Goal: Use online tool/utility: Utilize a website feature to perform a specific function

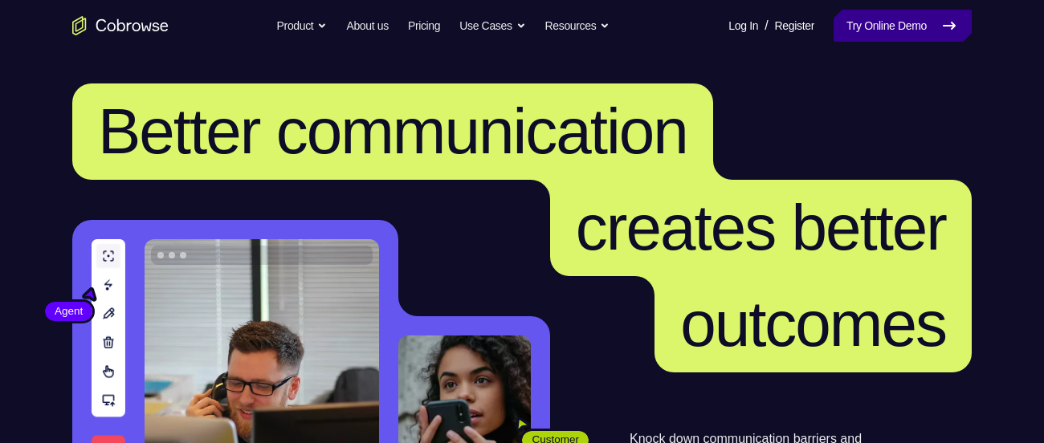
click at [883, 18] on link "Try Online Demo" at bounding box center [903, 26] width 138 height 32
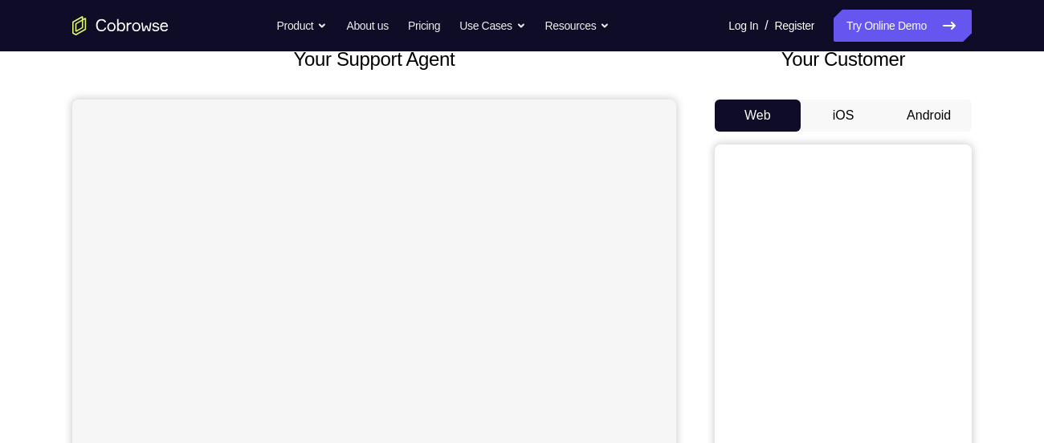
scroll to position [111, 0]
click at [927, 105] on button "Android" at bounding box center [929, 114] width 86 height 32
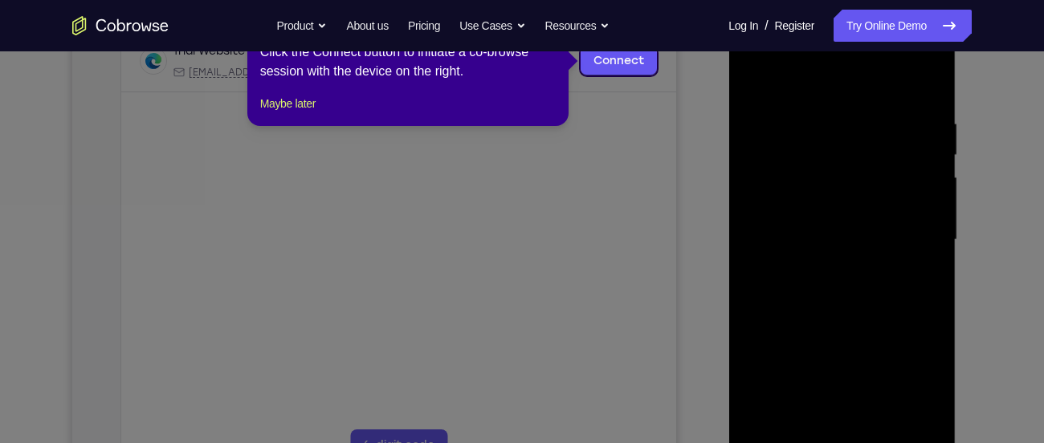
scroll to position [263, 0]
drag, startPoint x: 286, startPoint y: 97, endPoint x: 288, endPoint y: 110, distance: 13.0
click at [288, 110] on div "1 of 8 × Click the Connect button to initiate a co-browse session with the devi…" at bounding box center [407, 62] width 321 height 125
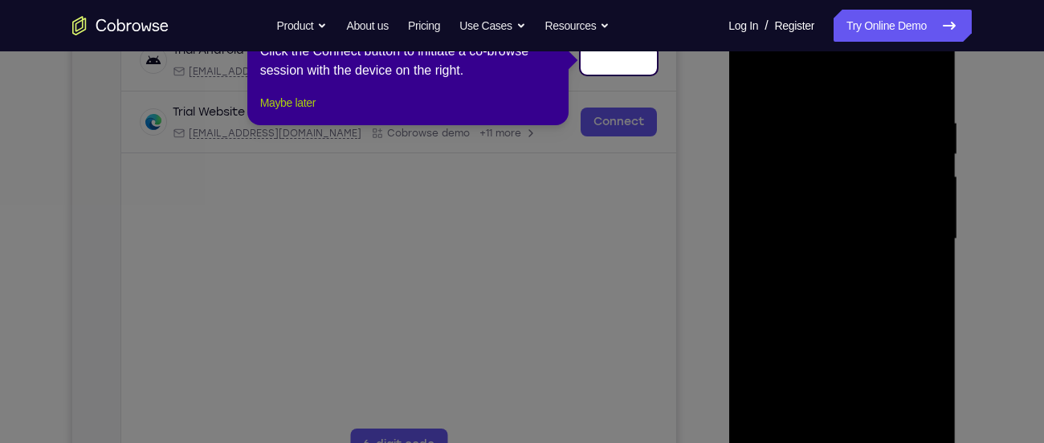
click at [298, 112] on button "Maybe later" at bounding box center [287, 102] width 55 height 19
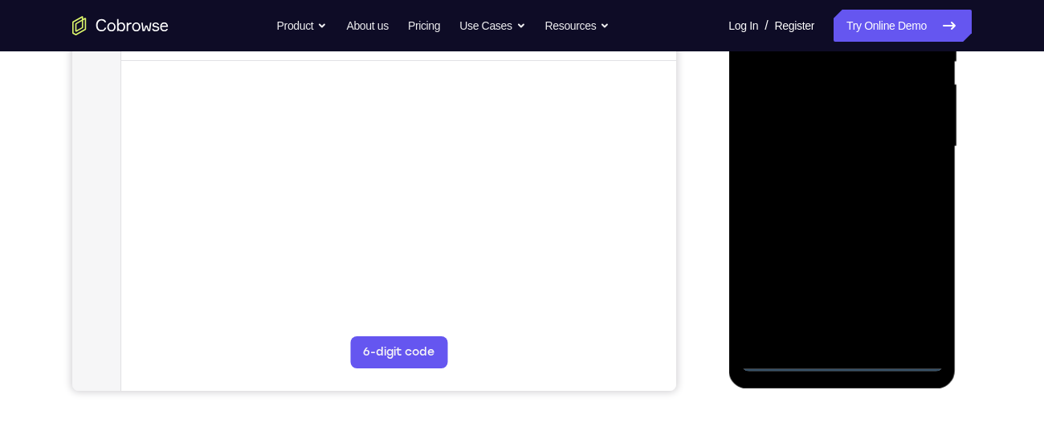
scroll to position [365, 0]
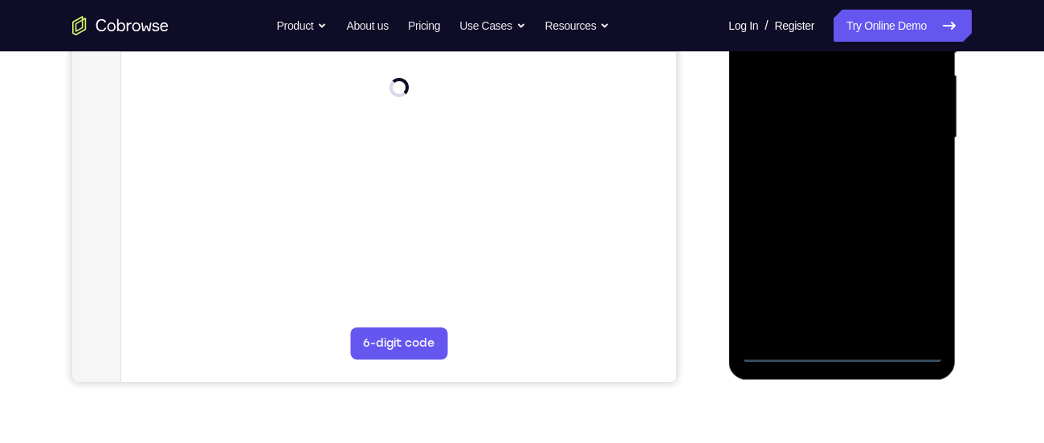
click at [888, 355] on div at bounding box center [842, 138] width 202 height 450
drag, startPoint x: 801, startPoint y: 194, endPoint x: 1031, endPoint y: 168, distance: 232.0
click at [957, 168] on html "Online web based iOS Simulators and Android Emulators. Run iPhone, iPad, Mobile…" at bounding box center [842, 142] width 229 height 482
click at [783, 120] on div at bounding box center [842, 138] width 202 height 450
click at [917, 280] on div at bounding box center [842, 138] width 202 height 450
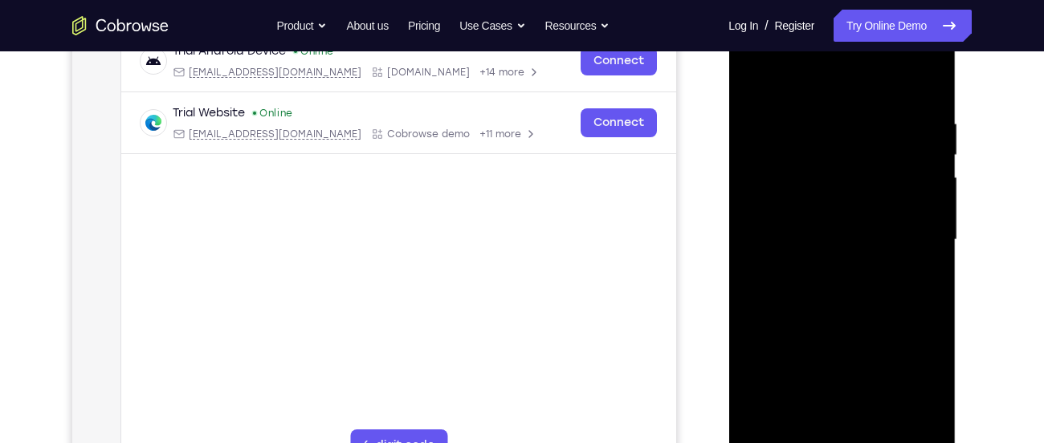
scroll to position [263, 0]
click at [867, 91] on div at bounding box center [842, 239] width 202 height 450
click at [903, 236] on div at bounding box center [842, 239] width 202 height 450
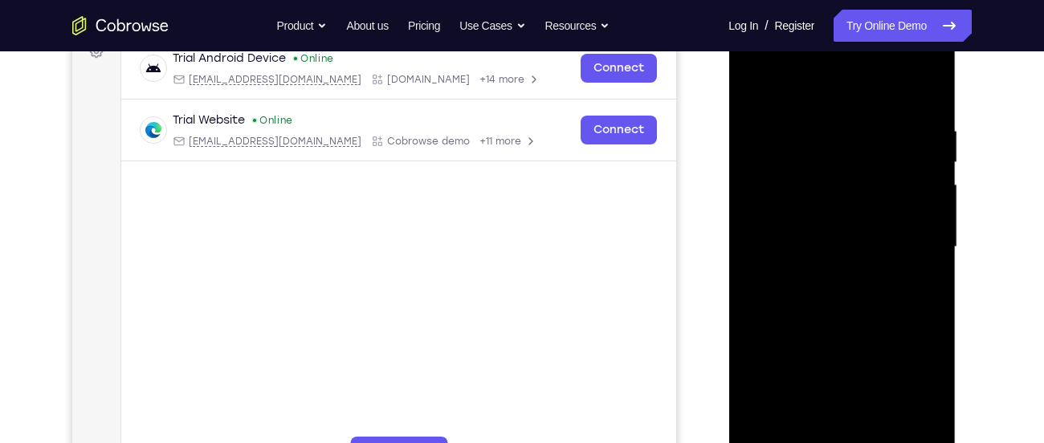
click at [820, 271] on div at bounding box center [842, 247] width 202 height 450
click at [817, 329] on div at bounding box center [842, 247] width 202 height 450
click at [826, 169] on div at bounding box center [842, 247] width 202 height 450
click at [819, 200] on div at bounding box center [842, 247] width 202 height 450
click at [855, 334] on div at bounding box center [842, 247] width 202 height 450
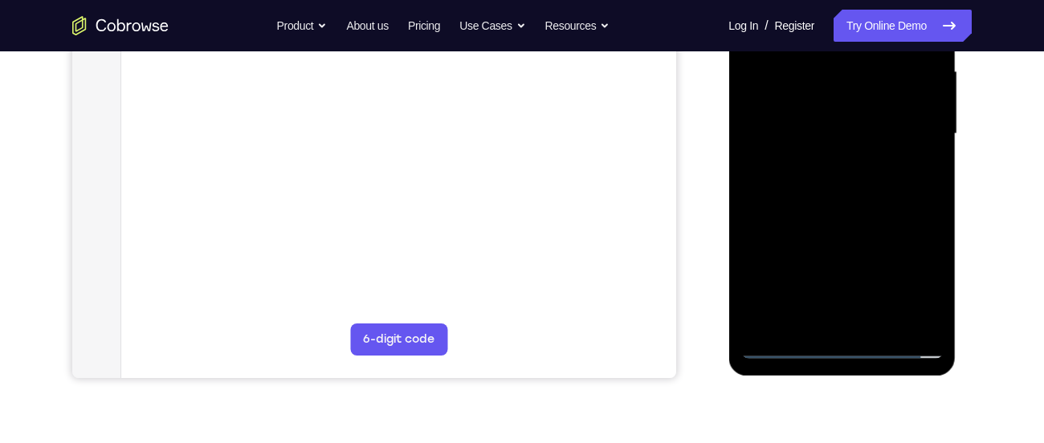
scroll to position [373, 0]
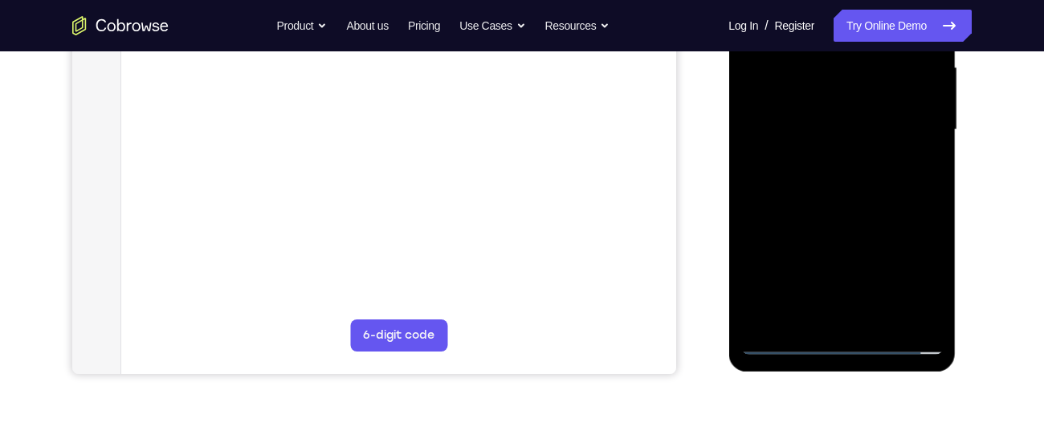
click at [852, 315] on div at bounding box center [842, 130] width 202 height 450
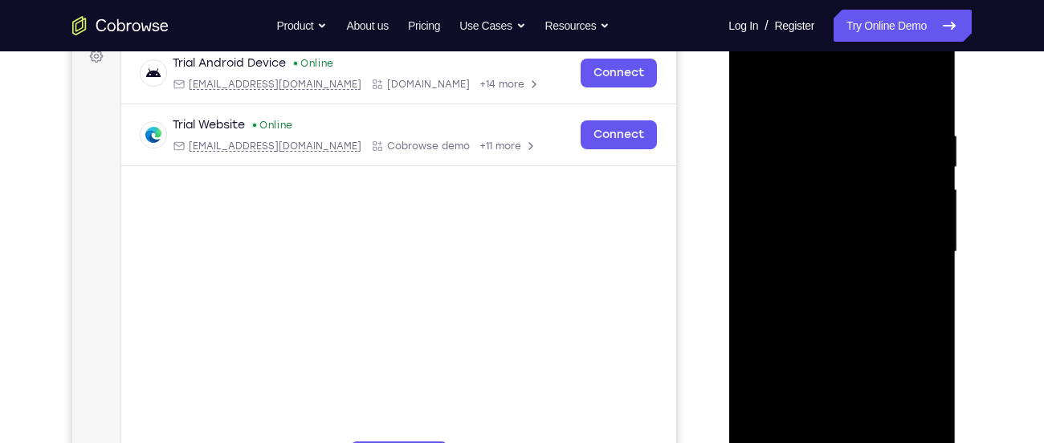
scroll to position [250, 0]
click at [806, 238] on div at bounding box center [842, 253] width 202 height 450
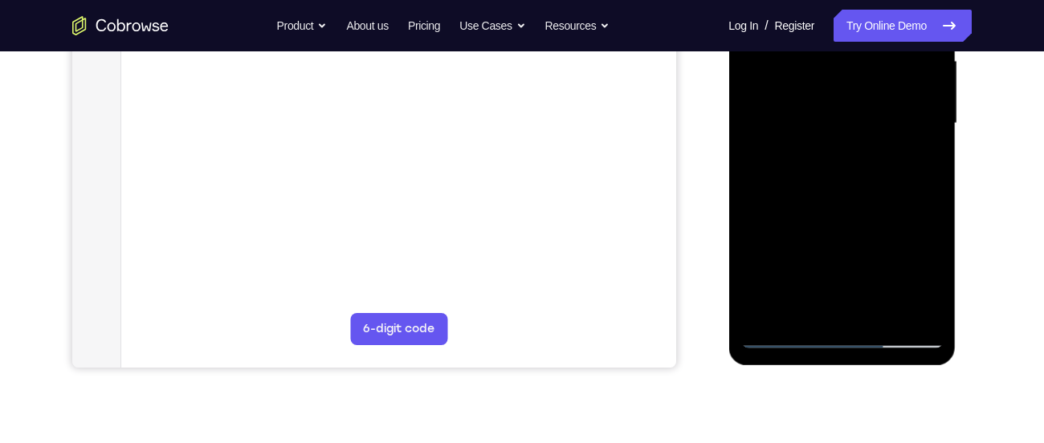
scroll to position [380, 0]
click at [869, 141] on div at bounding box center [842, 123] width 202 height 450
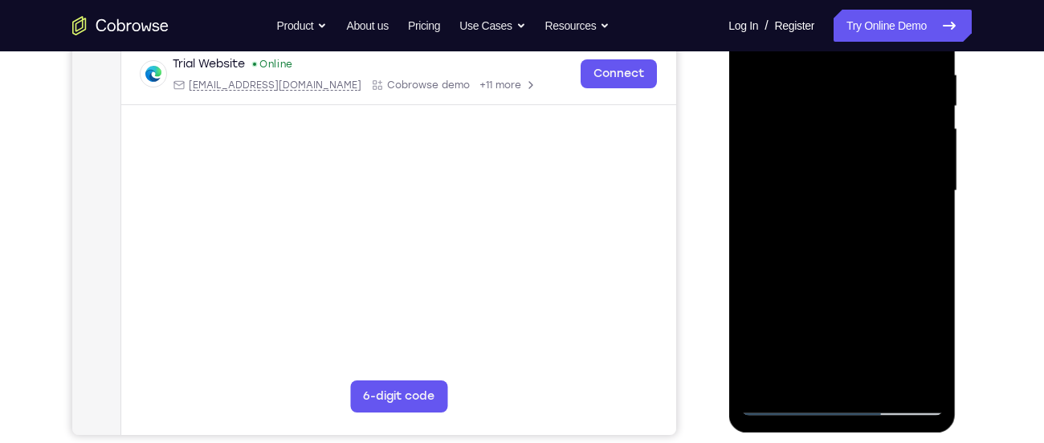
scroll to position [309, 0]
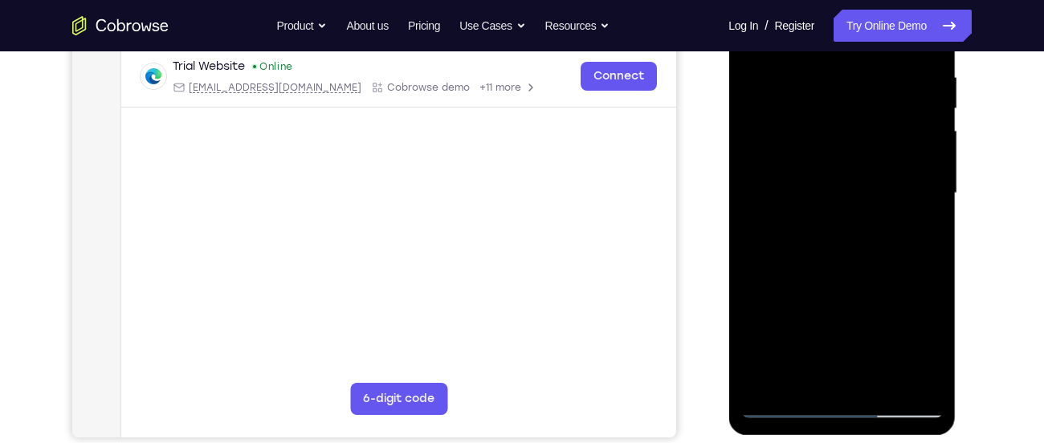
click at [850, 255] on div at bounding box center [842, 194] width 202 height 450
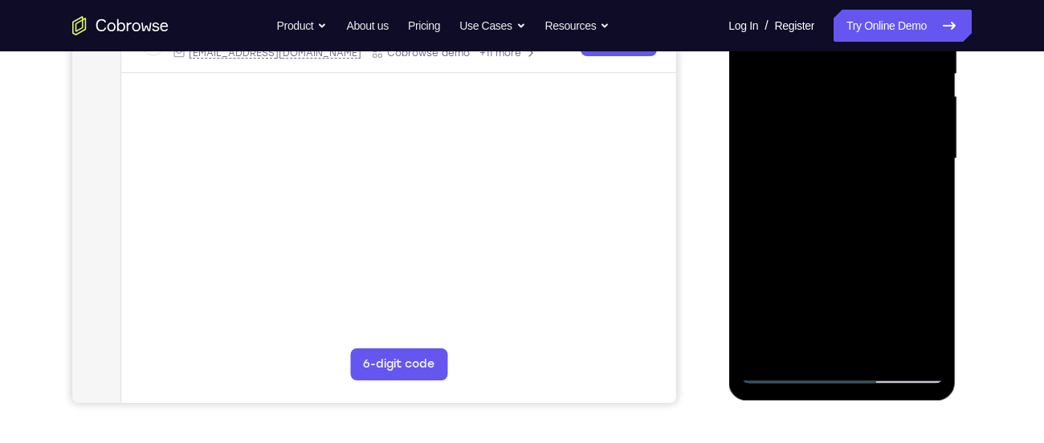
scroll to position [337, 0]
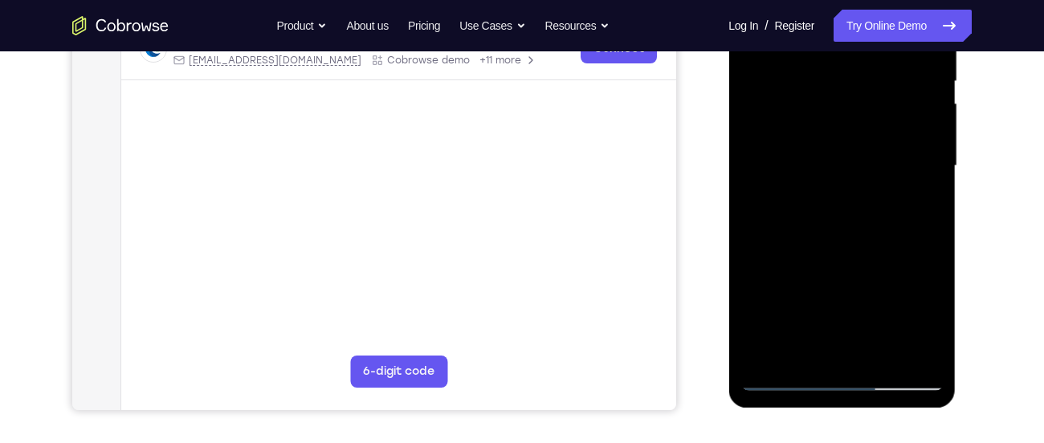
drag, startPoint x: 859, startPoint y: 275, endPoint x: 825, endPoint y: 381, distance: 111.5
click at [825, 381] on div at bounding box center [842, 166] width 202 height 450
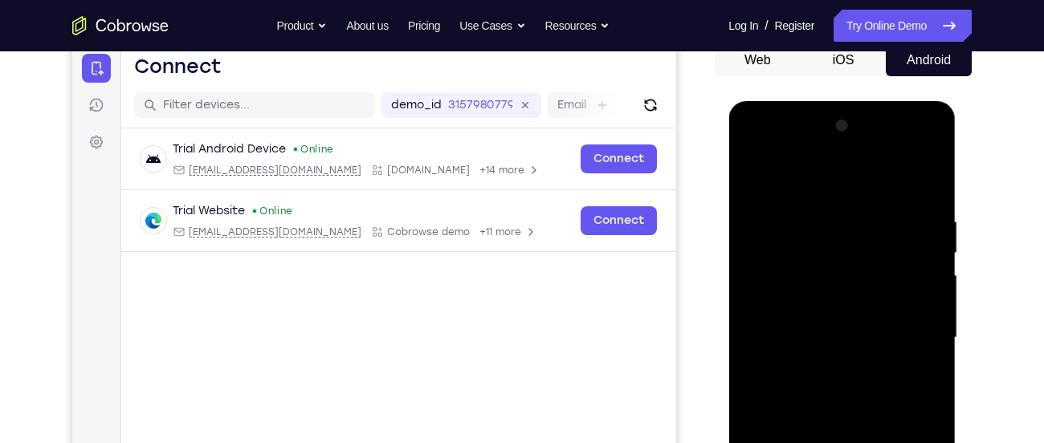
scroll to position [158, 0]
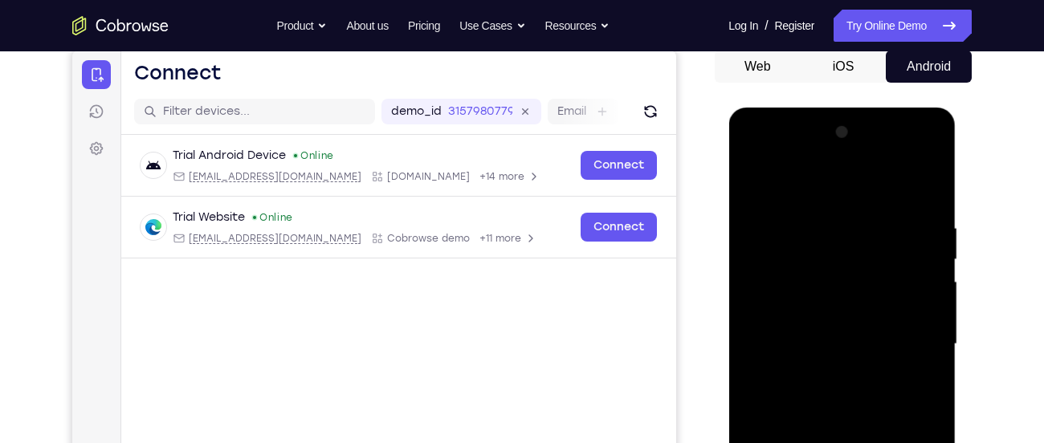
drag, startPoint x: 858, startPoint y: 231, endPoint x: 863, endPoint y: 355, distance: 124.6
click at [863, 355] on div at bounding box center [842, 345] width 202 height 450
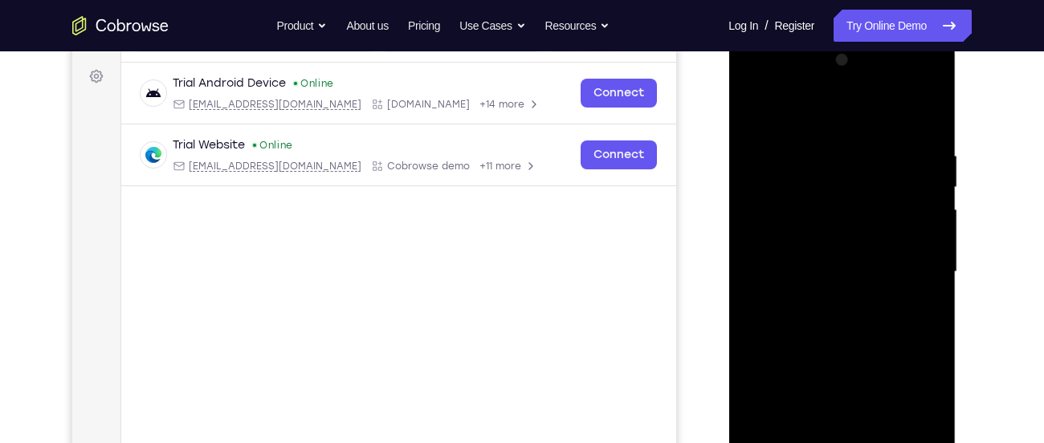
scroll to position [231, 0]
click at [819, 145] on div at bounding box center [842, 272] width 202 height 450
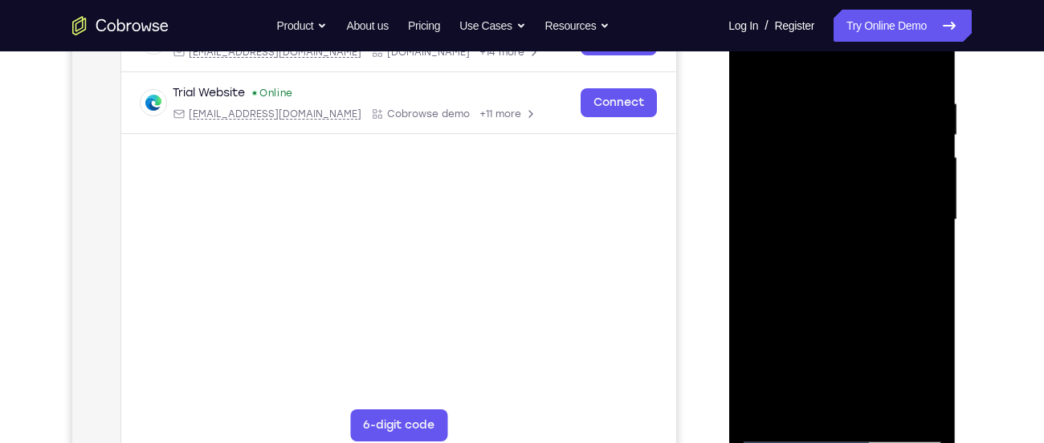
scroll to position [276, 0]
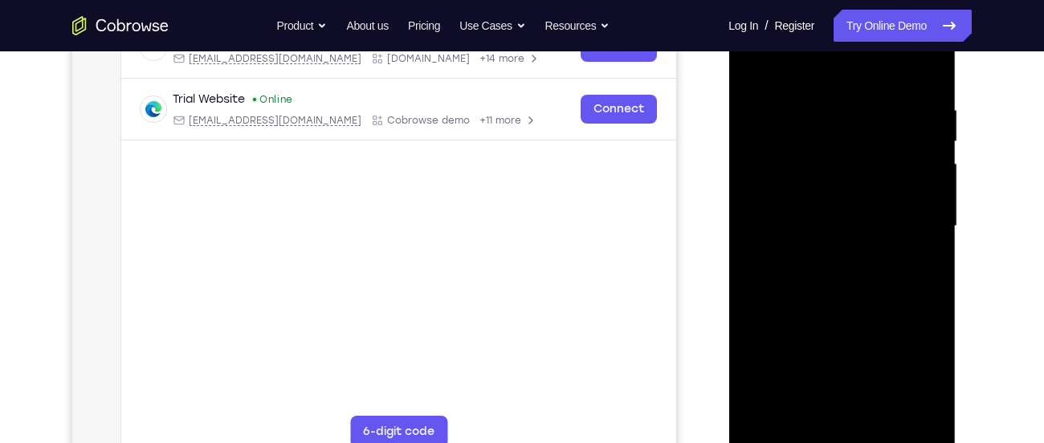
click at [926, 72] on div at bounding box center [842, 227] width 202 height 450
click at [831, 97] on div at bounding box center [842, 227] width 202 height 450
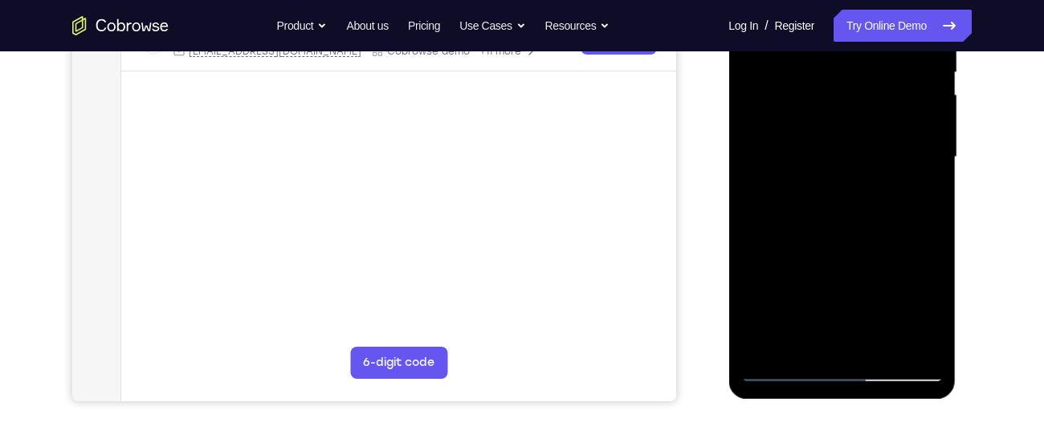
scroll to position [346, 0]
click at [905, 334] on div at bounding box center [842, 157] width 202 height 450
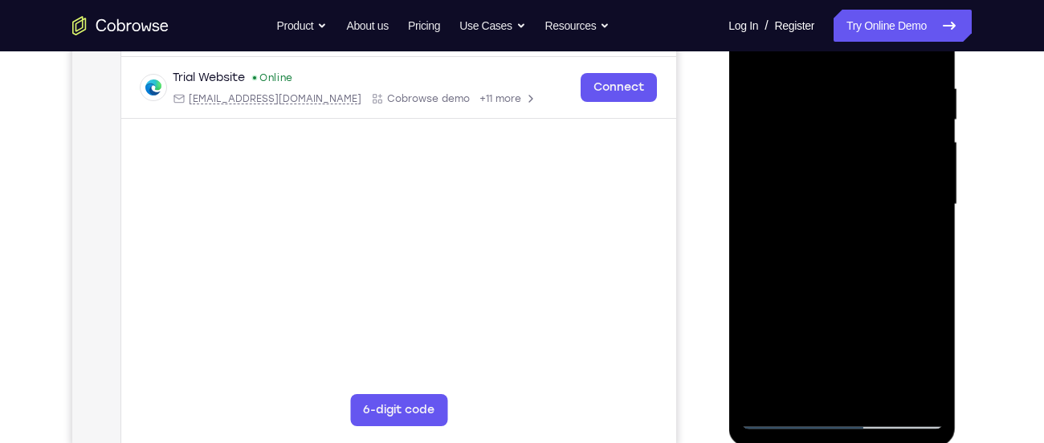
scroll to position [296, 0]
click at [912, 137] on div at bounding box center [842, 207] width 202 height 450
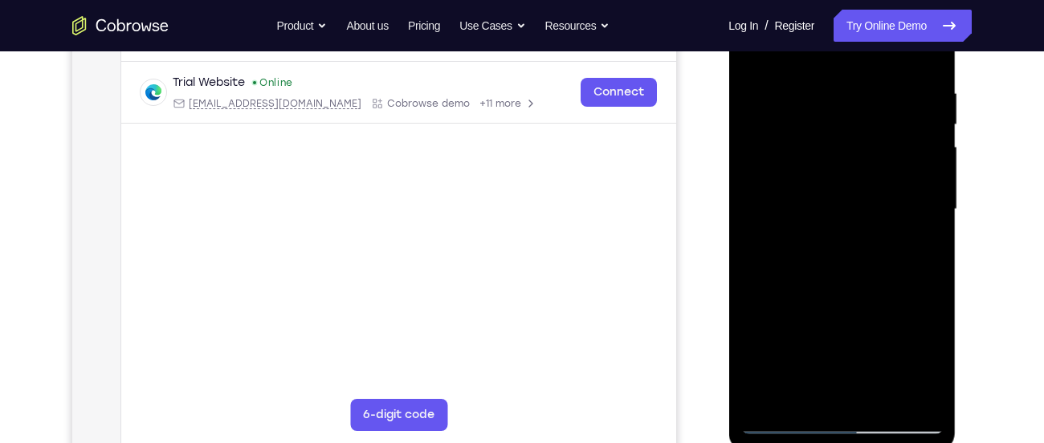
scroll to position [284, 0]
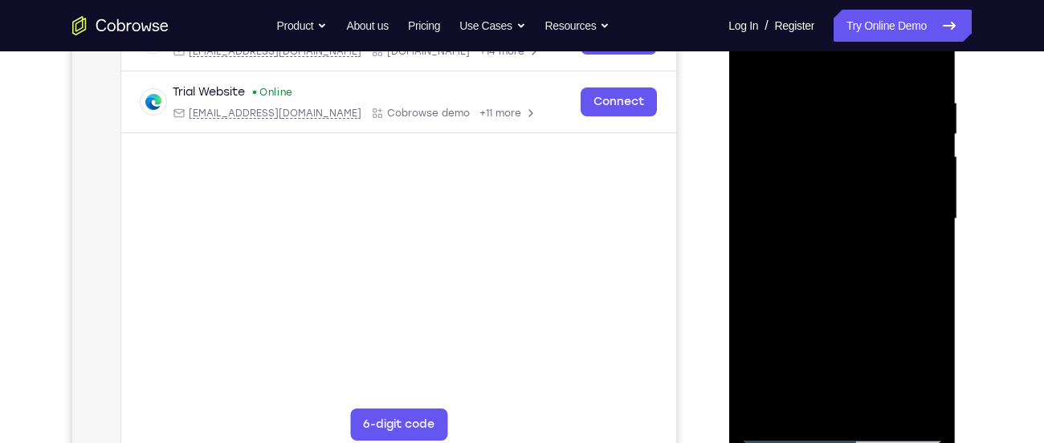
click at [764, 66] on div at bounding box center [842, 219] width 202 height 450
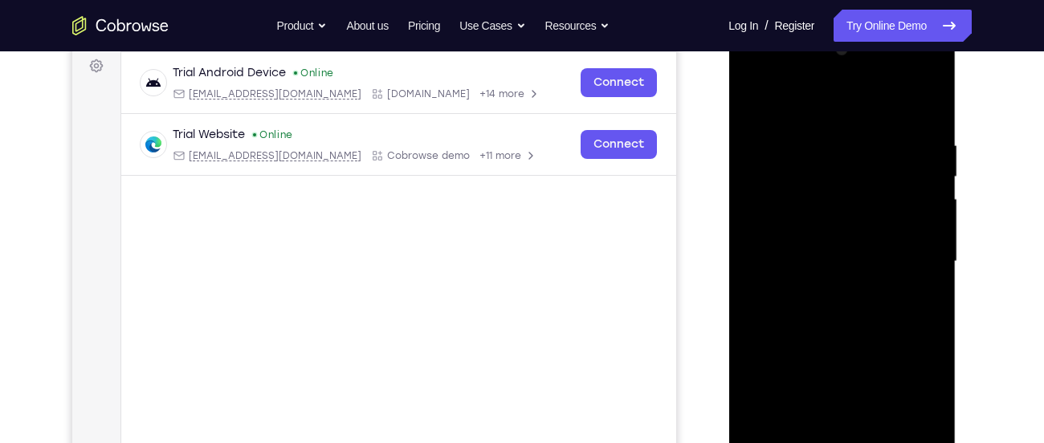
scroll to position [240, 0]
click at [755, 104] on div at bounding box center [842, 263] width 202 height 450
click at [924, 112] on div at bounding box center [842, 263] width 202 height 450
click at [872, 130] on div at bounding box center [842, 263] width 202 height 450
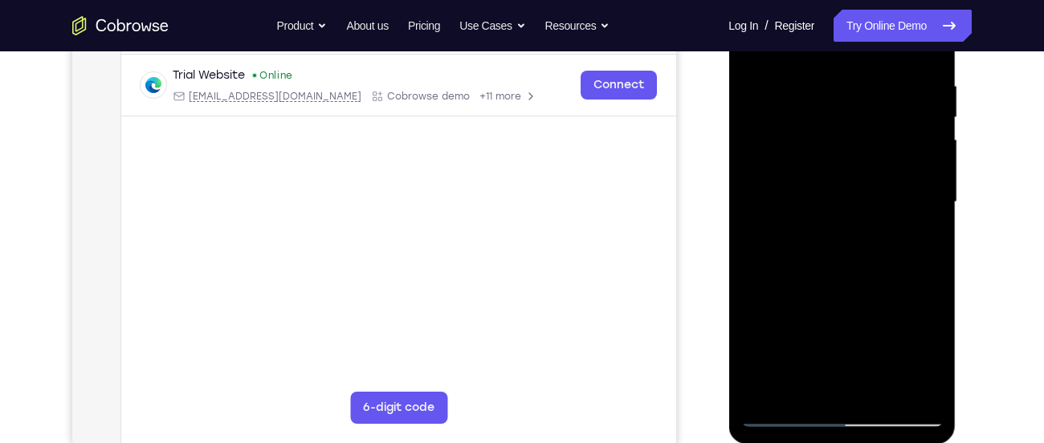
scroll to position [277, 0]
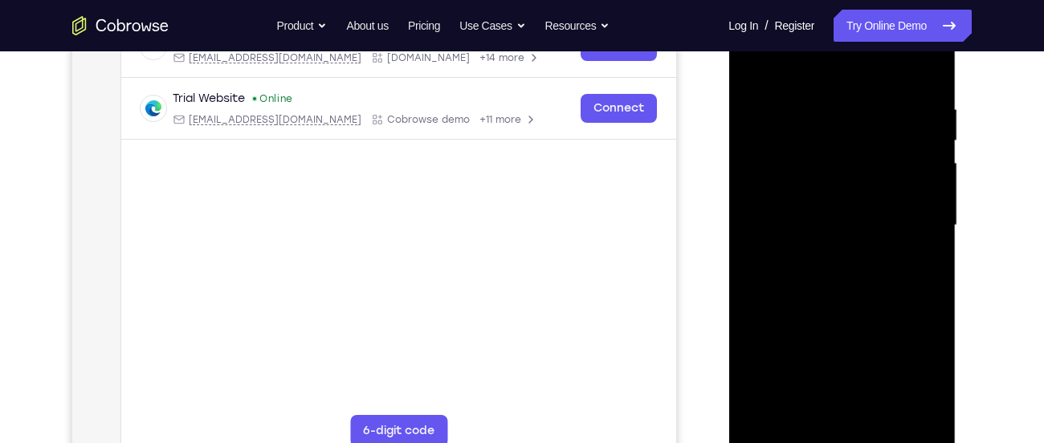
click at [926, 67] on div at bounding box center [842, 226] width 202 height 450
drag, startPoint x: 914, startPoint y: 102, endPoint x: 772, endPoint y: 98, distance: 142.2
click at [772, 98] on div at bounding box center [842, 226] width 202 height 450
drag, startPoint x: 863, startPoint y: 98, endPoint x: 635, endPoint y: 104, distance: 228.2
click at [728, 104] on html "Online web based iOS Simulators and Android Emulators. Run iPhone, iPad, Mobile…" at bounding box center [842, 230] width 229 height 482
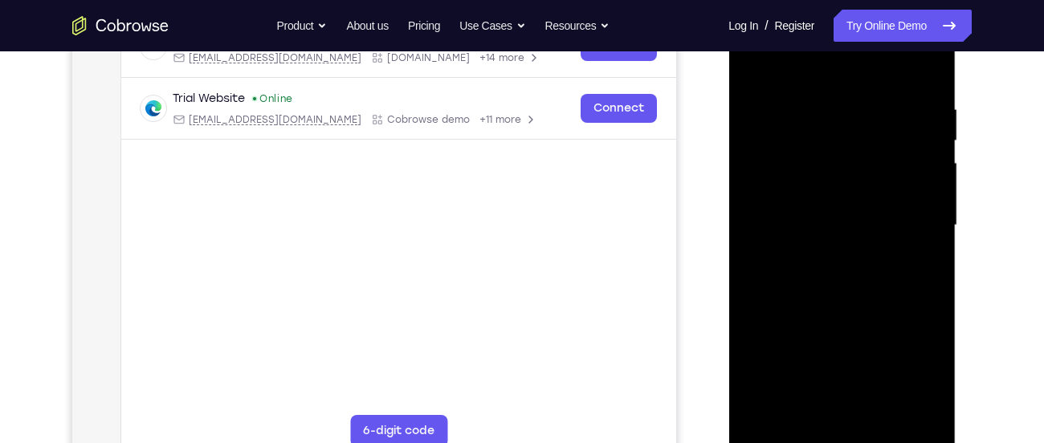
click at [925, 68] on div at bounding box center [842, 226] width 202 height 450
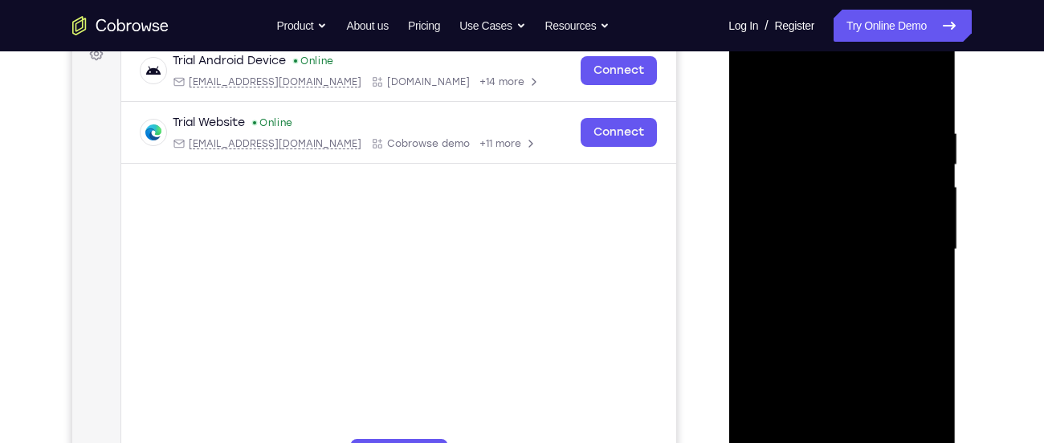
scroll to position [251, 0]
click at [753, 90] on div at bounding box center [842, 252] width 202 height 450
drag, startPoint x: 909, startPoint y: 126, endPoint x: 724, endPoint y: 111, distance: 185.4
click at [728, 111] on html "Online web based iOS Simulators and Android Emulators. Run iPhone, iPad, Mobile…" at bounding box center [842, 255] width 229 height 482
drag, startPoint x: 760, startPoint y: 123, endPoint x: 949, endPoint y: 124, distance: 189.6
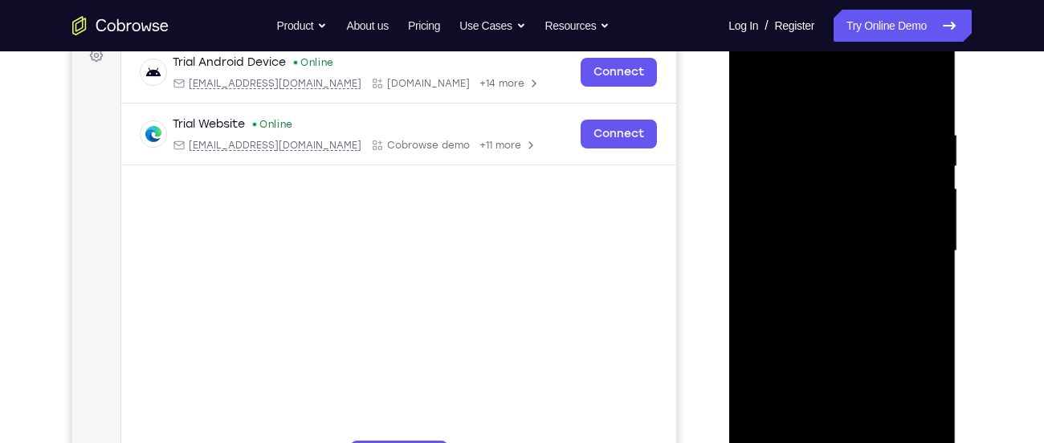
click at [949, 124] on div at bounding box center [841, 253] width 227 height 479
drag, startPoint x: 878, startPoint y: 130, endPoint x: 1415, endPoint y: 156, distance: 537.9
click at [728, 141] on html "Online web based iOS Simulators and Android Emulators. Run iPhone, iPad, Mobile…" at bounding box center [842, 255] width 229 height 482
drag, startPoint x: 895, startPoint y: 123, endPoint x: 1241, endPoint y: 188, distance: 352.2
click at [728, 131] on html "Online web based iOS Simulators and Android Emulators. Run iPhone, iPad, Mobile…" at bounding box center [842, 255] width 229 height 482
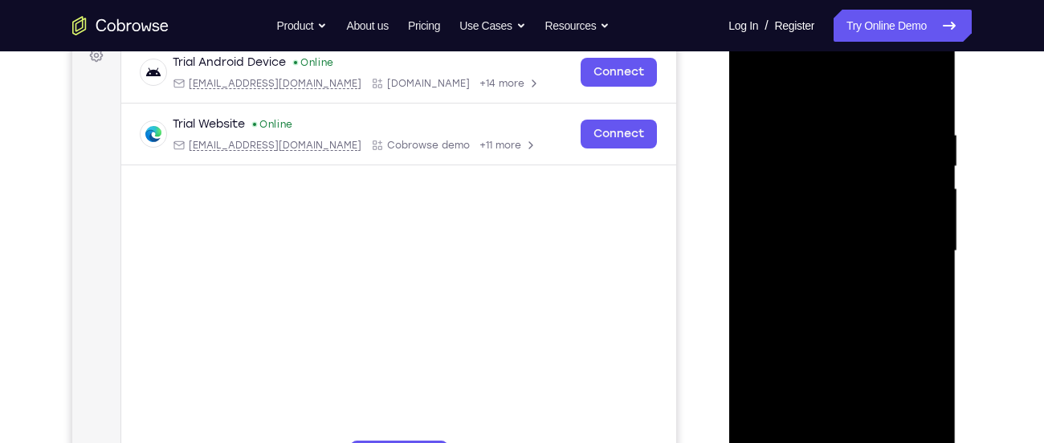
drag, startPoint x: 893, startPoint y: 133, endPoint x: 754, endPoint y: 141, distance: 139.2
click at [754, 141] on div at bounding box center [842, 252] width 202 height 450
drag, startPoint x: 886, startPoint y: 121, endPoint x: 711, endPoint y: 114, distance: 175.2
click at [728, 114] on html "Online web based iOS Simulators and Android Emulators. Run iPhone, iPad, Mobile…" at bounding box center [842, 255] width 229 height 482
click at [912, 133] on div at bounding box center [842, 252] width 202 height 450
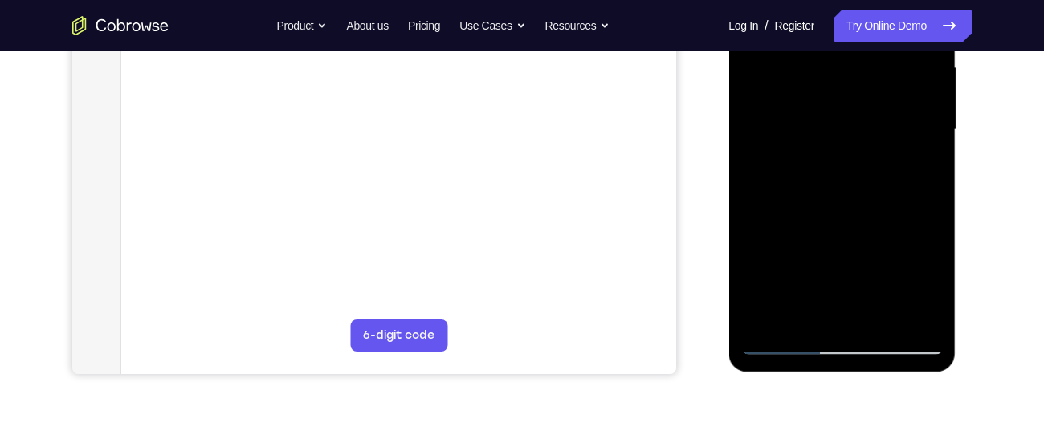
scroll to position [373, 0]
click at [812, 308] on div at bounding box center [842, 129] width 202 height 450
click at [847, 203] on div at bounding box center [842, 129] width 202 height 450
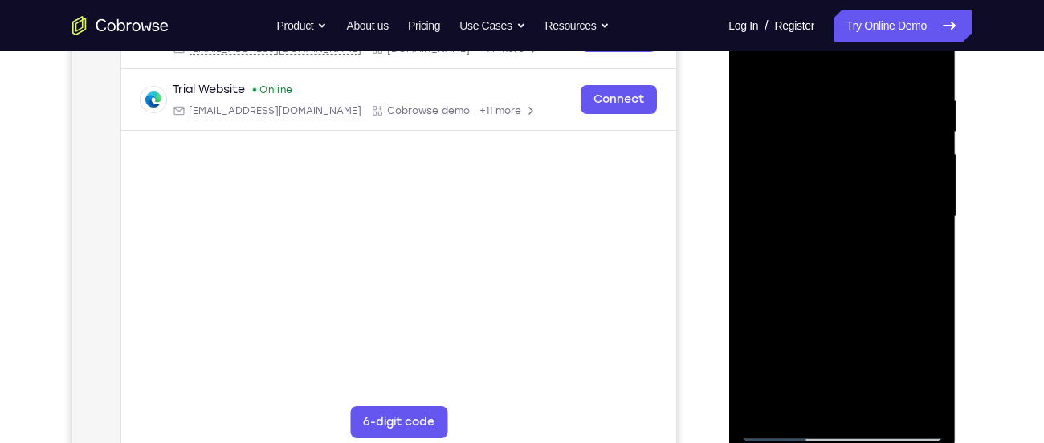
scroll to position [285, 0]
click at [854, 218] on div at bounding box center [842, 218] width 202 height 450
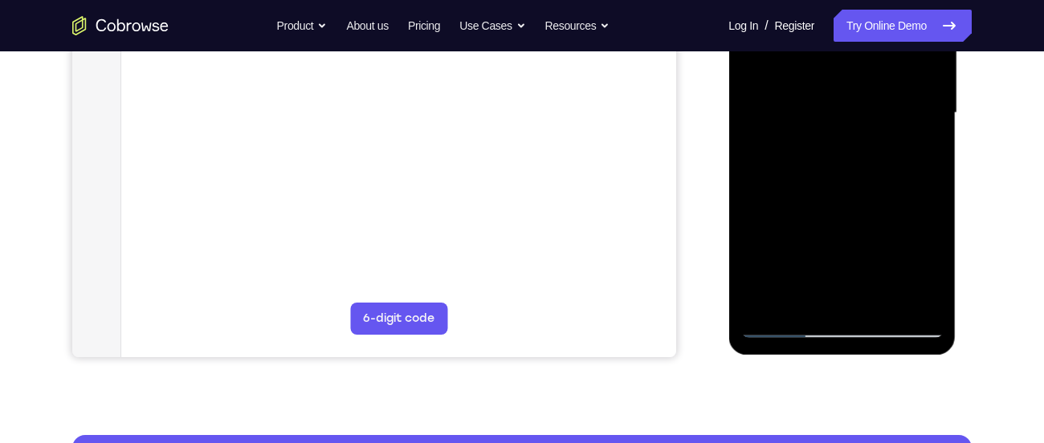
scroll to position [398, 0]
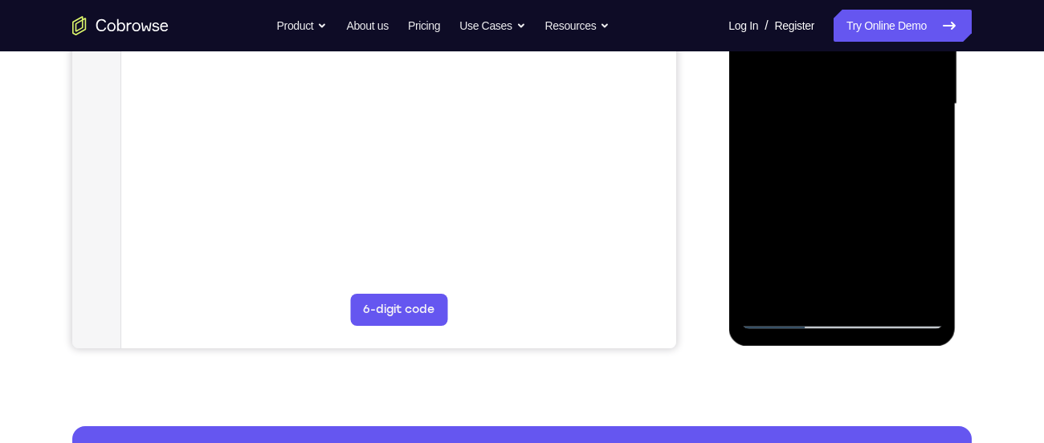
click at [826, 288] on div at bounding box center [842, 105] width 202 height 450
click at [821, 133] on div at bounding box center [842, 105] width 202 height 450
click at [871, 288] on div at bounding box center [842, 105] width 202 height 450
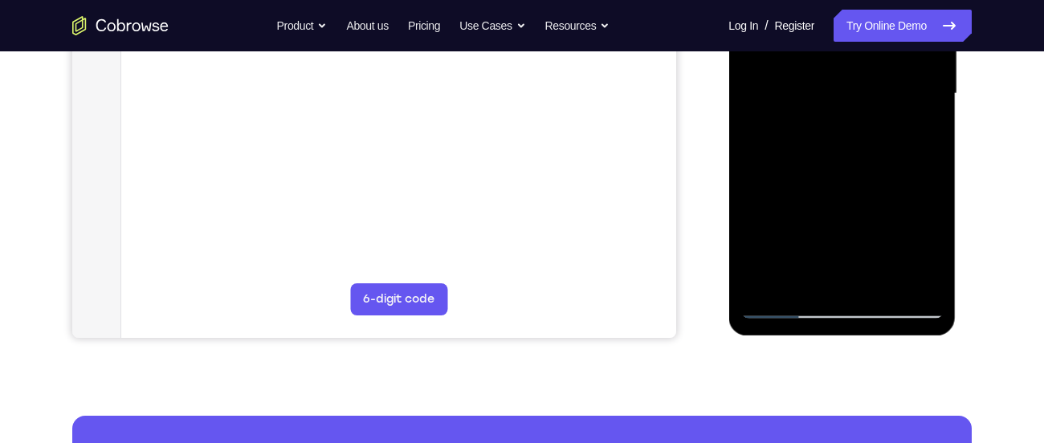
scroll to position [410, 0]
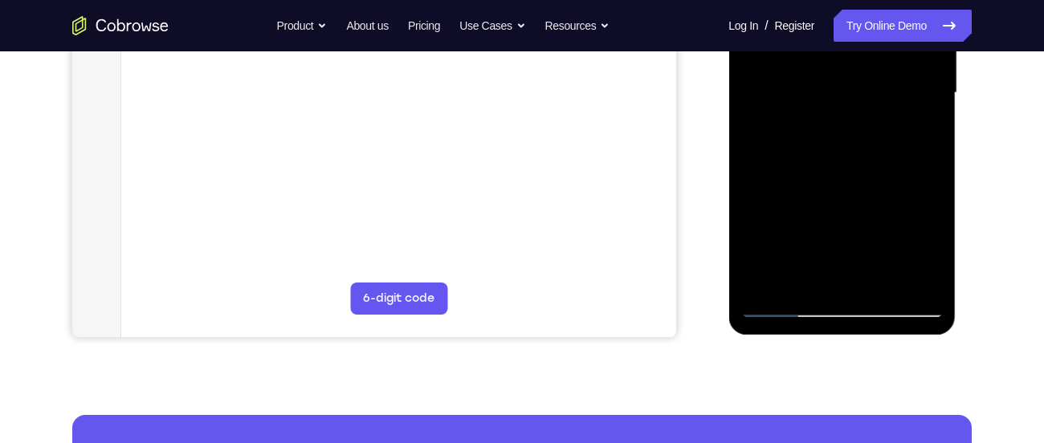
click at [916, 278] on div at bounding box center [842, 93] width 202 height 450
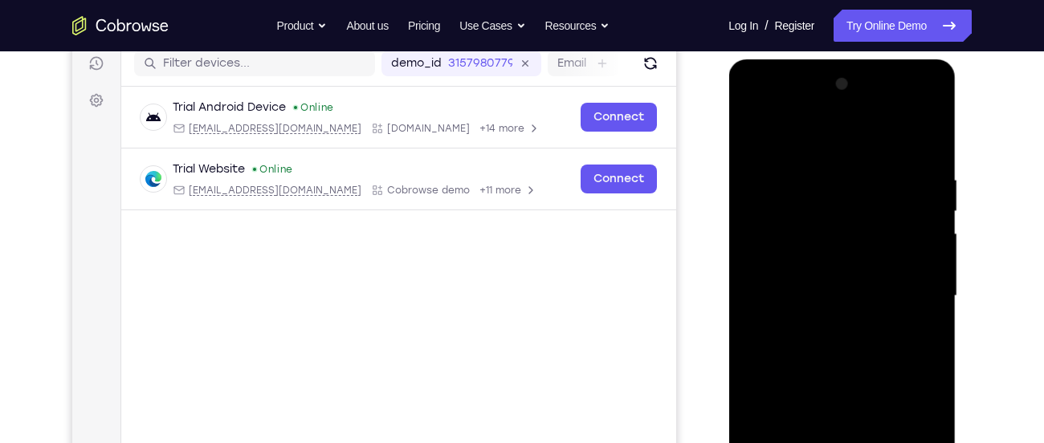
scroll to position [204, 0]
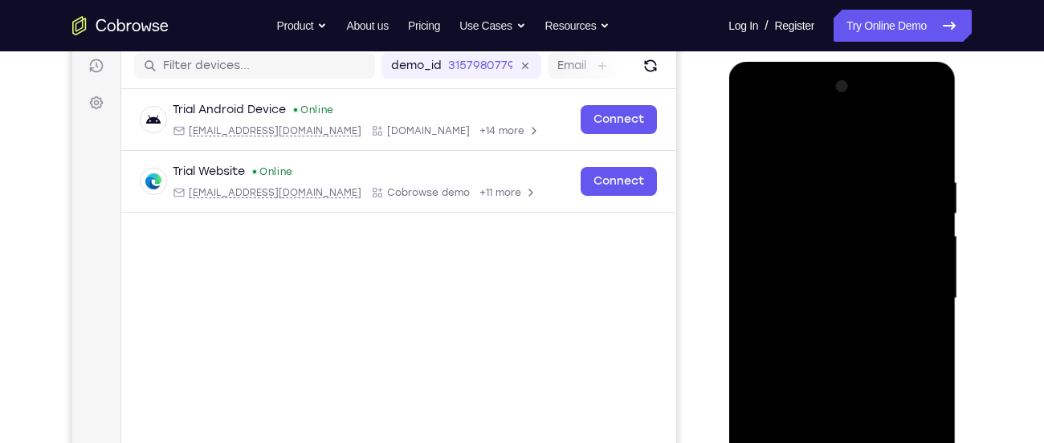
click at [924, 144] on div at bounding box center [842, 299] width 202 height 450
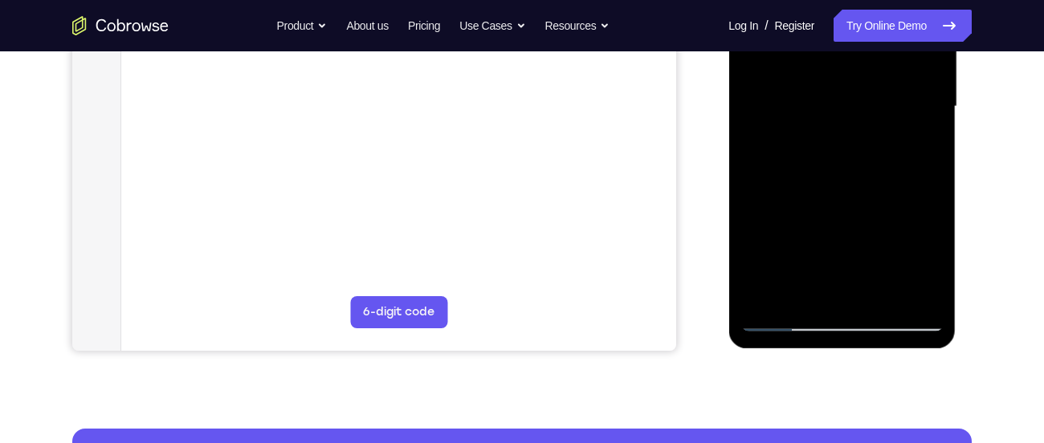
scroll to position [415, 0]
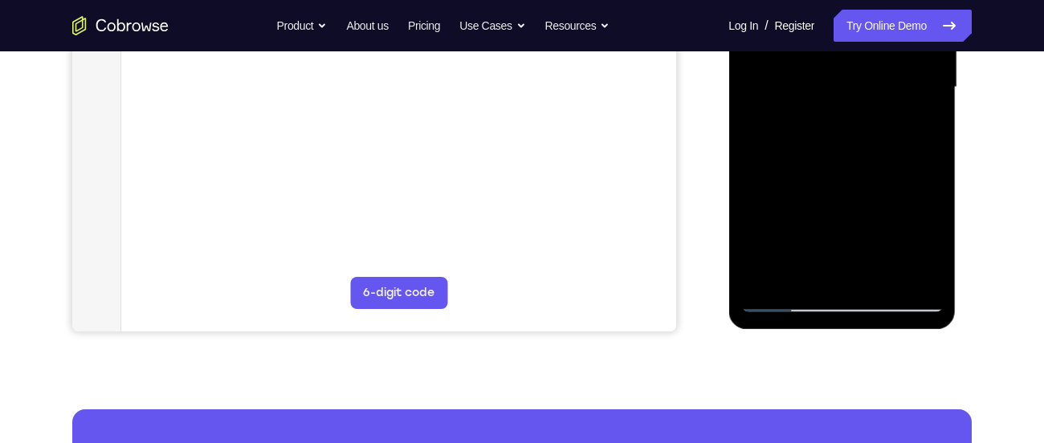
click at [878, 276] on div at bounding box center [842, 88] width 202 height 450
click at [868, 180] on div at bounding box center [842, 88] width 202 height 450
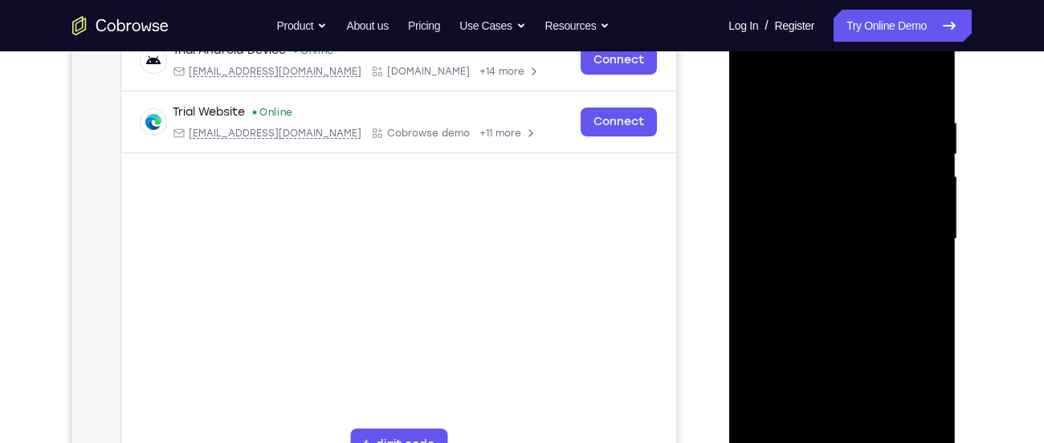
scroll to position [263, 0]
click at [759, 75] on div at bounding box center [842, 240] width 202 height 450
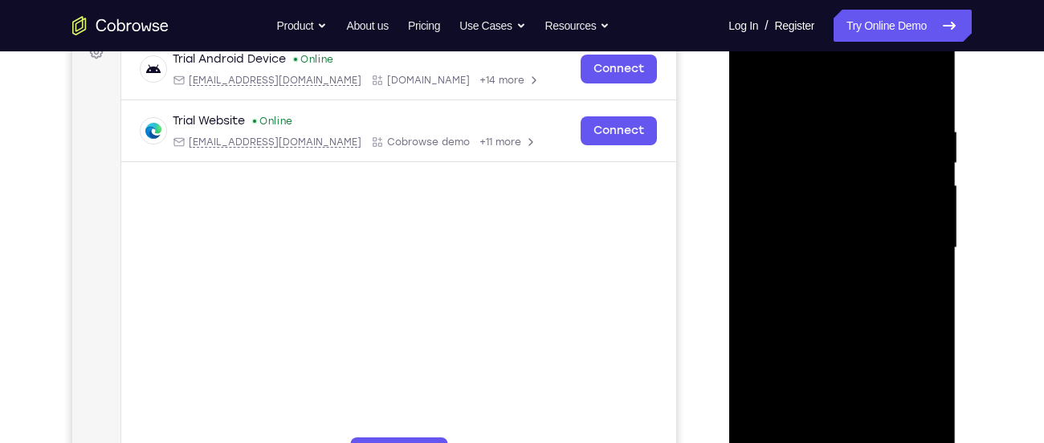
drag, startPoint x: 908, startPoint y: 110, endPoint x: 765, endPoint y: 99, distance: 143.4
click at [765, 99] on div at bounding box center [842, 248] width 202 height 450
drag, startPoint x: 884, startPoint y: 125, endPoint x: 718, endPoint y: 125, distance: 165.5
click at [728, 125] on html "Online web based iOS Simulators and Android Emulators. Run iPhone, iPad, Mobile…" at bounding box center [842, 252] width 229 height 482
click at [746, 120] on div at bounding box center [842, 248] width 202 height 450
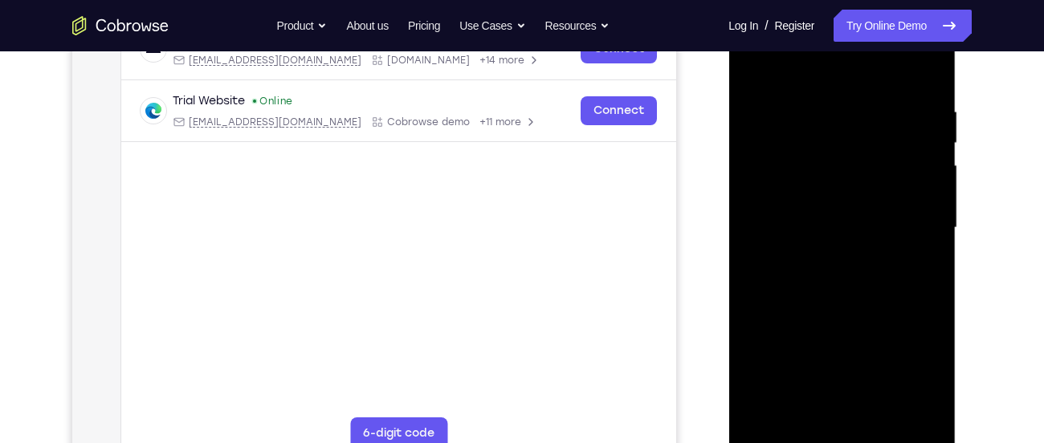
scroll to position [274, 0]
click at [930, 71] on div at bounding box center [842, 229] width 202 height 450
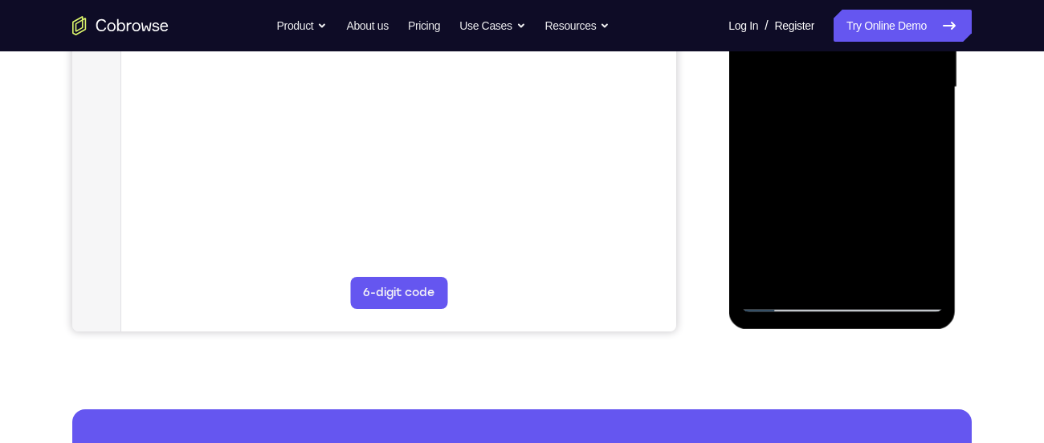
scroll to position [414, 0]
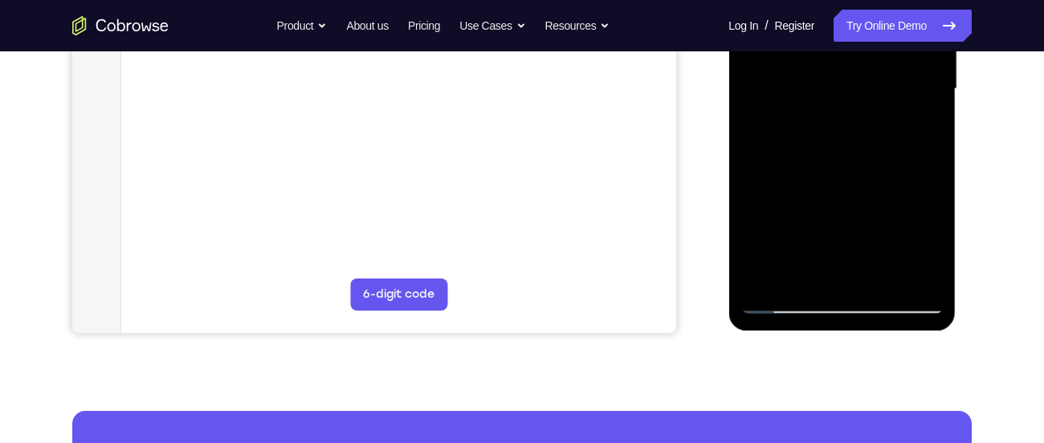
click at [939, 258] on div at bounding box center [842, 89] width 202 height 450
click at [912, 280] on div at bounding box center [842, 89] width 202 height 450
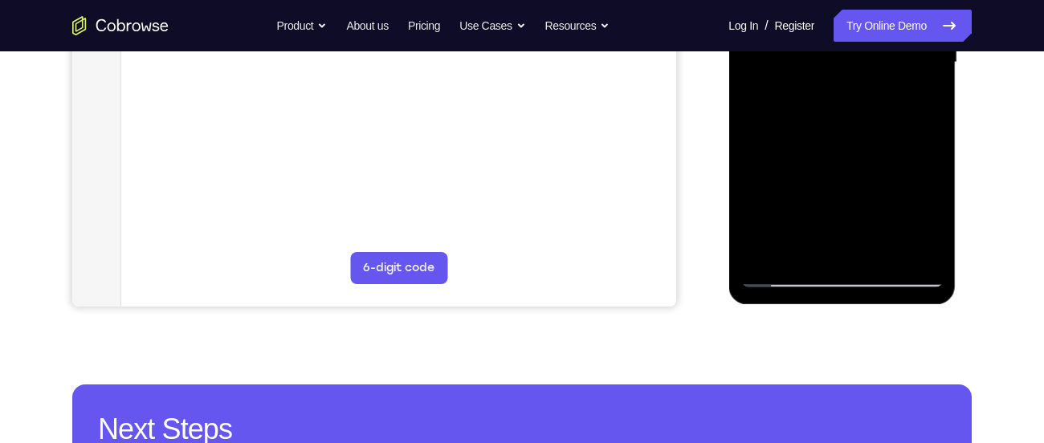
scroll to position [441, 0]
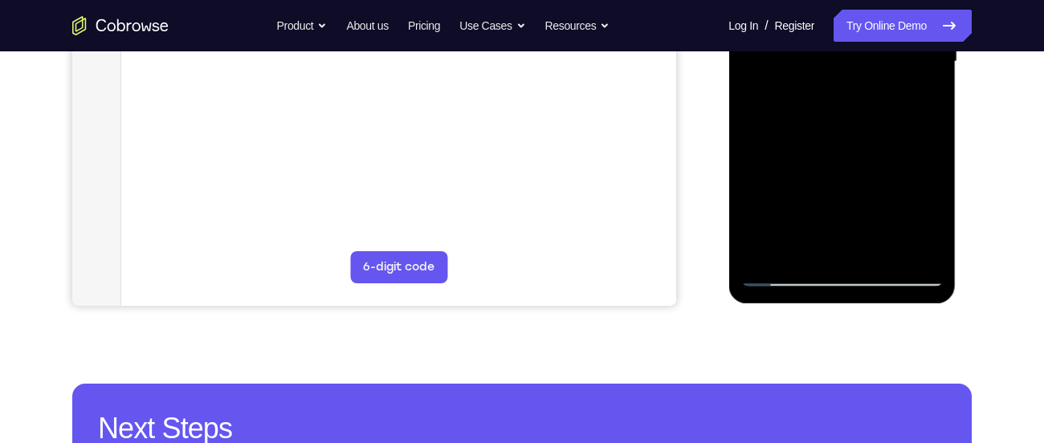
click at [765, 248] on div at bounding box center [842, 62] width 202 height 450
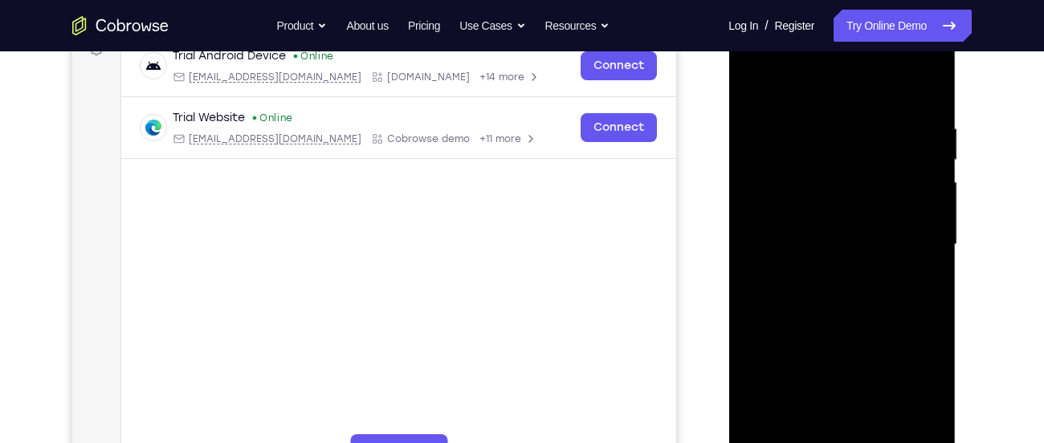
scroll to position [257, 0]
click at [765, 118] on div at bounding box center [842, 246] width 202 height 450
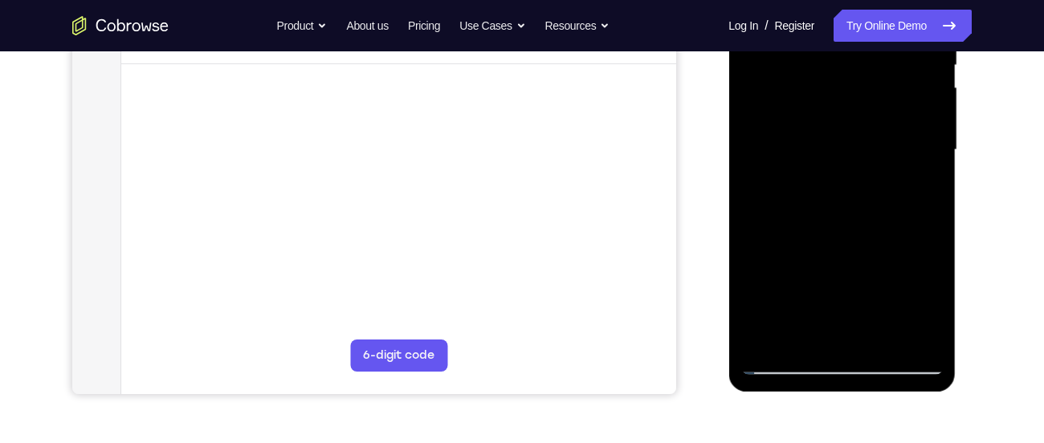
click at [922, 163] on div at bounding box center [842, 150] width 202 height 450
click at [765, 169] on div at bounding box center [842, 150] width 202 height 450
drag, startPoint x: 829, startPoint y: 157, endPoint x: 792, endPoint y: 206, distance: 61.4
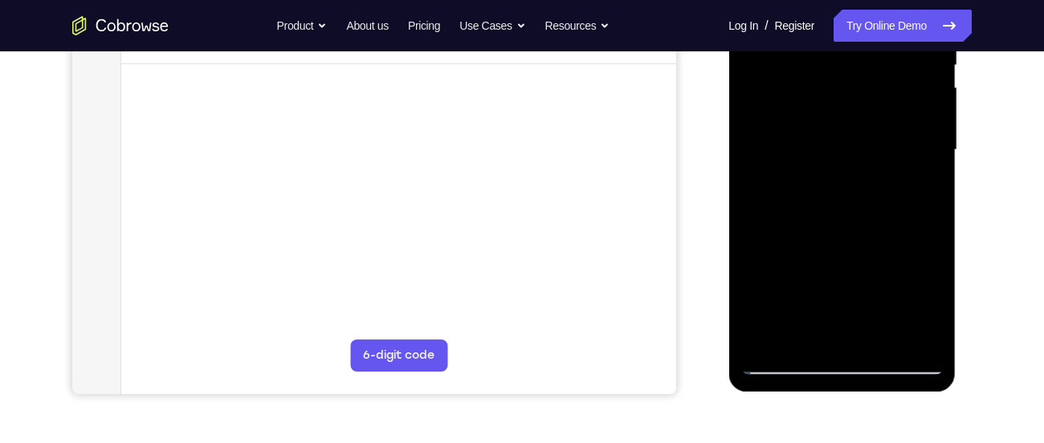
click at [792, 206] on div at bounding box center [842, 150] width 202 height 450
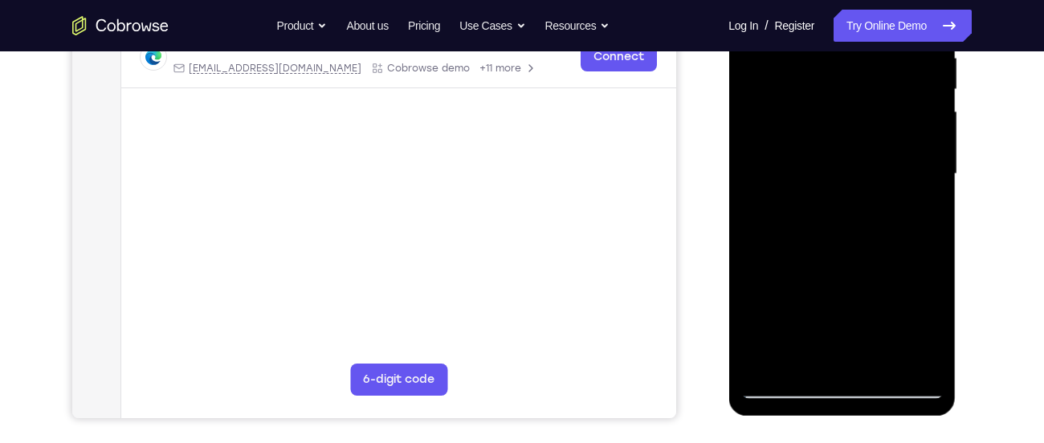
scroll to position [271, 0]
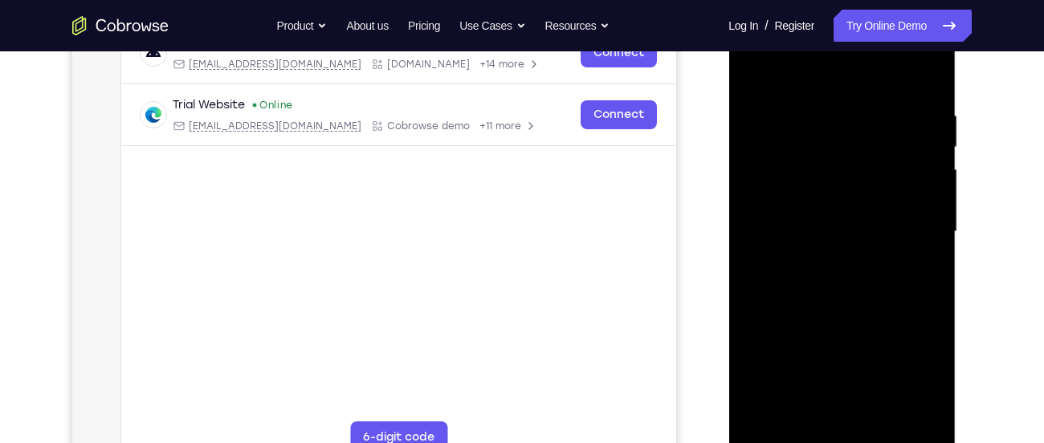
click at [915, 156] on div at bounding box center [842, 232] width 202 height 450
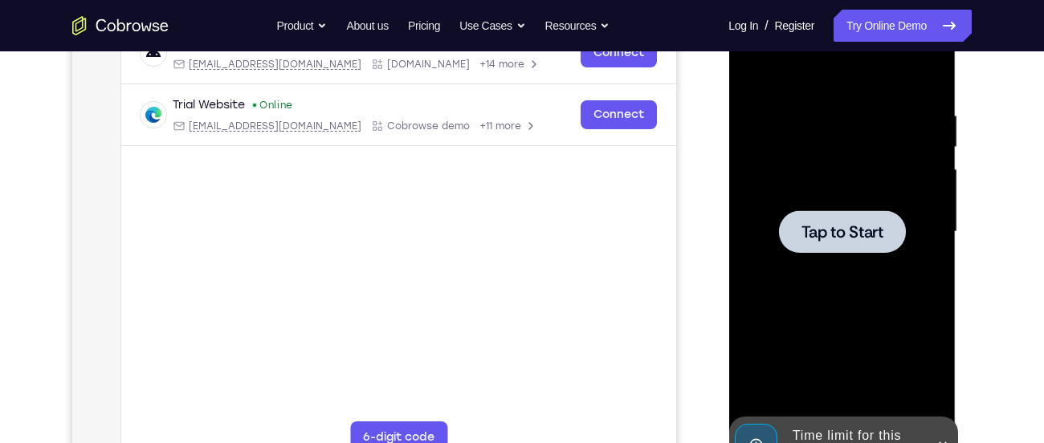
click at [807, 218] on div at bounding box center [841, 231] width 127 height 43
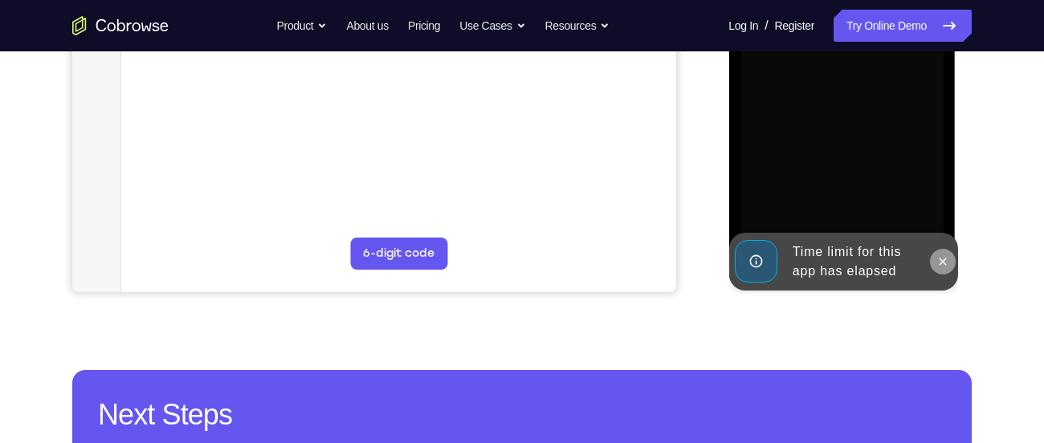
scroll to position [455, 0]
click at [945, 255] on icon at bounding box center [942, 261] width 13 height 13
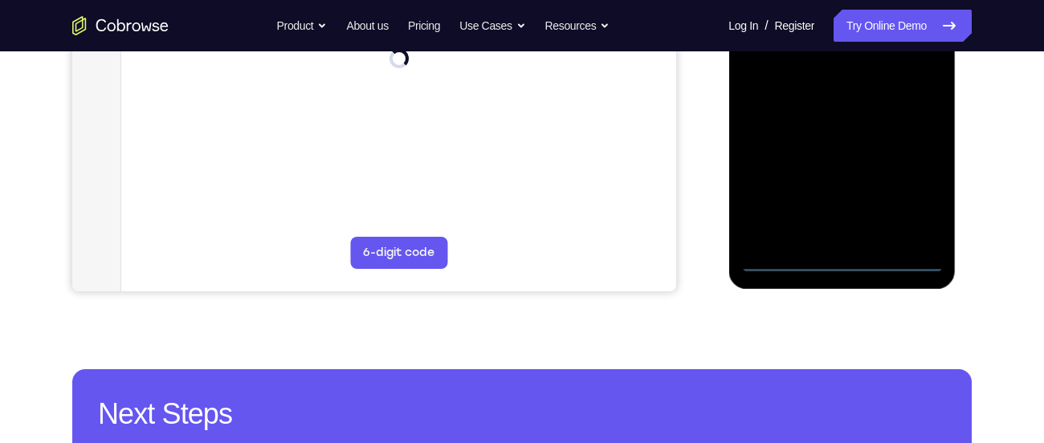
click at [893, 260] on div at bounding box center [842, 47] width 202 height 450
drag, startPoint x: 778, startPoint y: 130, endPoint x: 947, endPoint y: 116, distance: 169.3
click at [947, 116] on div at bounding box center [841, 49] width 227 height 479
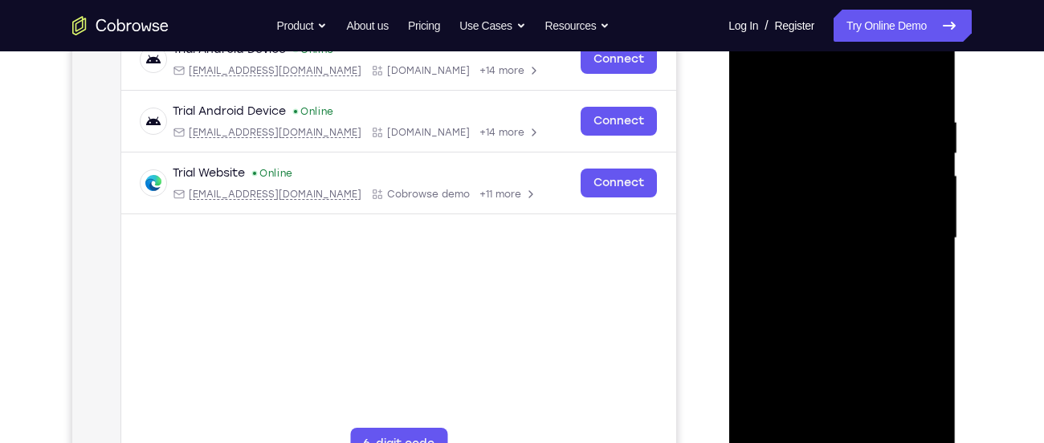
scroll to position [256, 0]
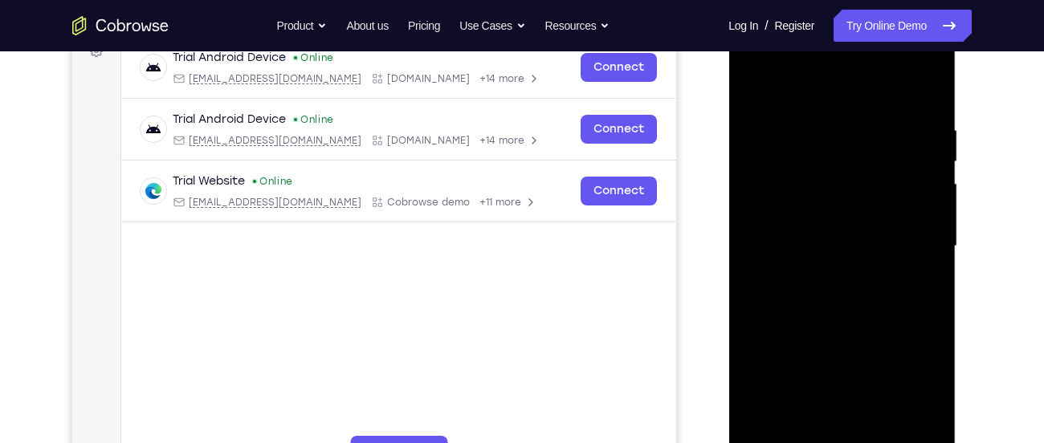
click at [776, 247] on div at bounding box center [842, 247] width 202 height 450
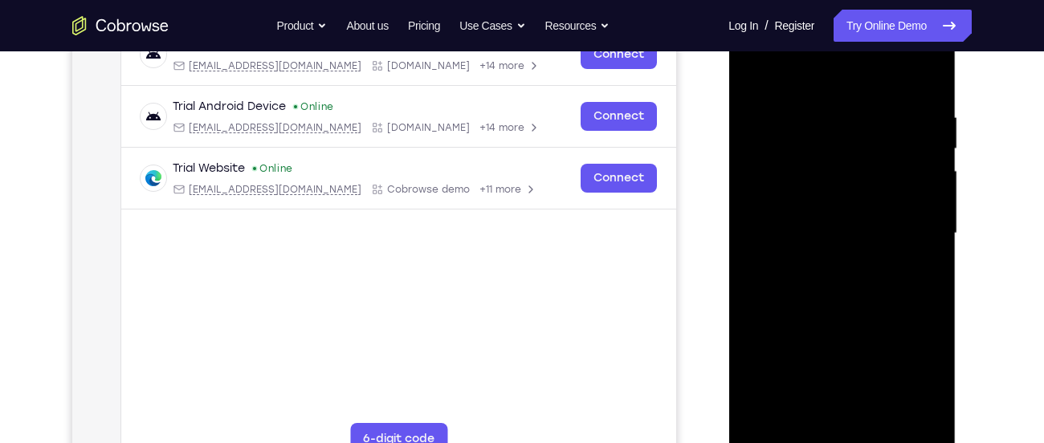
scroll to position [271, 0]
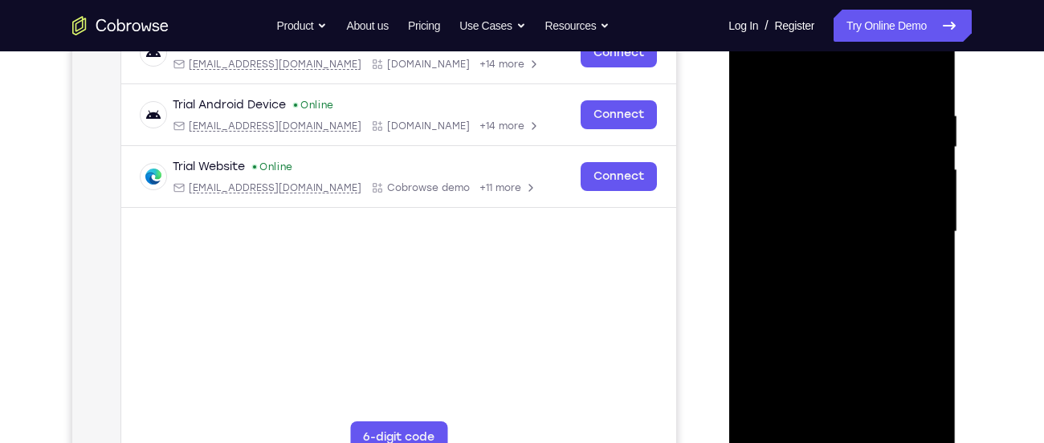
click at [779, 222] on div at bounding box center [842, 232] width 202 height 450
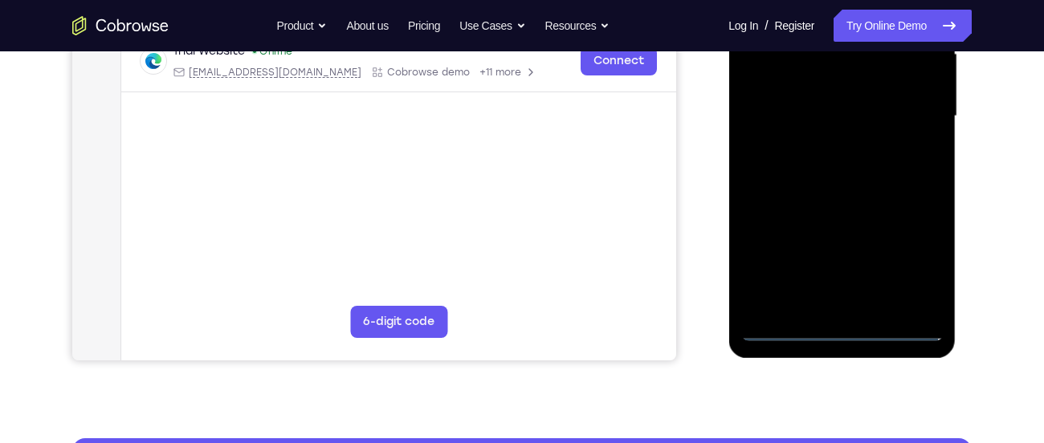
scroll to position [387, 0]
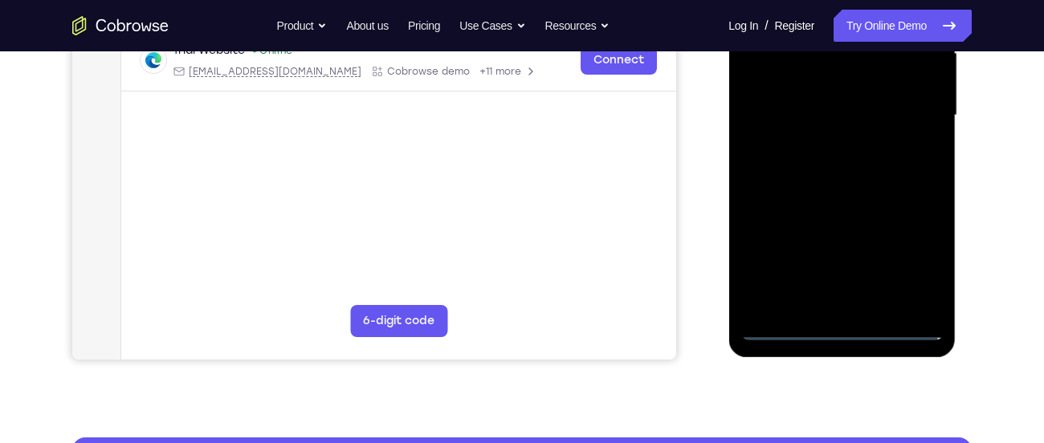
click at [900, 260] on div at bounding box center [842, 116] width 202 height 450
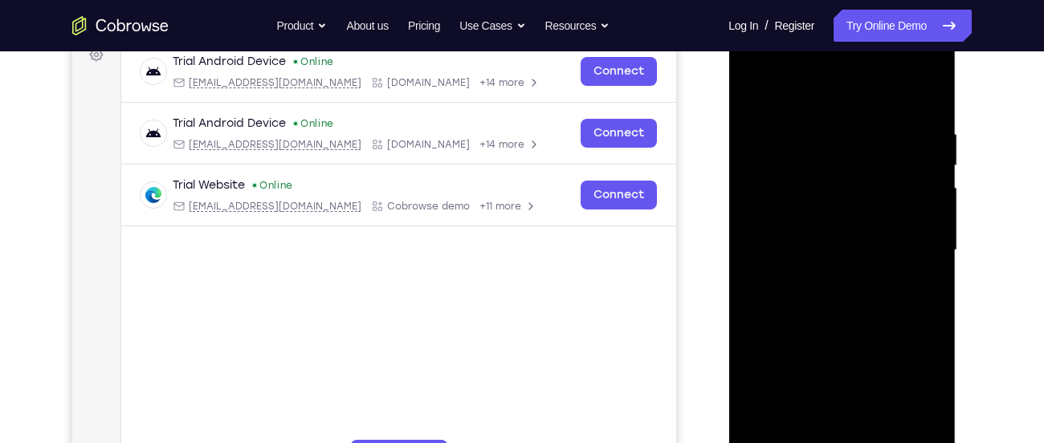
scroll to position [251, 0]
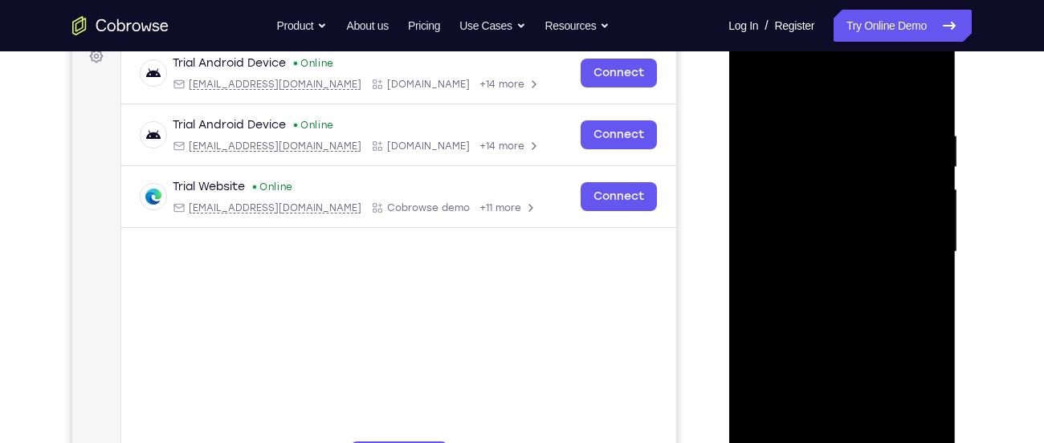
click at [855, 106] on div at bounding box center [842, 252] width 202 height 450
click at [924, 250] on div at bounding box center [842, 252] width 202 height 450
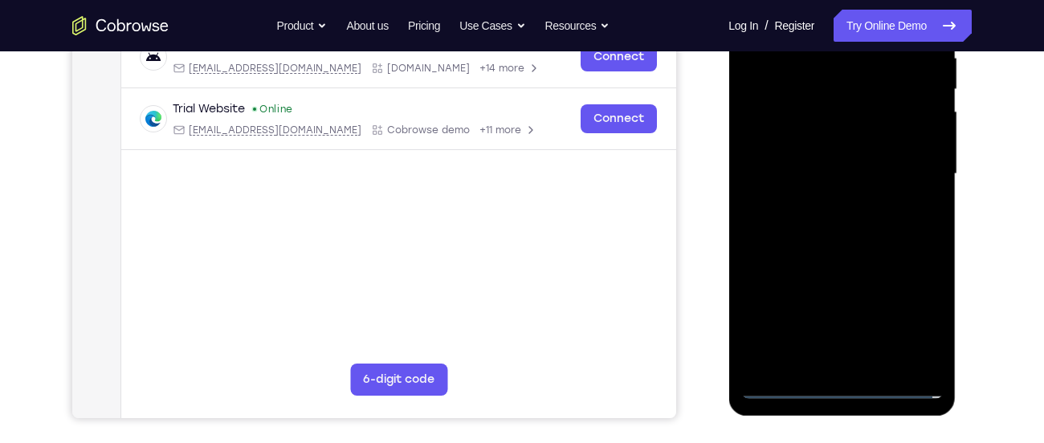
scroll to position [330, 0]
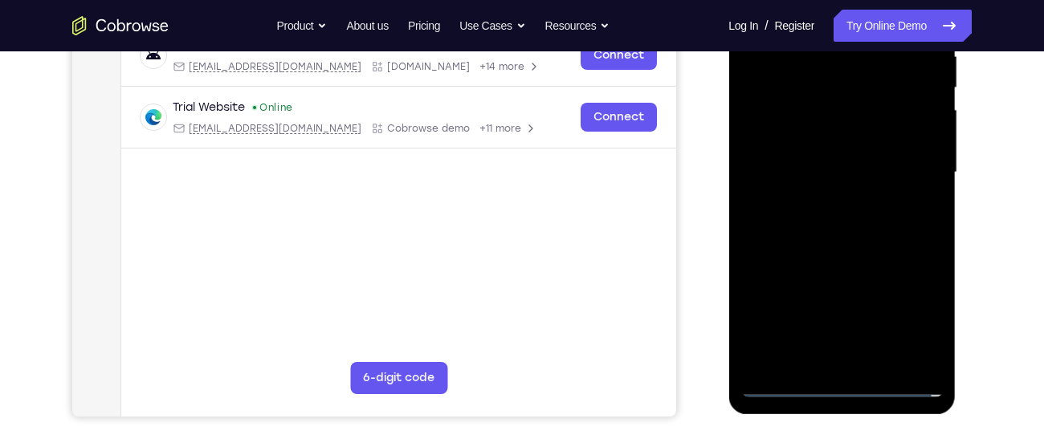
click at [820, 206] on div at bounding box center [842, 173] width 202 height 450
click at [843, 253] on div at bounding box center [842, 173] width 202 height 450
click at [818, 92] on div at bounding box center [842, 173] width 202 height 450
click at [830, 133] on div at bounding box center [842, 173] width 202 height 450
click at [850, 259] on div at bounding box center [842, 173] width 202 height 450
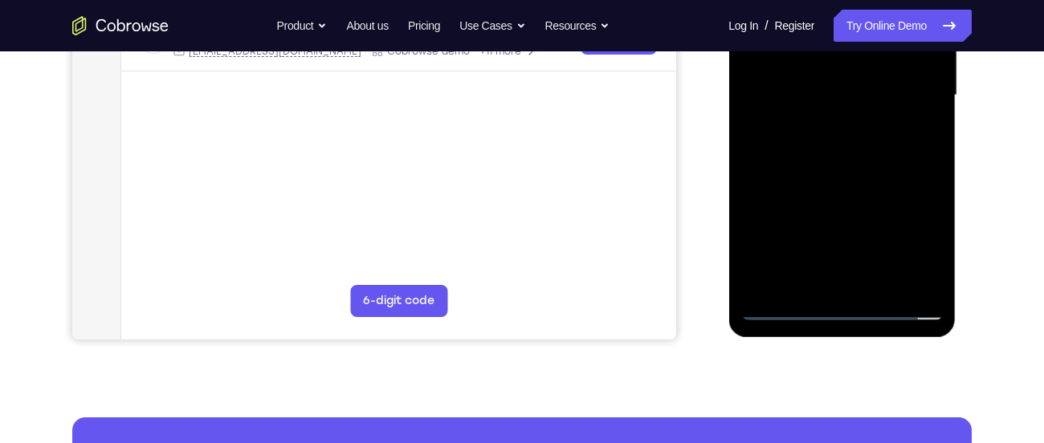
scroll to position [418, 0]
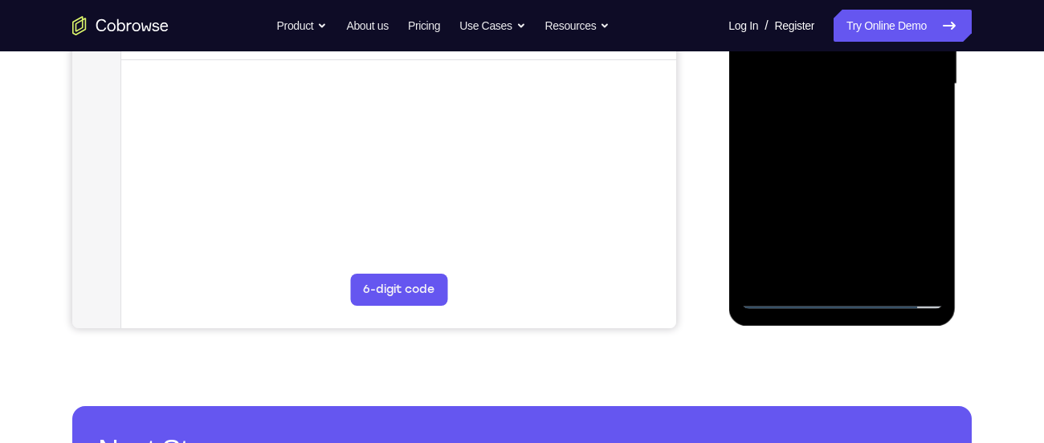
click at [840, 262] on div at bounding box center [842, 84] width 202 height 450
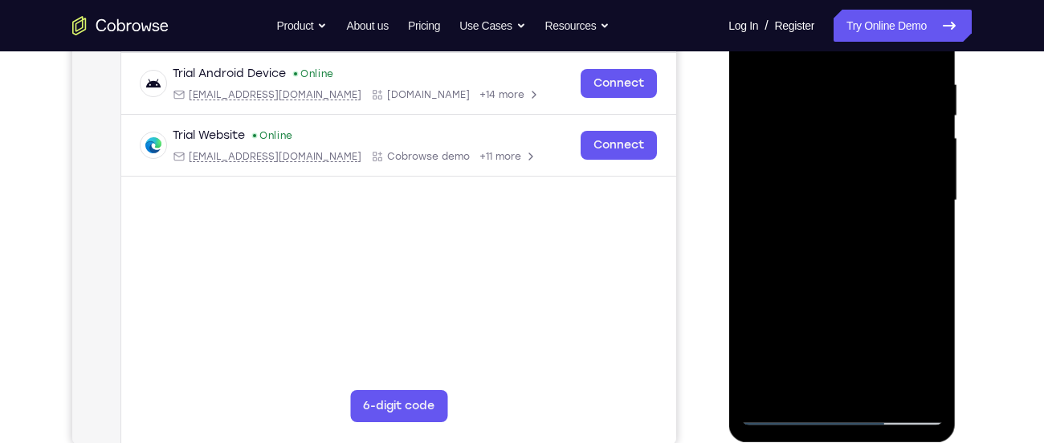
scroll to position [303, 0]
click at [839, 254] on div at bounding box center [842, 200] width 202 height 450
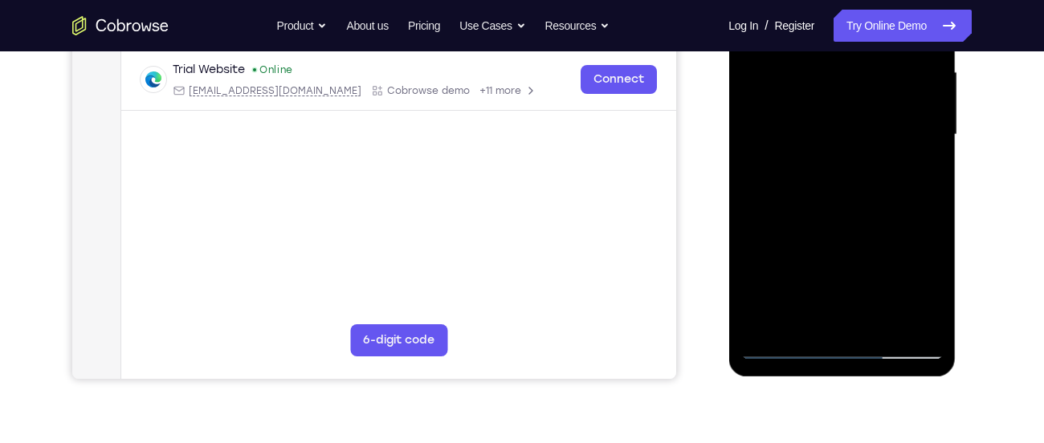
scroll to position [367, 0]
click at [933, 303] on div at bounding box center [842, 136] width 202 height 450
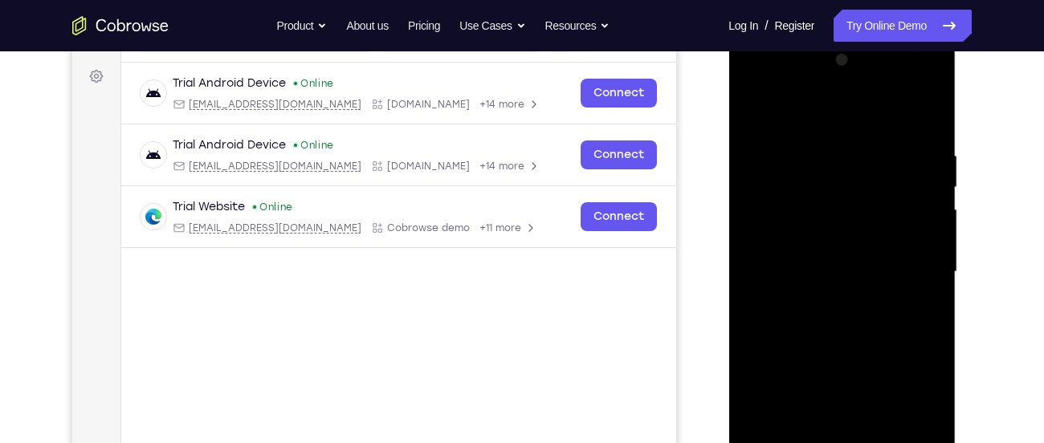
scroll to position [230, 0]
click at [763, 149] on div at bounding box center [842, 273] width 202 height 450
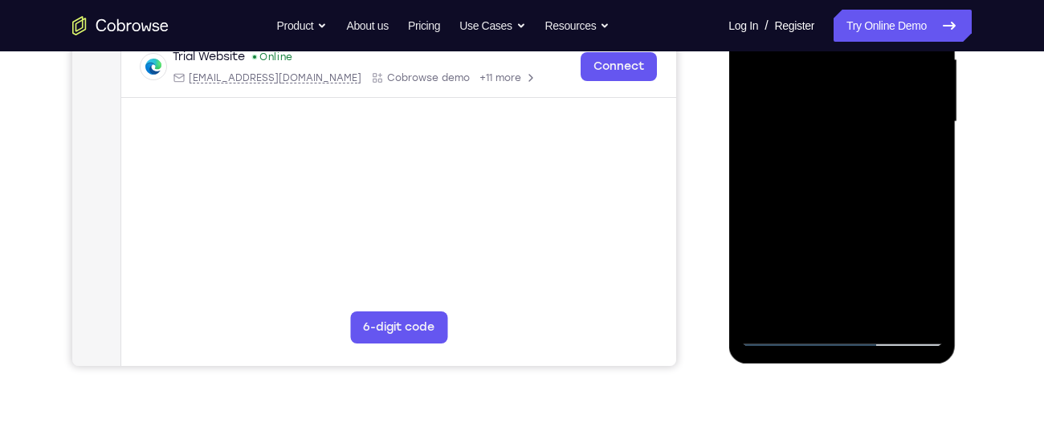
scroll to position [382, 0]
click at [910, 173] on div at bounding box center [842, 121] width 202 height 450
click at [899, 145] on div at bounding box center [842, 121] width 202 height 450
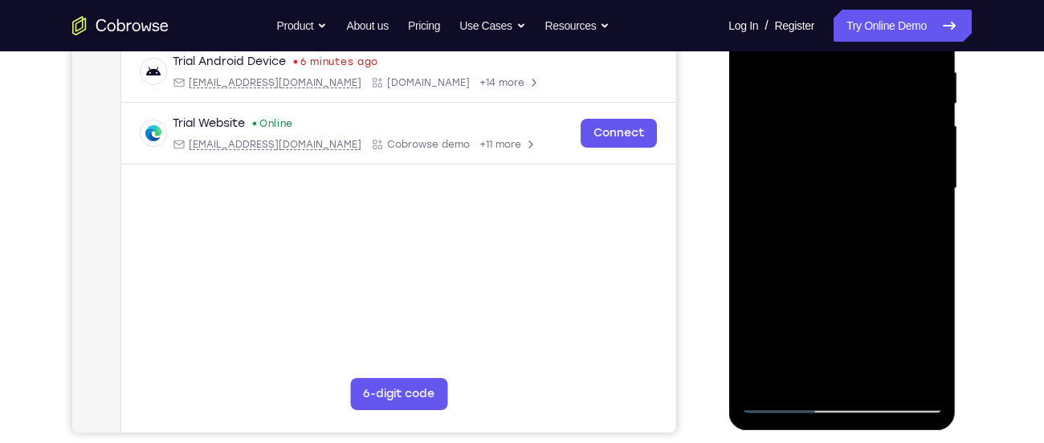
scroll to position [315, 0]
click at [766, 192] on div at bounding box center [842, 188] width 202 height 450
click at [762, 213] on div at bounding box center [842, 188] width 202 height 450
click at [761, 194] on div at bounding box center [842, 188] width 202 height 450
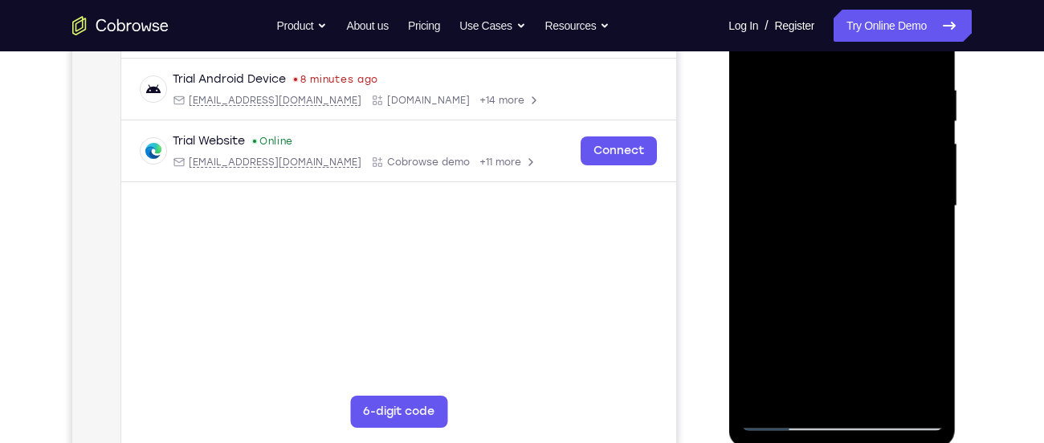
scroll to position [295, 0]
click at [909, 202] on div at bounding box center [842, 208] width 202 height 450
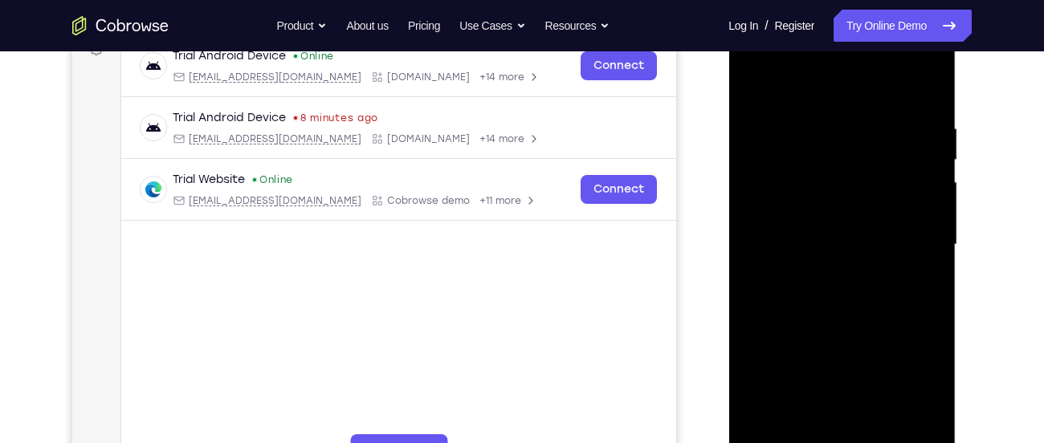
click at [920, 183] on div at bounding box center [842, 245] width 202 height 450
drag, startPoint x: 920, startPoint y: 196, endPoint x: 935, endPoint y: 196, distance: 15.3
click at [935, 196] on div at bounding box center [842, 245] width 202 height 450
click at [766, 114] on div at bounding box center [842, 245] width 202 height 450
click at [919, 173] on div at bounding box center [842, 245] width 202 height 450
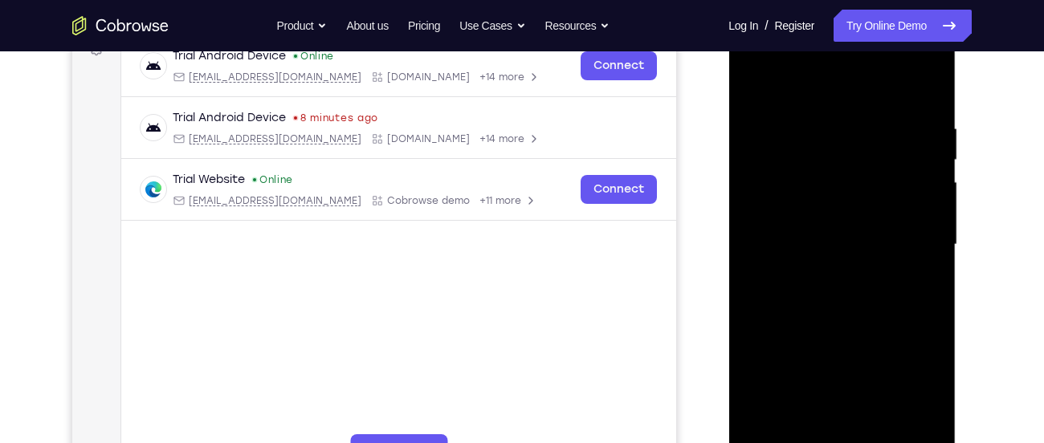
click at [917, 199] on div at bounding box center [842, 245] width 202 height 450
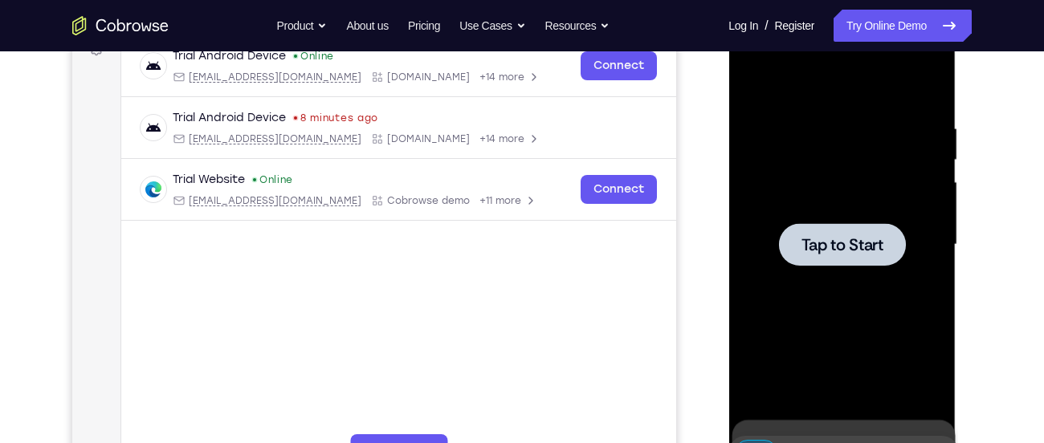
click at [893, 221] on div at bounding box center [842, 245] width 202 height 450
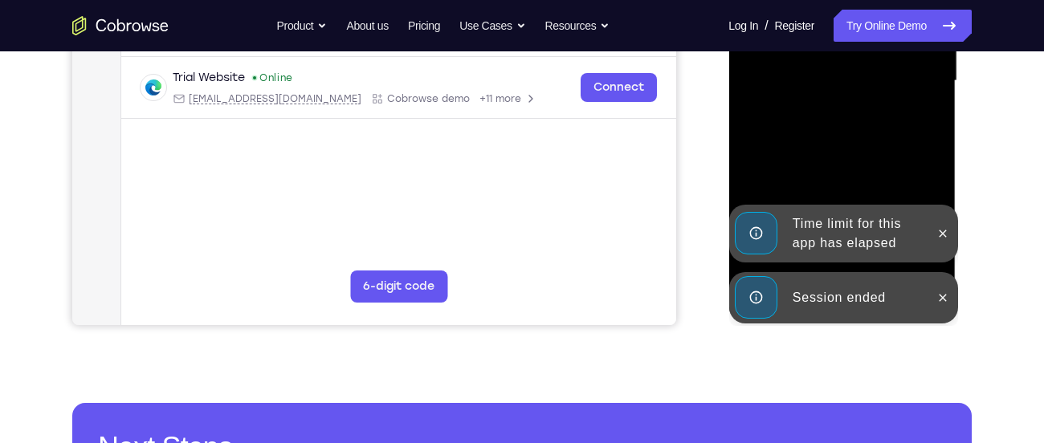
scroll to position [422, 0]
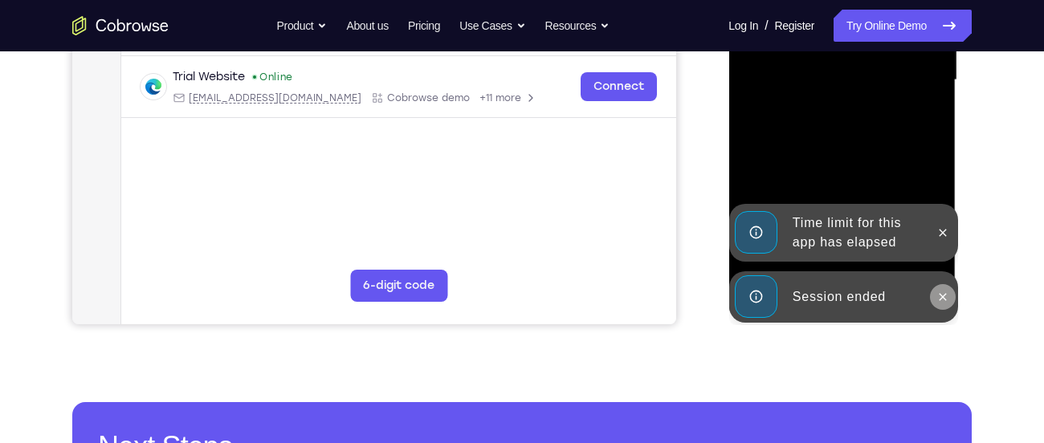
click at [940, 296] on icon at bounding box center [942, 297] width 13 height 13
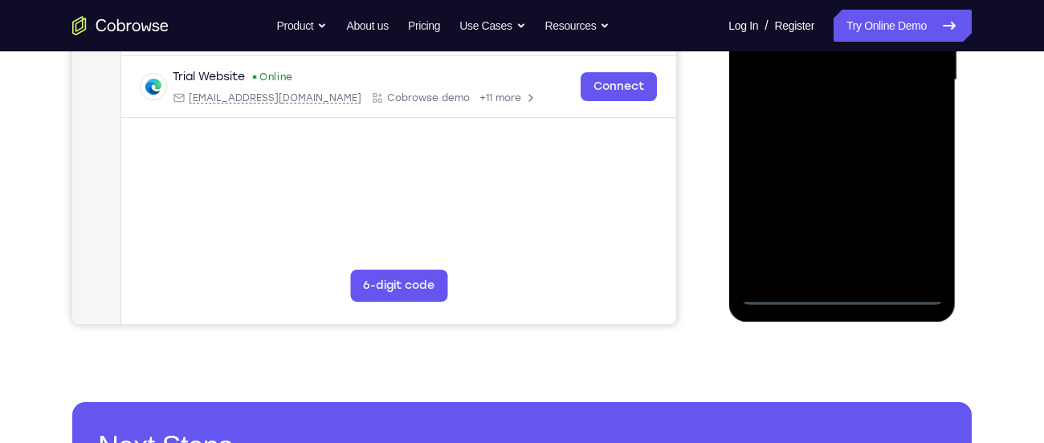
click at [917, 296] on div at bounding box center [842, 80] width 202 height 450
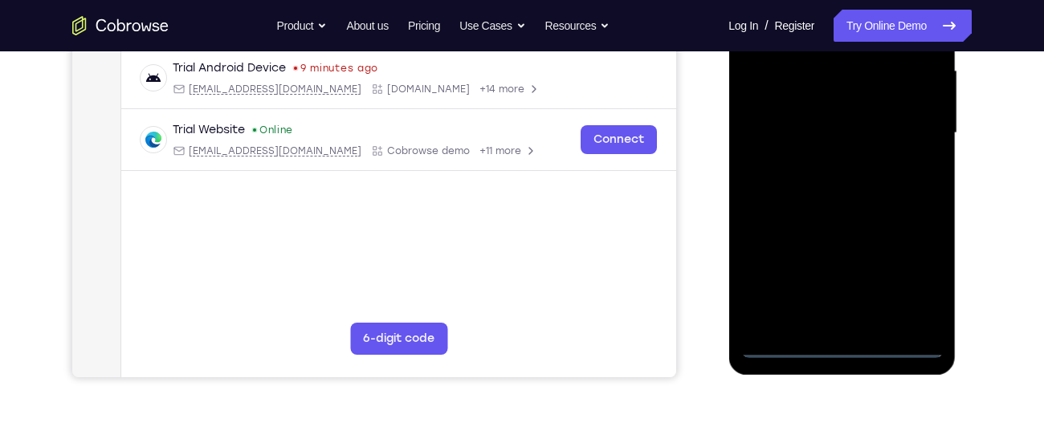
scroll to position [369, 0]
drag, startPoint x: 766, startPoint y: 161, endPoint x: 869, endPoint y: 141, distance: 104.8
click at [869, 141] on div at bounding box center [842, 134] width 202 height 450
click at [779, 122] on div at bounding box center [842, 134] width 202 height 450
click at [911, 292] on div at bounding box center [842, 134] width 202 height 450
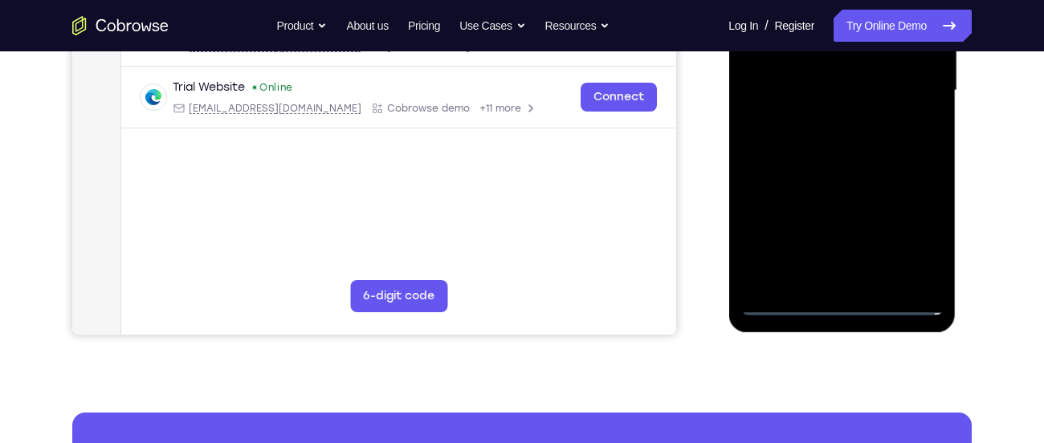
scroll to position [414, 0]
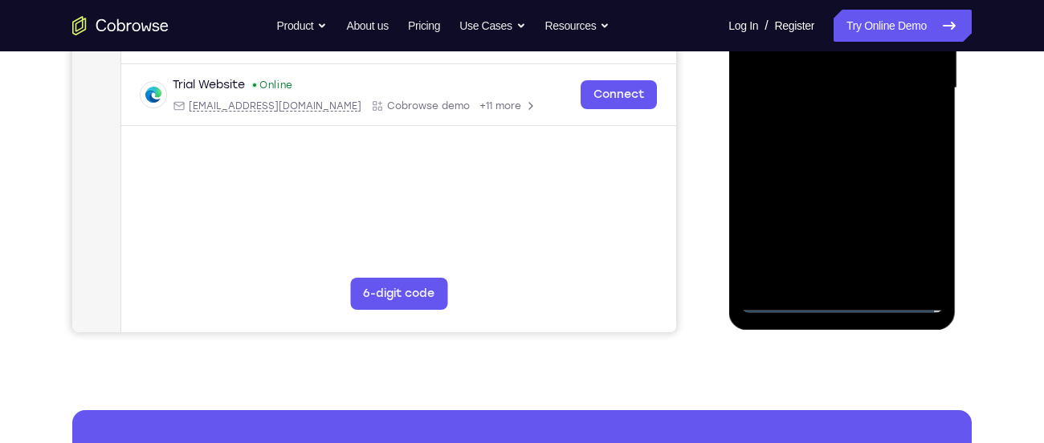
click at [903, 305] on div at bounding box center [842, 88] width 202 height 450
drag, startPoint x: 761, startPoint y: 172, endPoint x: 863, endPoint y: 166, distance: 102.2
click at [863, 166] on div at bounding box center [842, 88] width 202 height 450
click at [765, 78] on div at bounding box center [842, 88] width 202 height 450
click at [907, 224] on div at bounding box center [842, 88] width 202 height 450
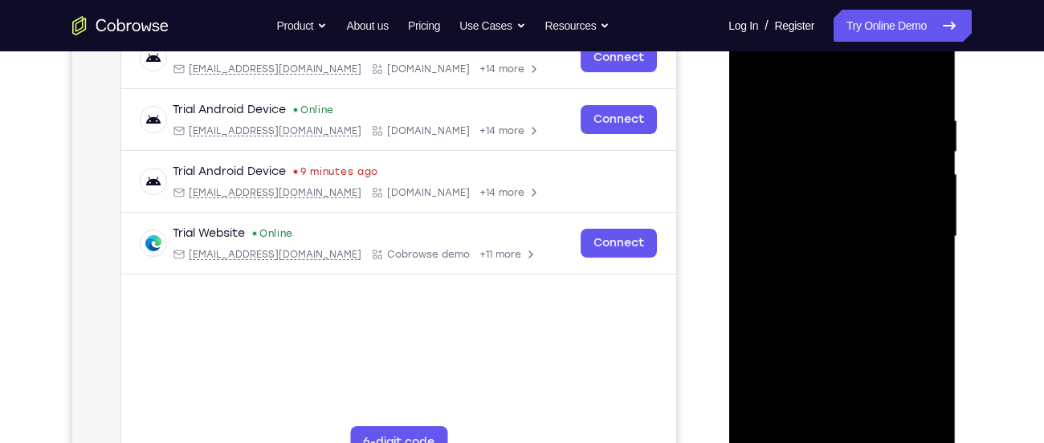
scroll to position [264, 0]
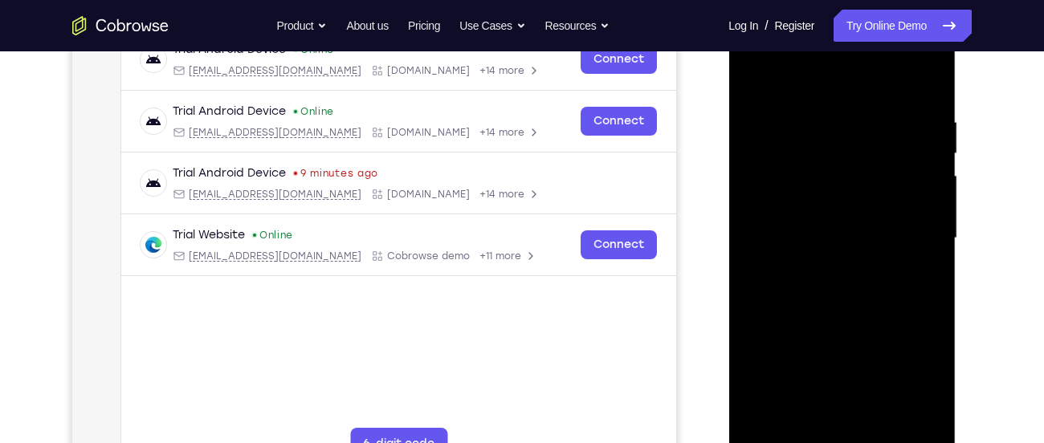
click at [905, 228] on div at bounding box center [842, 239] width 202 height 450
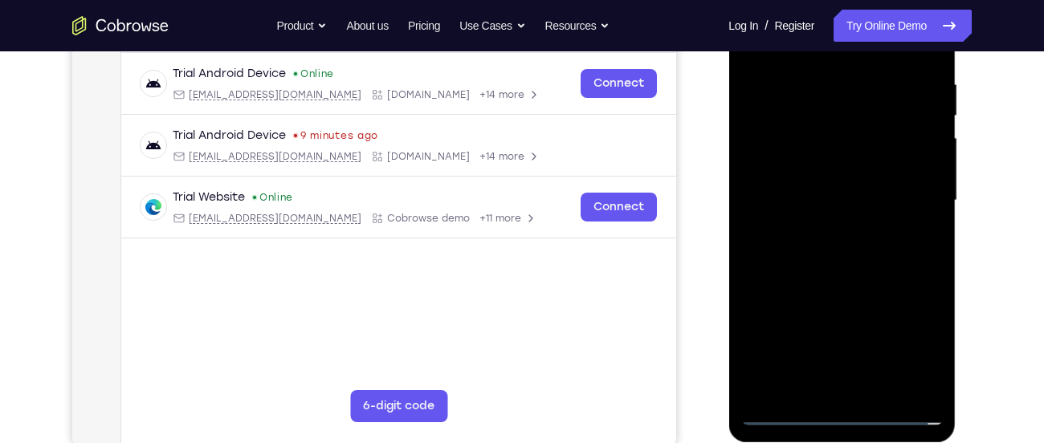
scroll to position [304, 0]
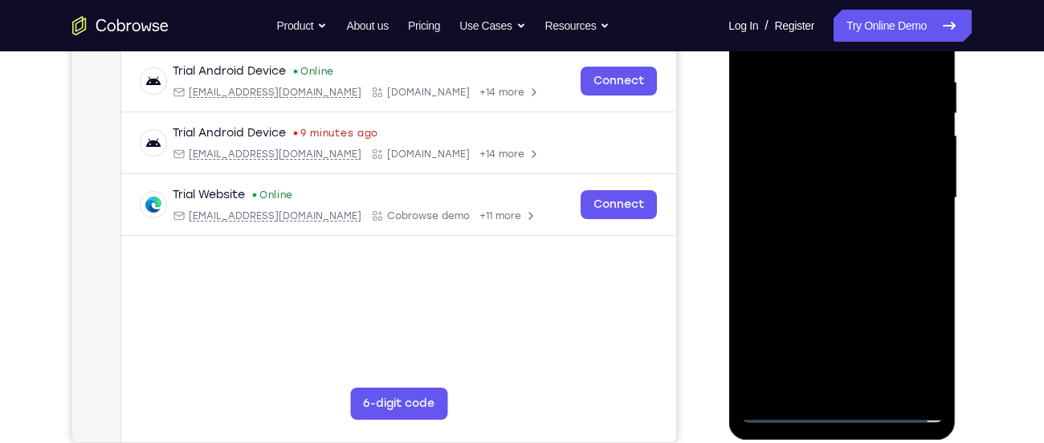
click at [830, 231] on div at bounding box center [842, 198] width 202 height 450
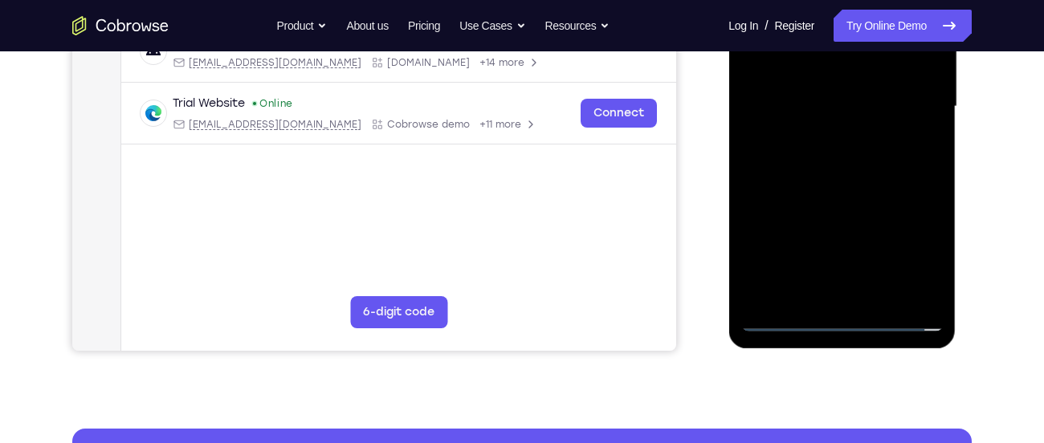
scroll to position [397, 0]
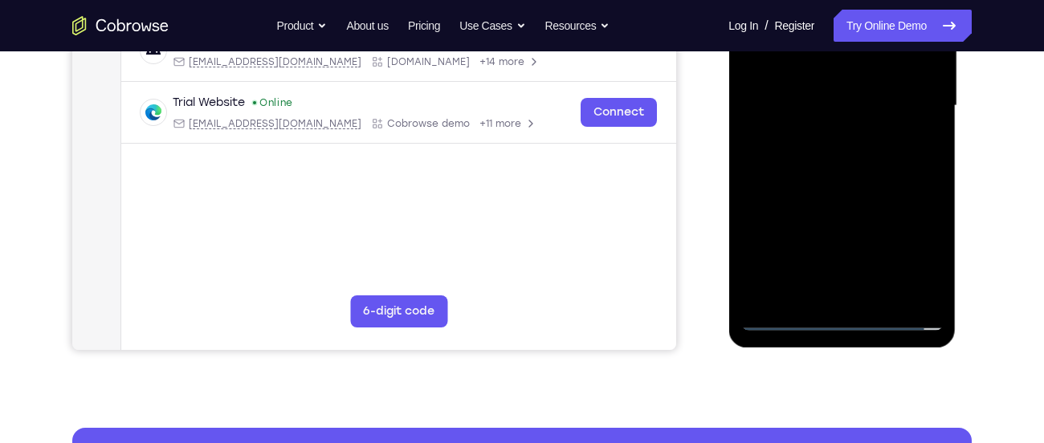
click at [832, 188] on div at bounding box center [842, 106] width 202 height 450
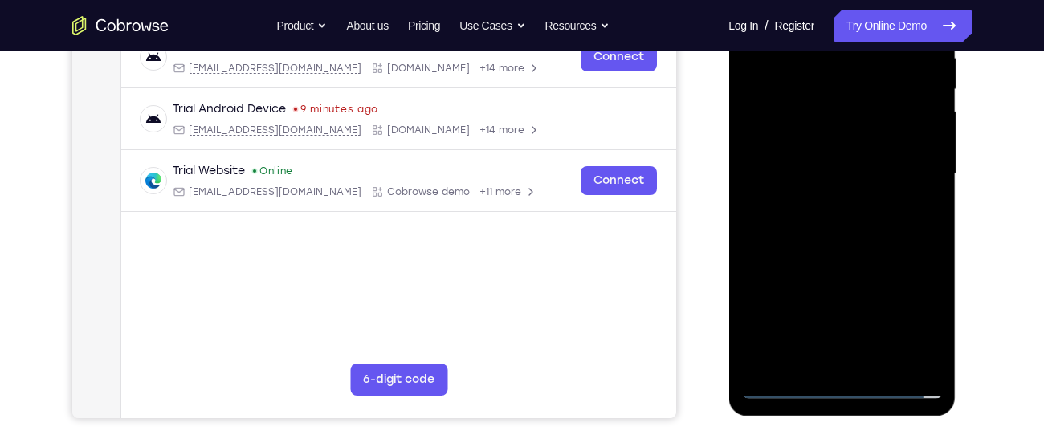
scroll to position [320, 0]
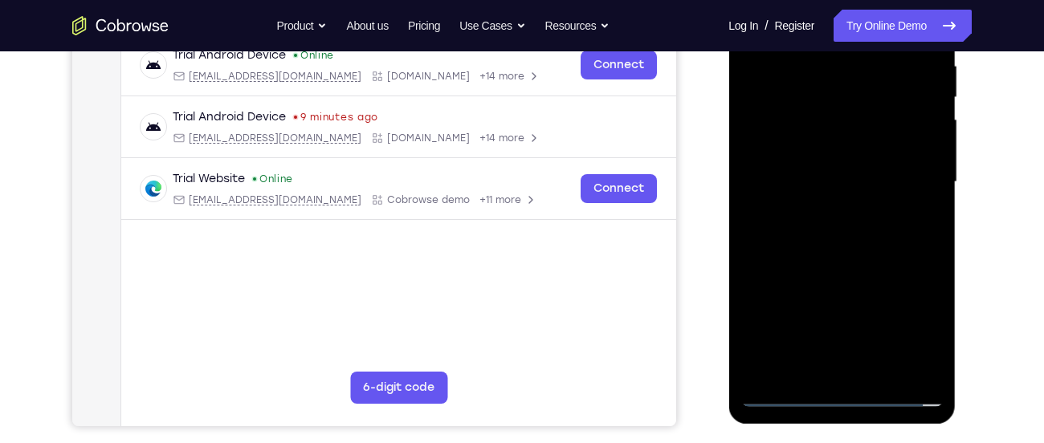
click at [856, 105] on div at bounding box center [842, 182] width 202 height 450
click at [847, 141] on div at bounding box center [842, 182] width 202 height 450
click at [830, 276] on div at bounding box center [842, 182] width 202 height 450
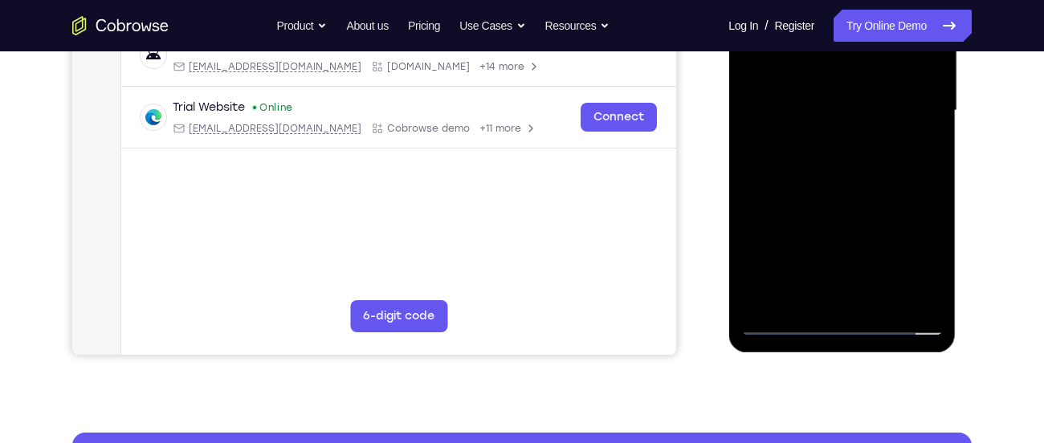
scroll to position [416, 0]
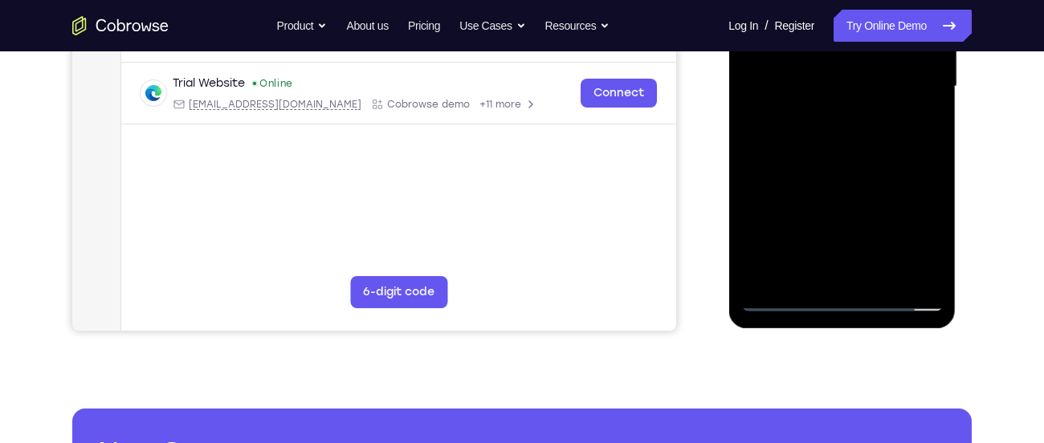
click at [833, 274] on div at bounding box center [842, 87] width 202 height 450
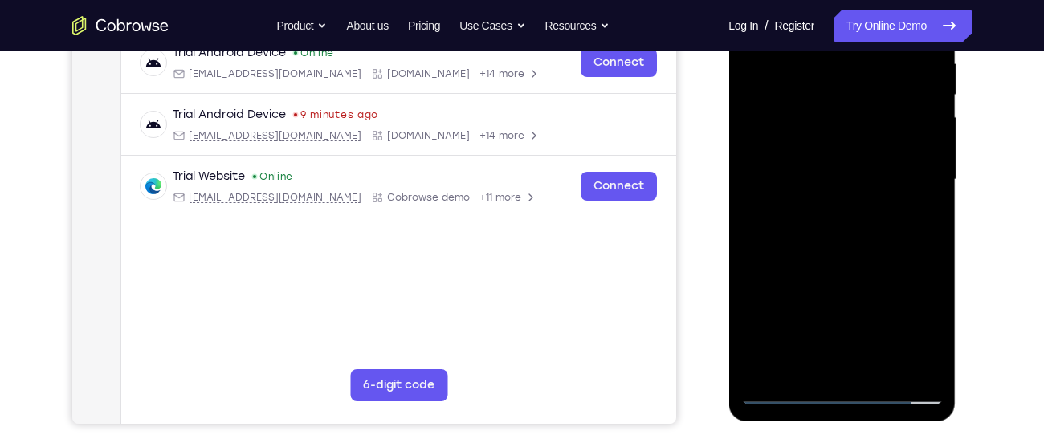
scroll to position [300, 0]
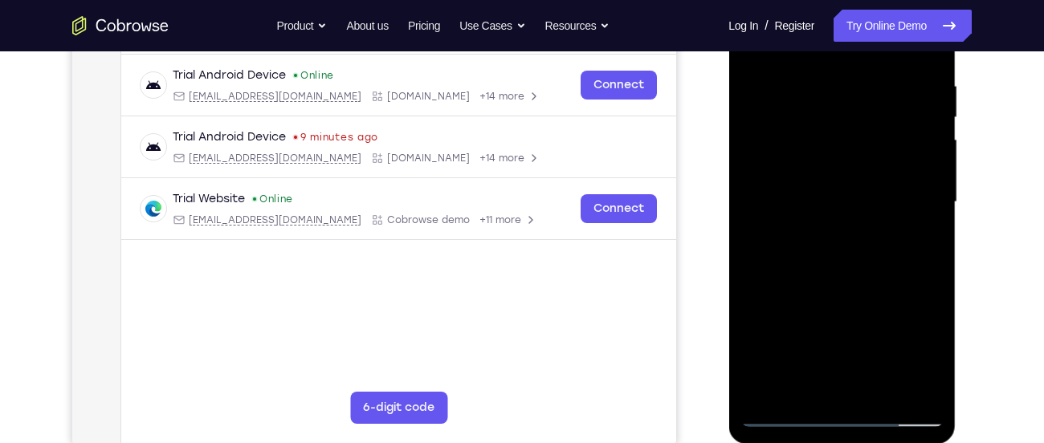
click at [818, 183] on div at bounding box center [842, 203] width 202 height 450
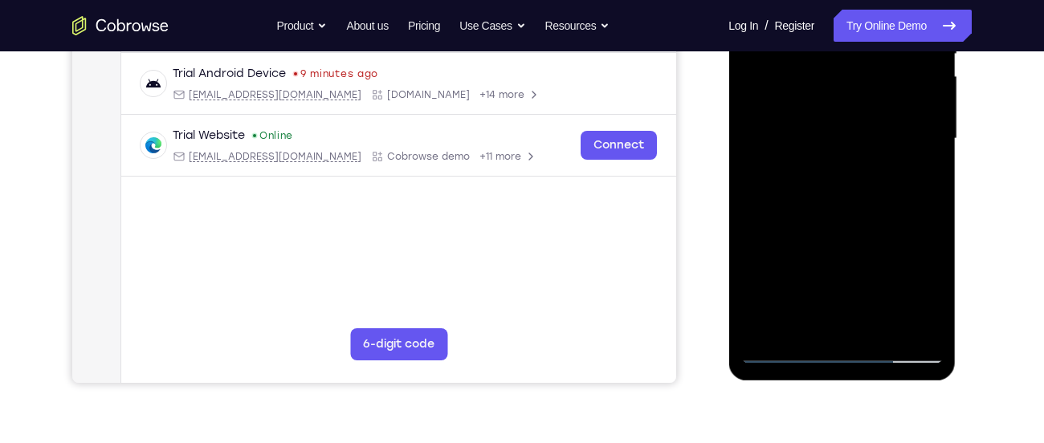
scroll to position [365, 0]
click at [873, 198] on div at bounding box center [842, 138] width 202 height 450
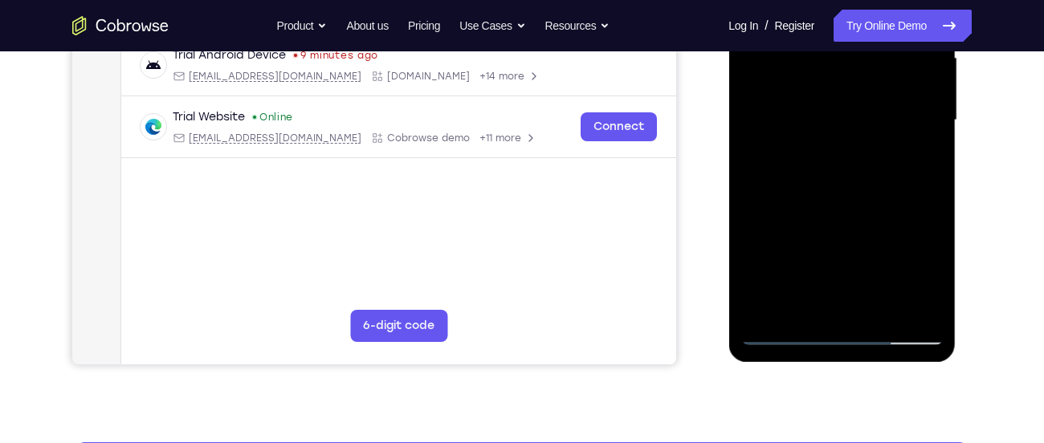
scroll to position [383, 0]
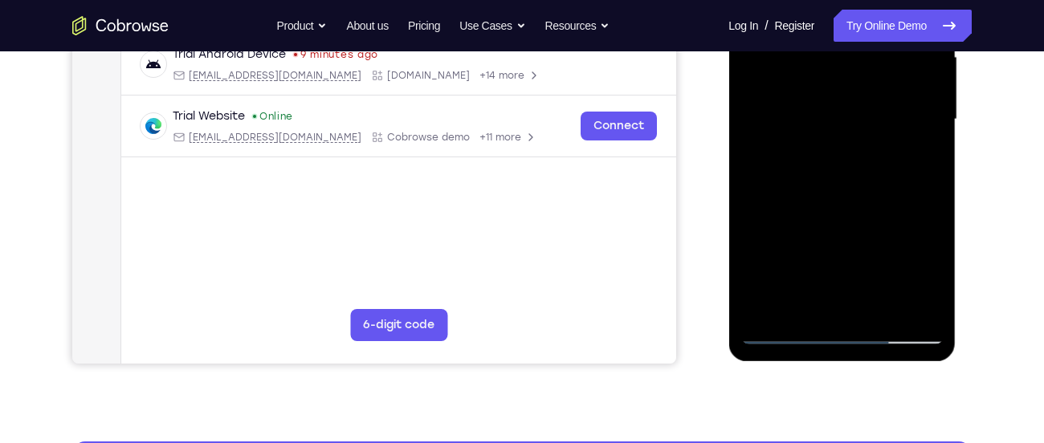
click at [938, 288] on div at bounding box center [842, 120] width 202 height 450
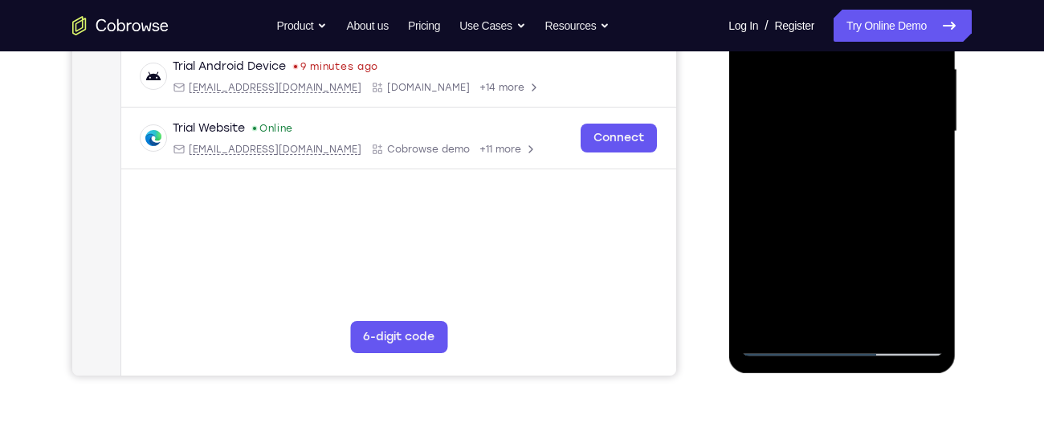
scroll to position [370, 0]
drag, startPoint x: 886, startPoint y: 250, endPoint x: 889, endPoint y: 270, distance: 20.3
click at [889, 270] on div at bounding box center [842, 133] width 202 height 450
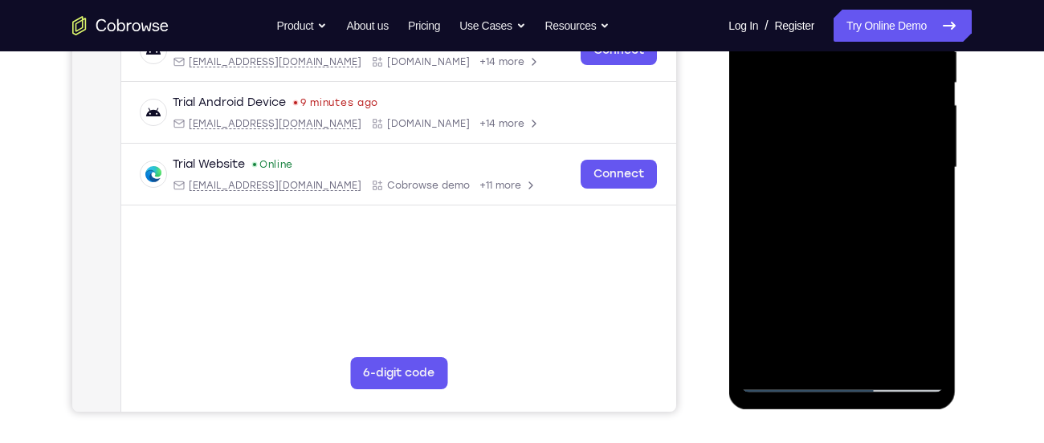
scroll to position [334, 0]
click at [928, 239] on div at bounding box center [842, 169] width 202 height 450
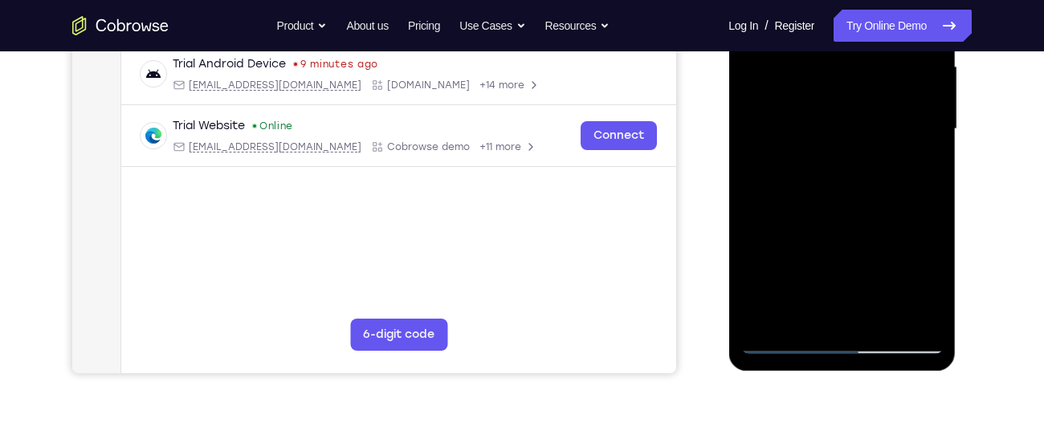
scroll to position [373, 0]
click at [757, 205] on div at bounding box center [842, 130] width 202 height 450
click at [928, 208] on div at bounding box center [842, 130] width 202 height 450
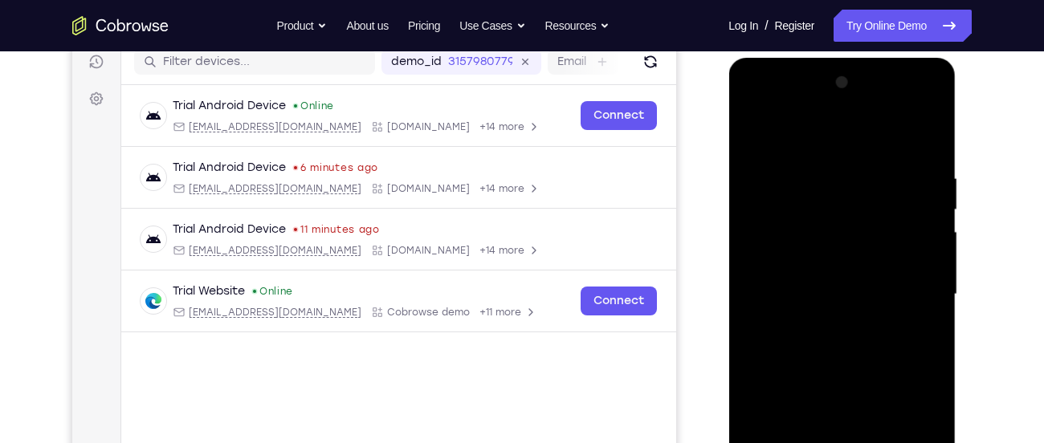
scroll to position [206, 0]
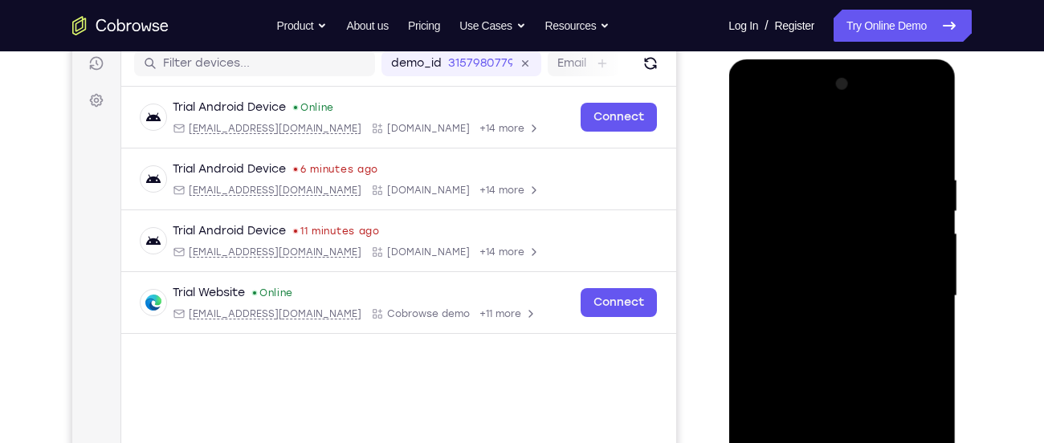
click at [834, 175] on div at bounding box center [842, 296] width 202 height 450
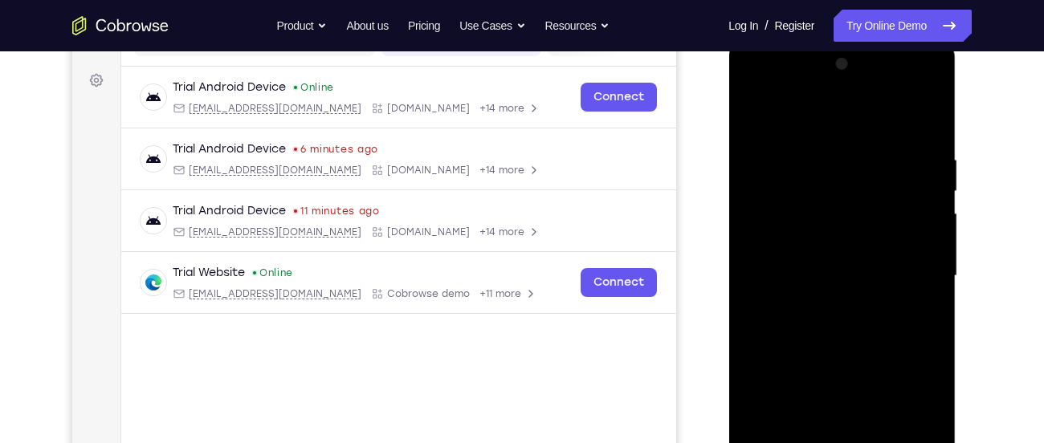
scroll to position [249, 0]
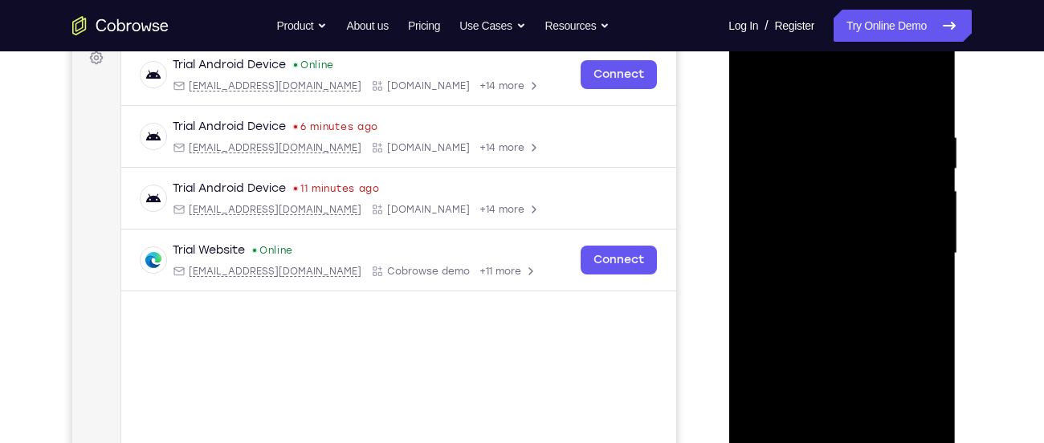
click at [928, 220] on div at bounding box center [842, 254] width 202 height 450
click at [909, 170] on div at bounding box center [842, 254] width 202 height 450
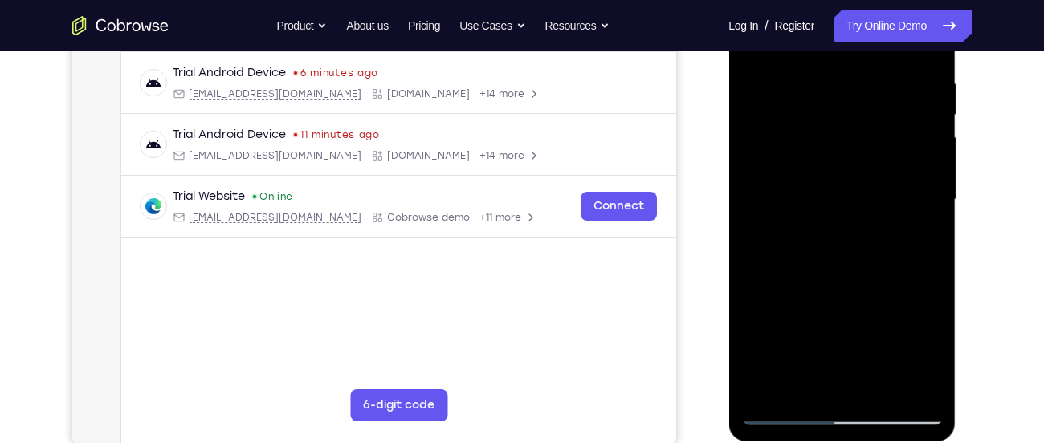
scroll to position [304, 0]
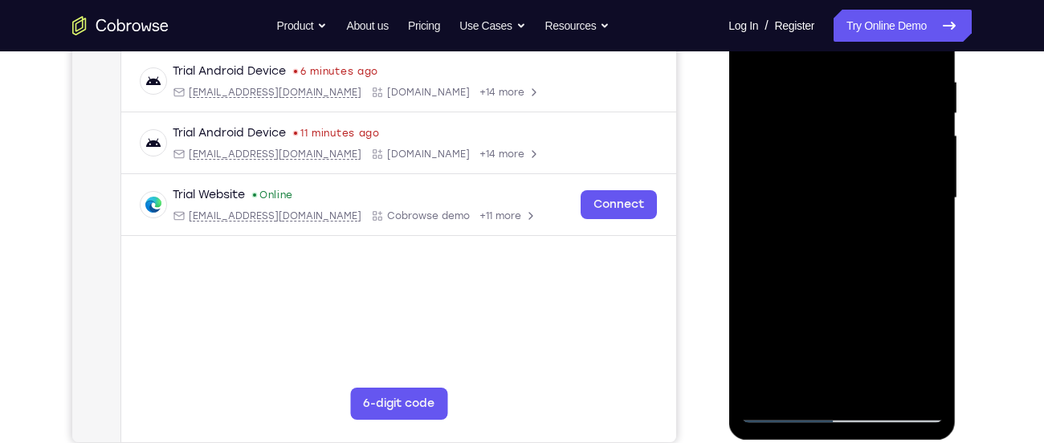
click at [932, 149] on div at bounding box center [842, 198] width 202 height 450
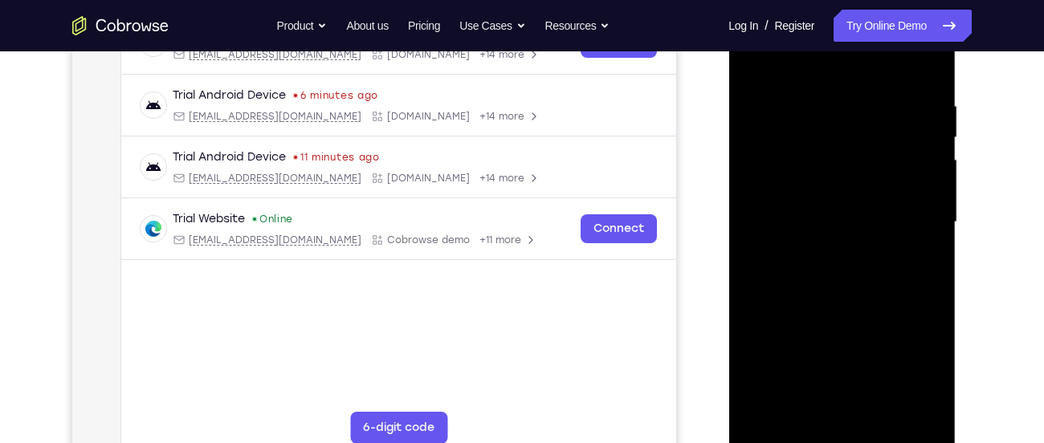
scroll to position [279, 0]
click at [763, 214] on div at bounding box center [842, 224] width 202 height 450
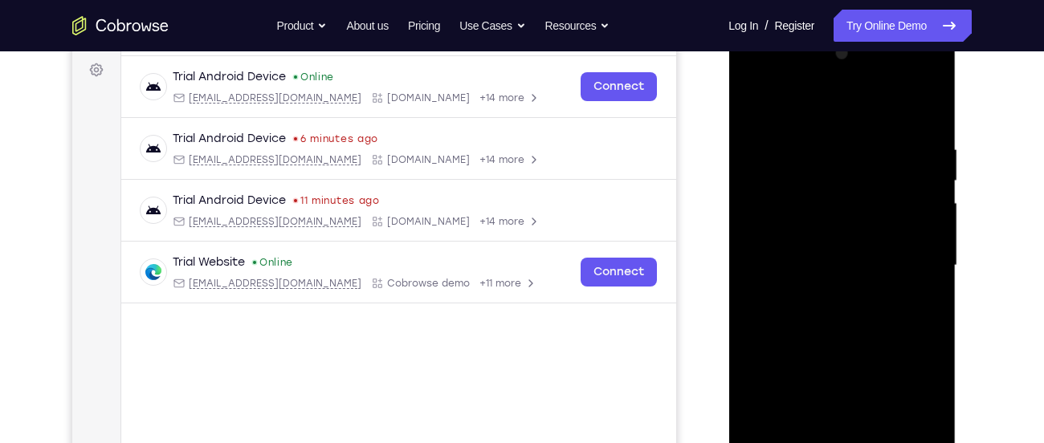
drag, startPoint x: 916, startPoint y: 184, endPoint x: 926, endPoint y: 183, distance: 9.7
click at [926, 183] on div at bounding box center [842, 266] width 202 height 450
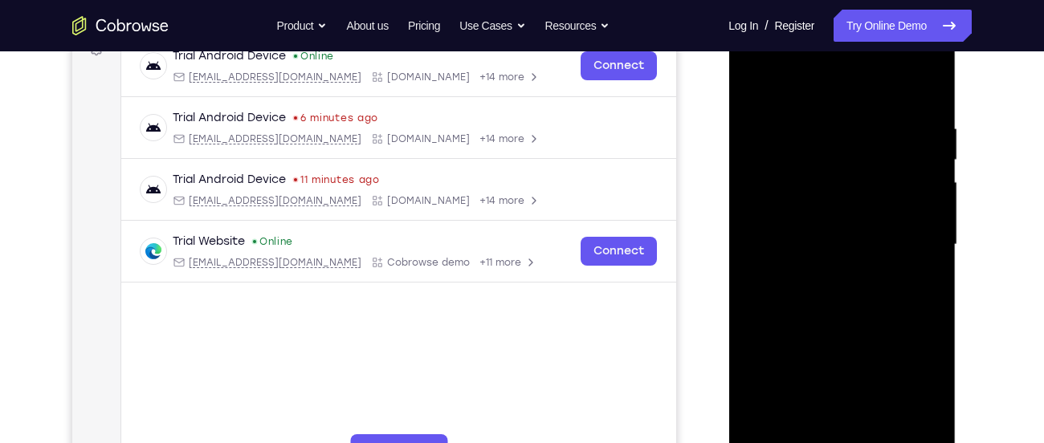
scroll to position [259, 0]
click at [912, 175] on div at bounding box center [842, 244] width 202 height 450
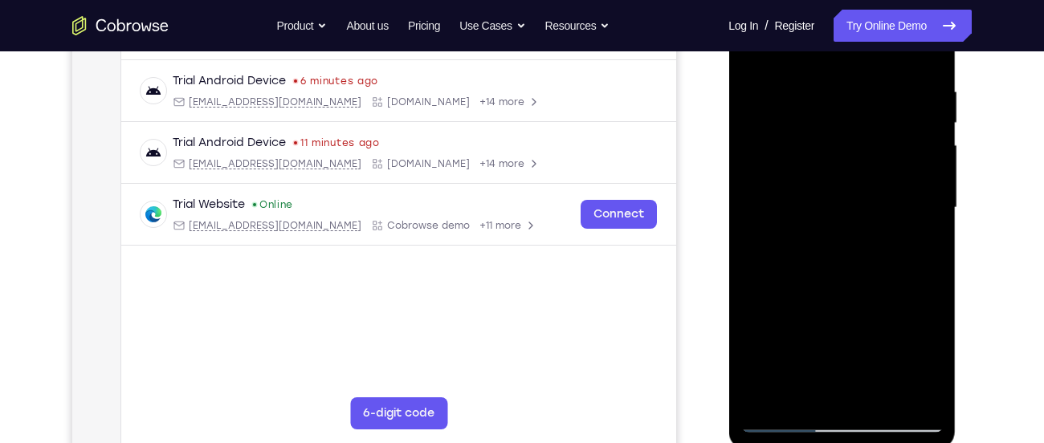
scroll to position [297, 0]
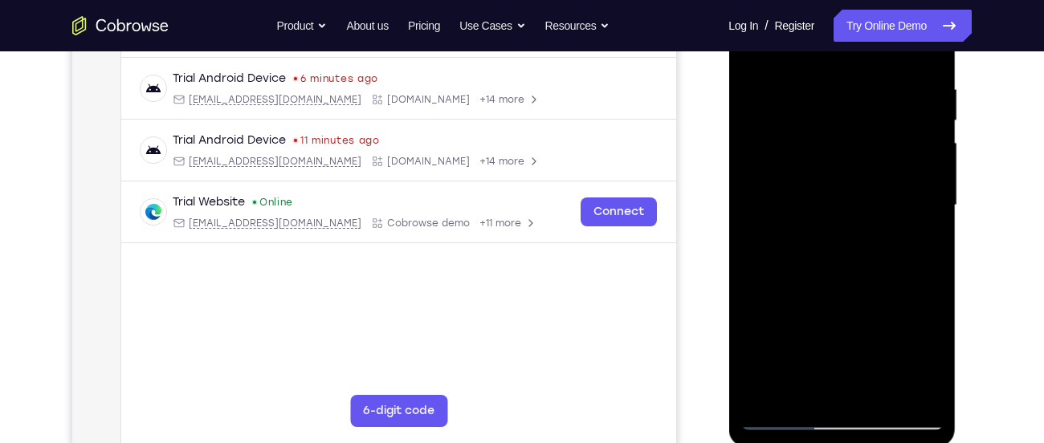
click at [911, 231] on div at bounding box center [842, 206] width 202 height 450
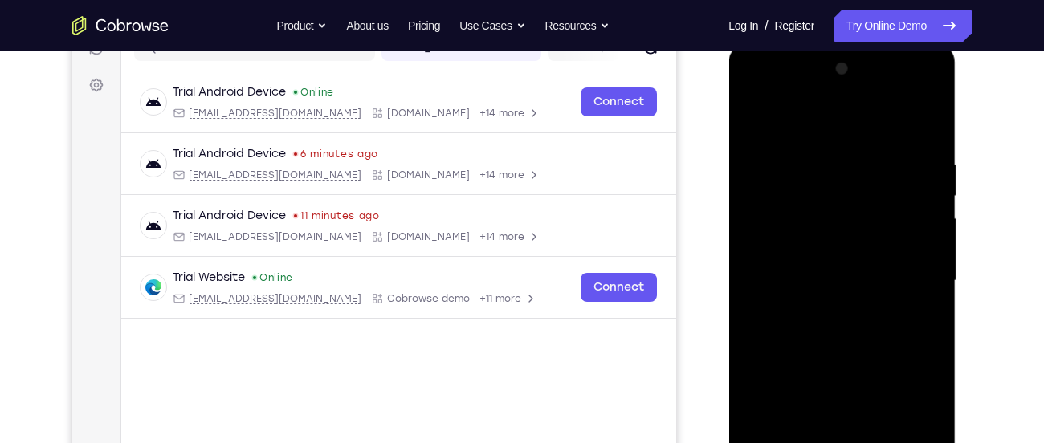
scroll to position [214, 0]
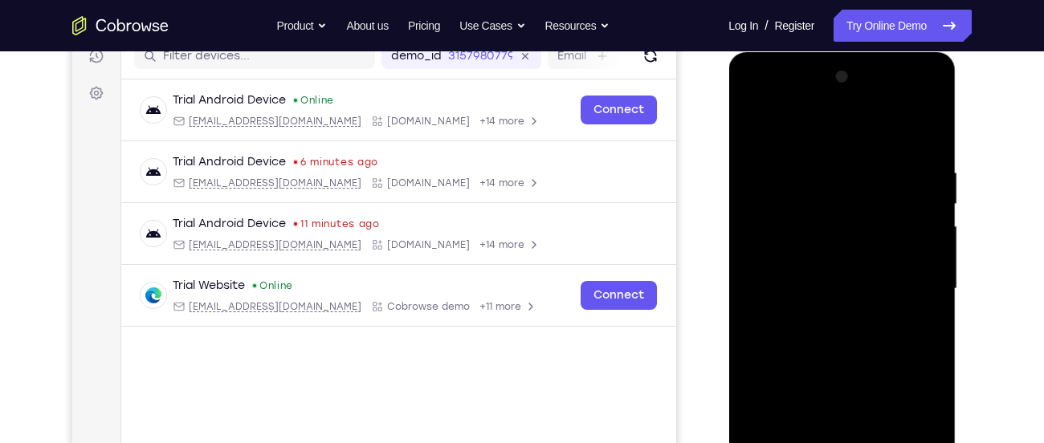
click at [923, 136] on div at bounding box center [842, 289] width 202 height 450
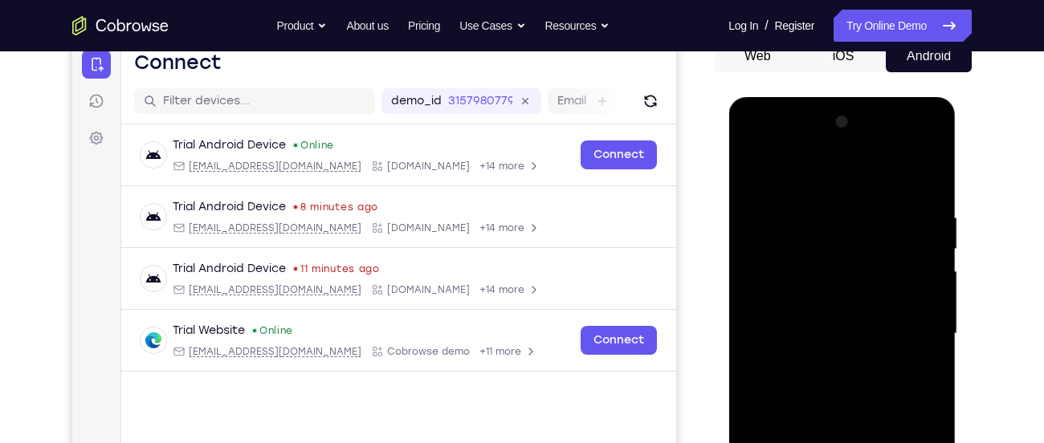
scroll to position [202, 0]
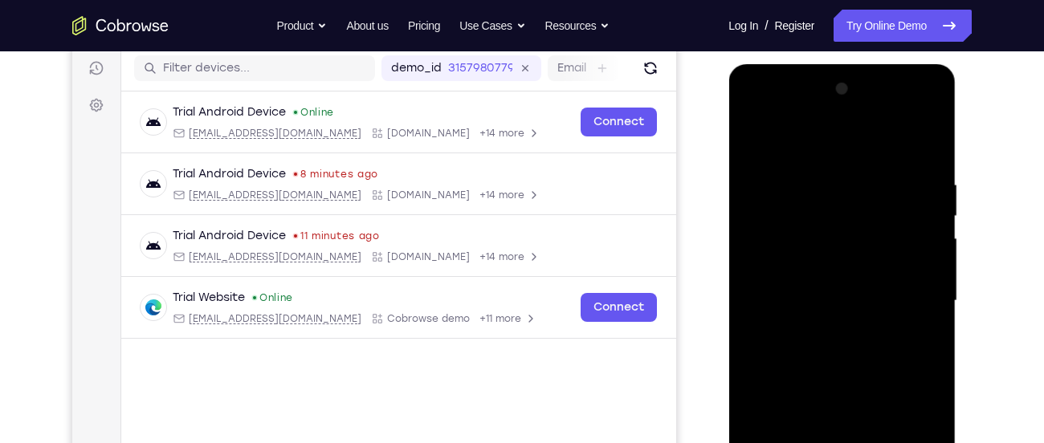
click at [783, 178] on div at bounding box center [842, 301] width 202 height 450
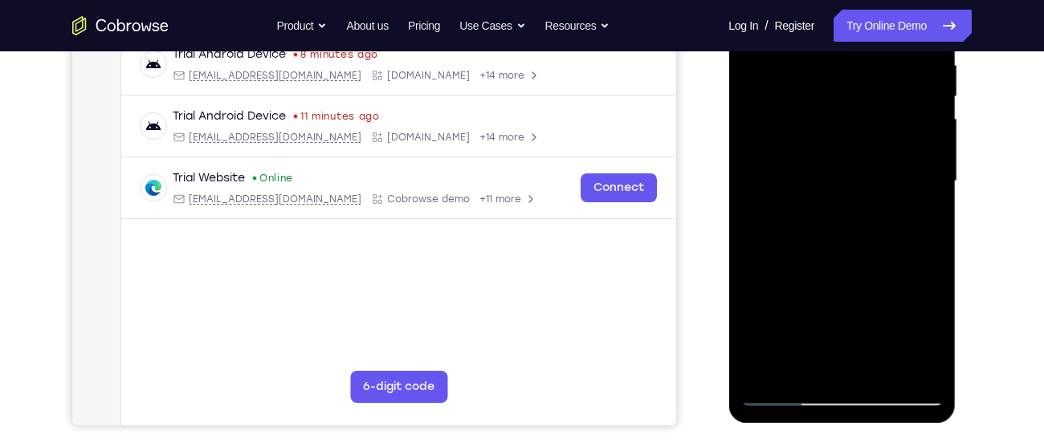
scroll to position [327, 0]
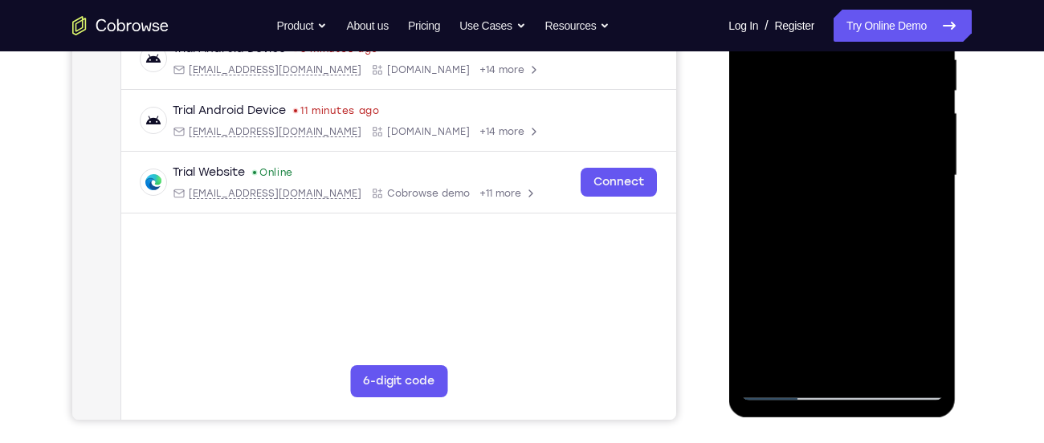
click at [908, 194] on div at bounding box center [842, 176] width 202 height 450
click at [767, 206] on div at bounding box center [842, 176] width 202 height 450
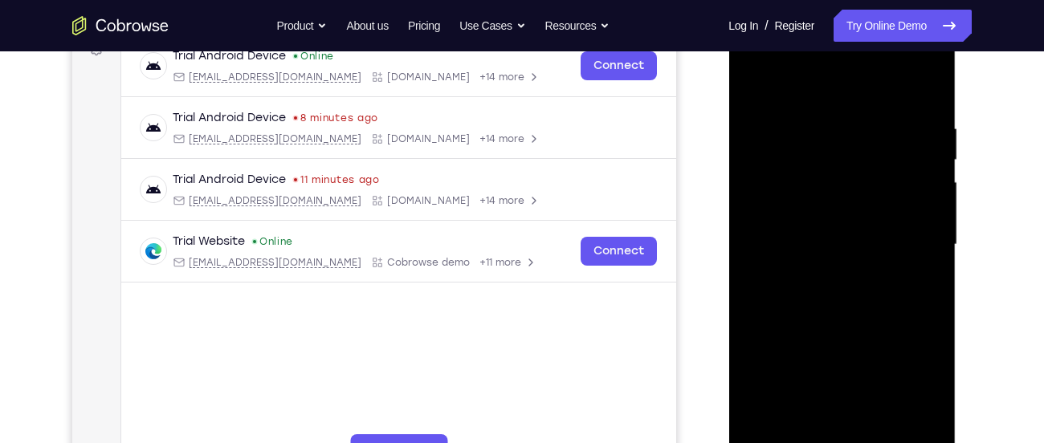
scroll to position [259, 0]
click at [917, 214] on div at bounding box center [842, 244] width 202 height 450
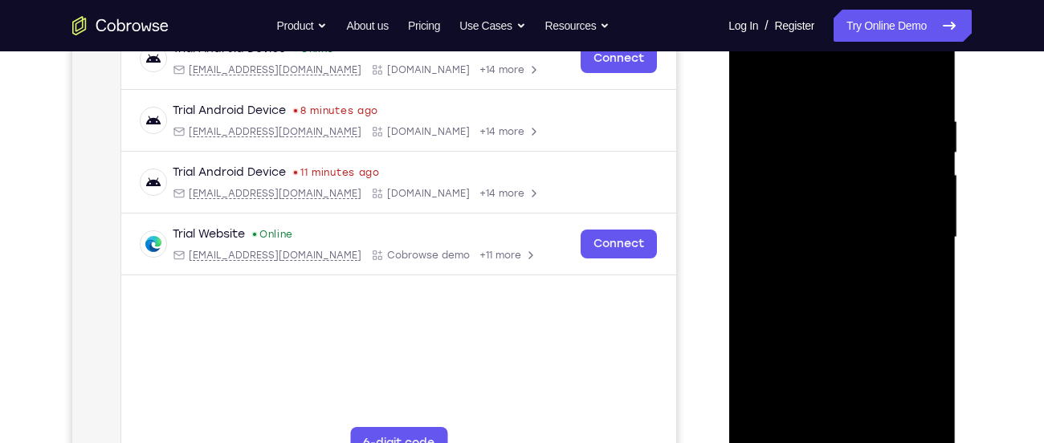
scroll to position [264, 0]
click at [901, 195] on div at bounding box center [842, 239] width 202 height 450
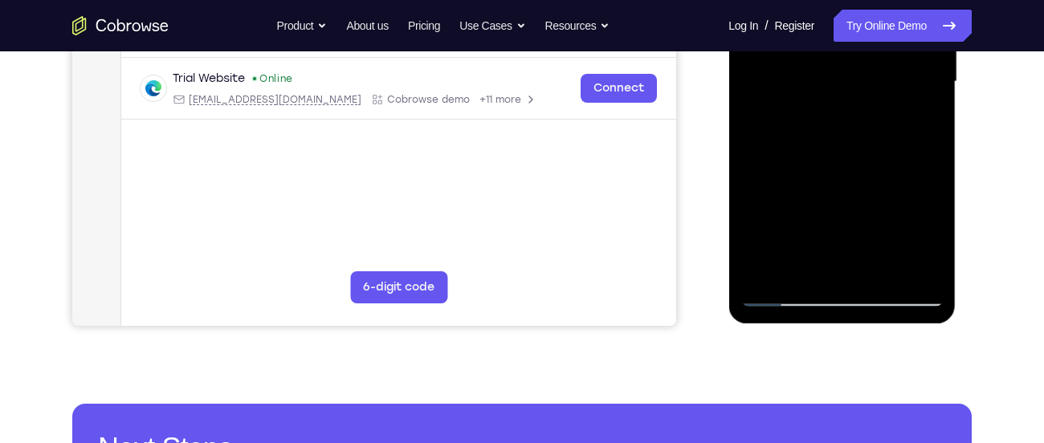
scroll to position [420, 0]
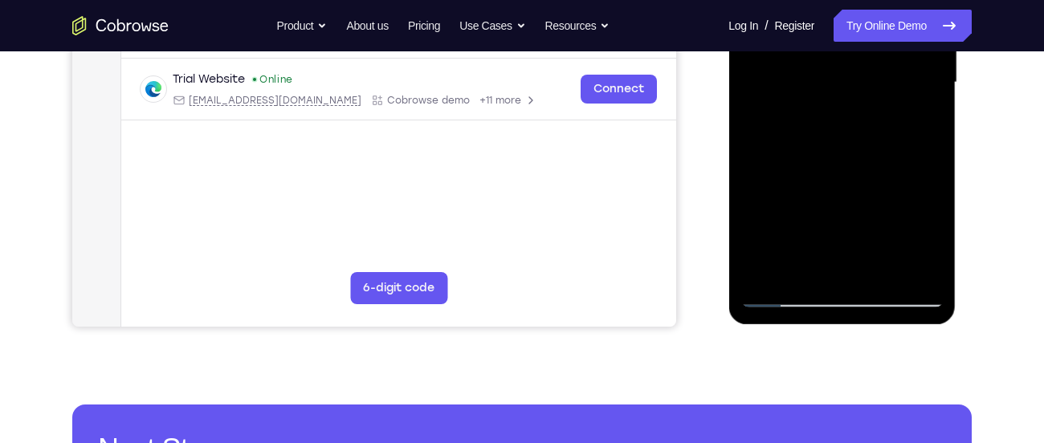
click at [888, 276] on div at bounding box center [842, 83] width 202 height 450
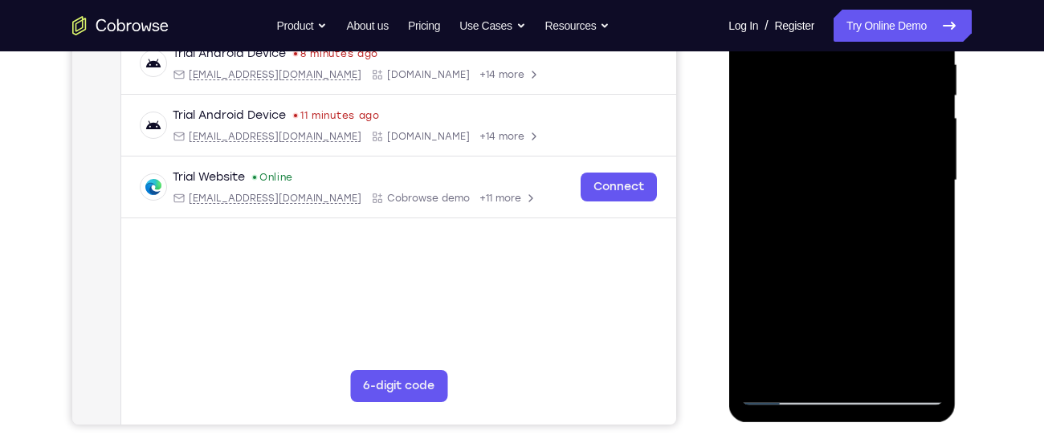
scroll to position [303, 0]
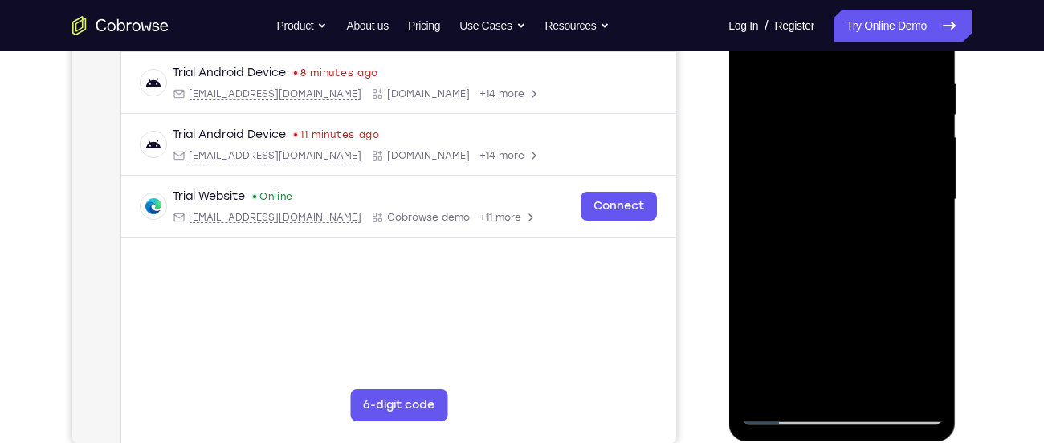
click at [857, 284] on div at bounding box center [842, 200] width 202 height 450
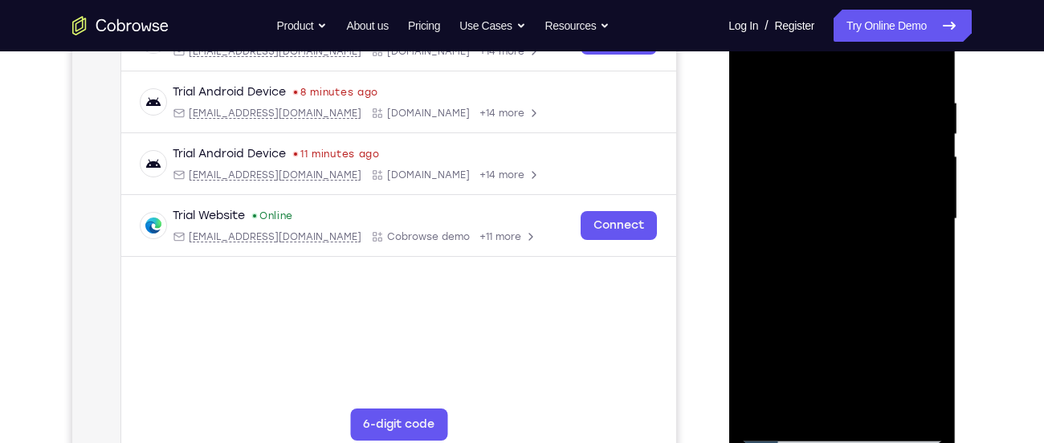
scroll to position [281, 0]
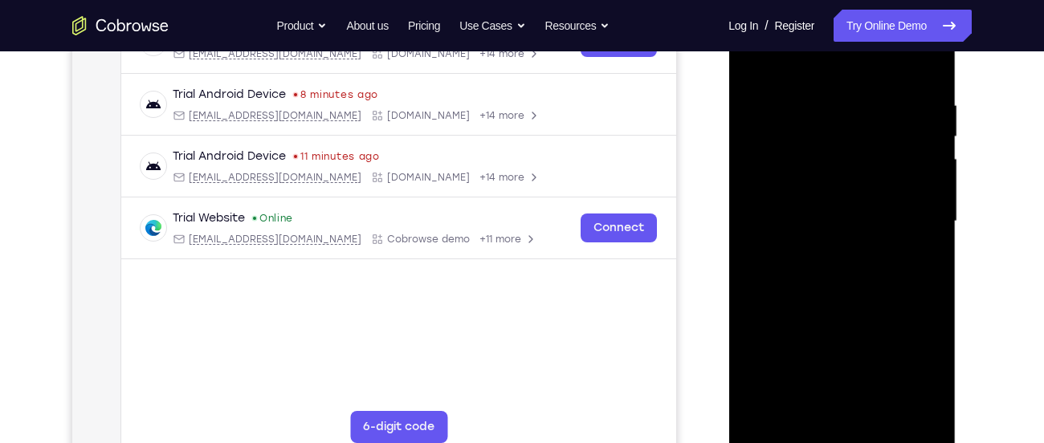
click at [828, 250] on div at bounding box center [842, 222] width 202 height 450
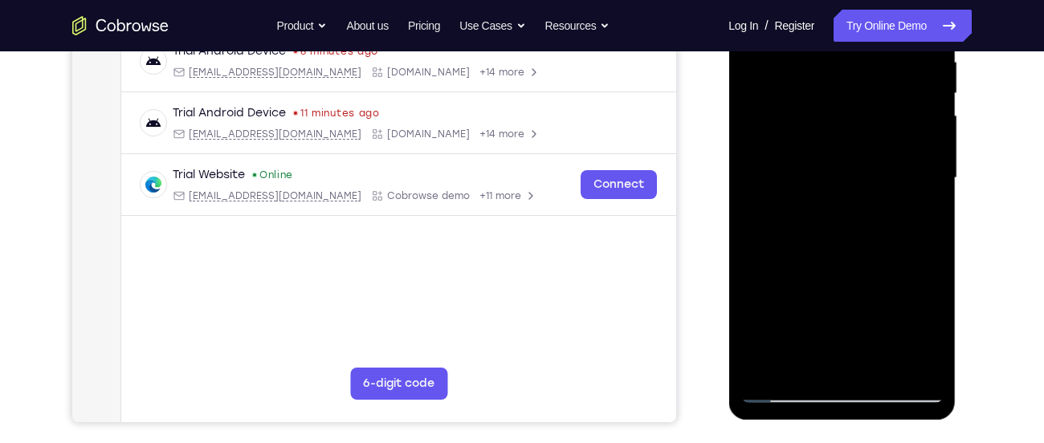
scroll to position [320, 0]
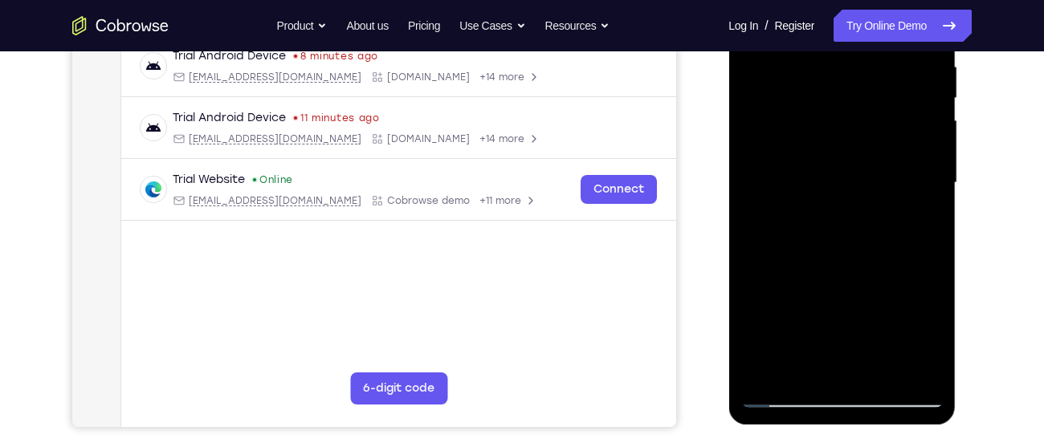
drag, startPoint x: 892, startPoint y: 180, endPoint x: 871, endPoint y: 288, distance: 110.4
click at [871, 288] on div at bounding box center [842, 183] width 202 height 450
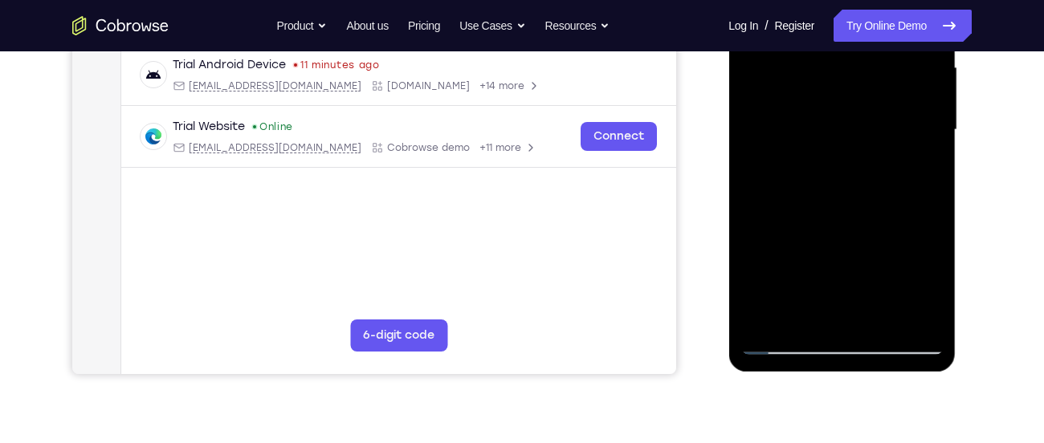
scroll to position [374, 0]
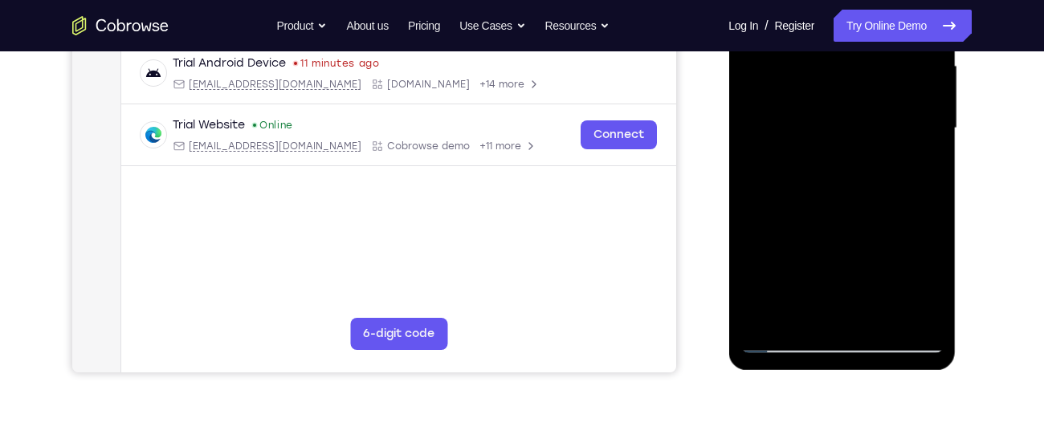
drag, startPoint x: 896, startPoint y: 245, endPoint x: 899, endPoint y: 186, distance: 59.5
click at [899, 186] on div at bounding box center [842, 129] width 202 height 450
drag, startPoint x: 904, startPoint y: 230, endPoint x: 909, endPoint y: 150, distance: 79.7
click at [909, 150] on div at bounding box center [842, 129] width 202 height 450
drag, startPoint x: 853, startPoint y: 282, endPoint x: 867, endPoint y: 227, distance: 56.5
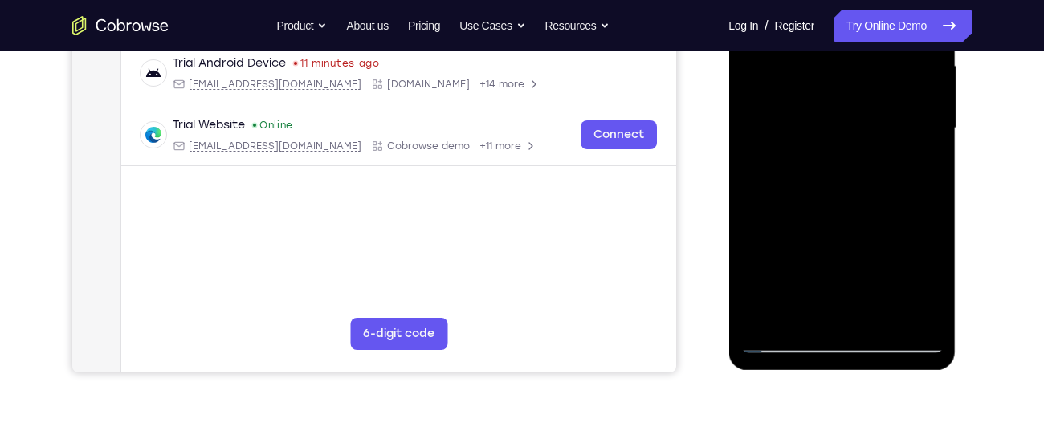
click at [867, 227] on div at bounding box center [842, 129] width 202 height 450
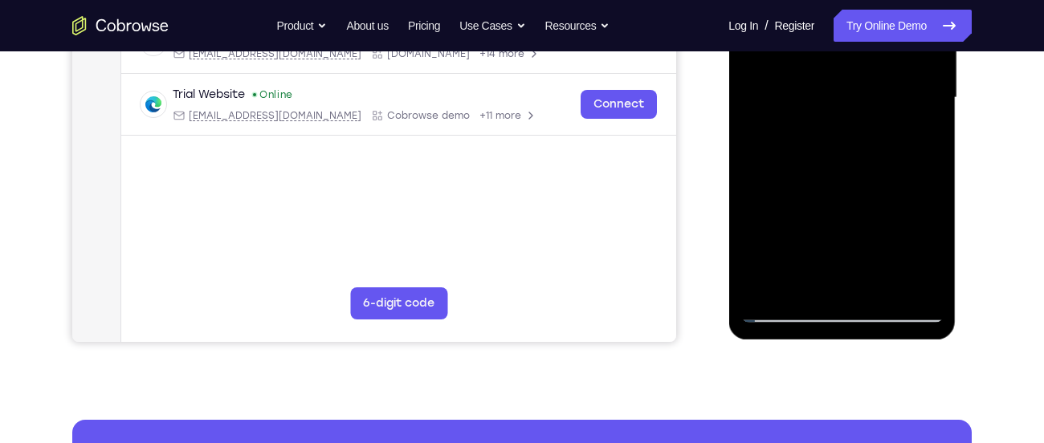
scroll to position [404, 0]
click at [810, 279] on div at bounding box center [842, 99] width 202 height 450
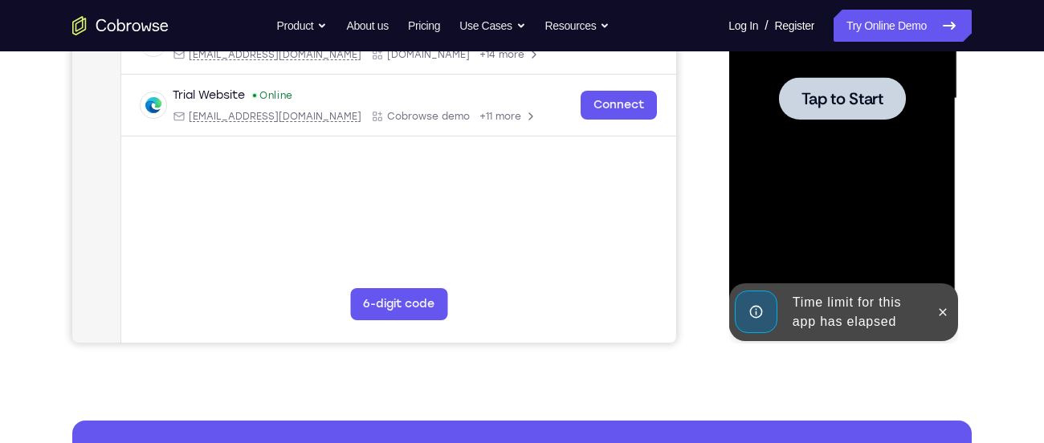
click at [822, 150] on div at bounding box center [842, 99] width 202 height 450
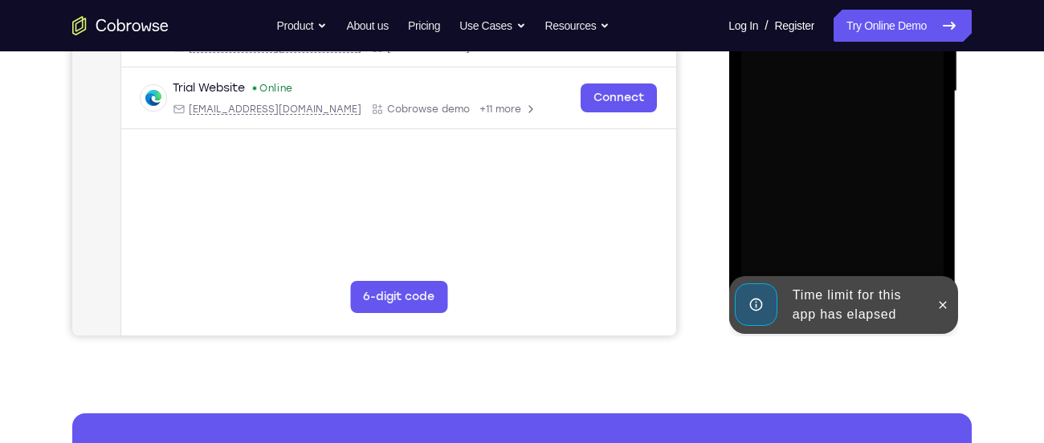
scroll to position [418, 0]
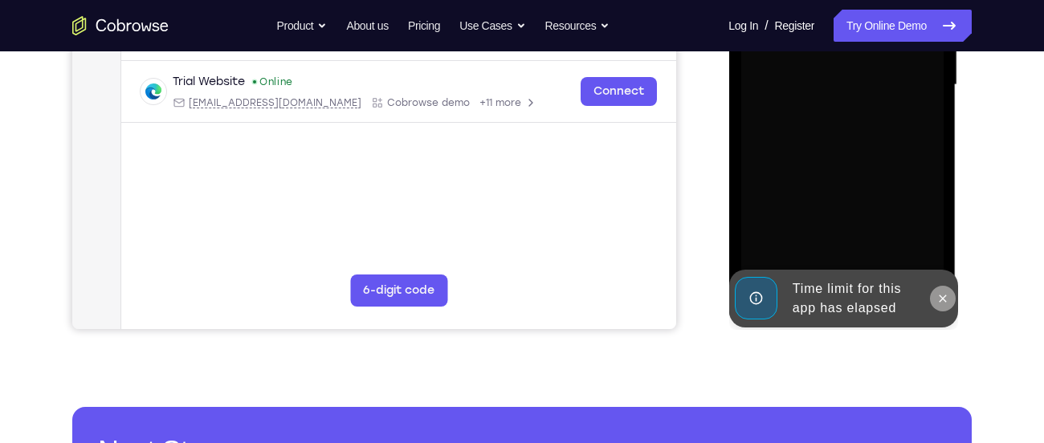
click at [937, 300] on icon at bounding box center [942, 298] width 13 height 13
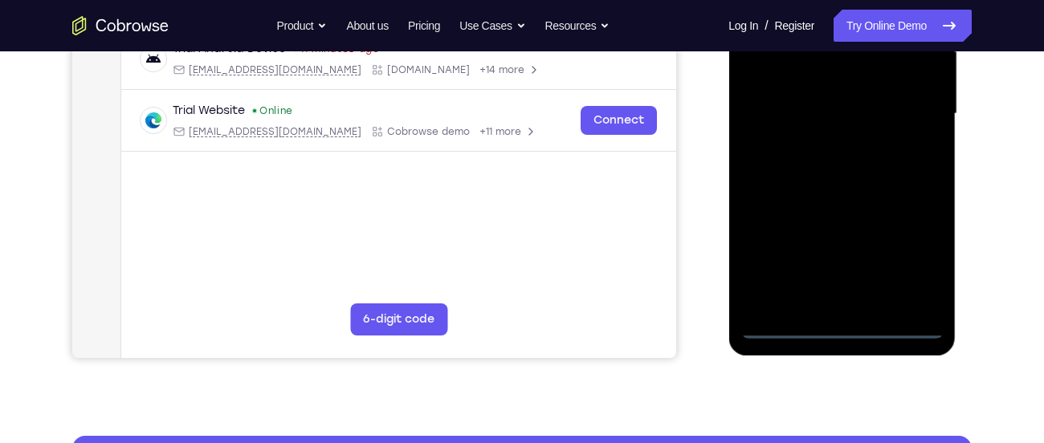
scroll to position [390, 0]
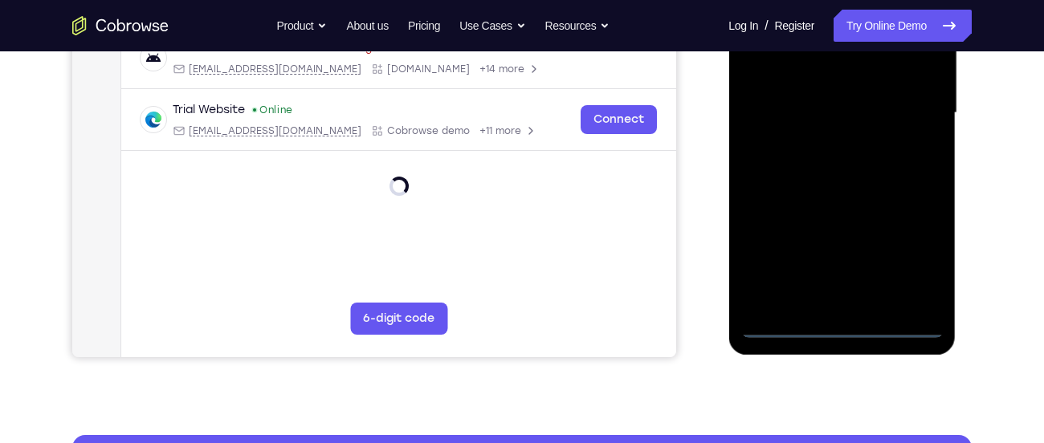
click at [893, 328] on div at bounding box center [842, 113] width 202 height 450
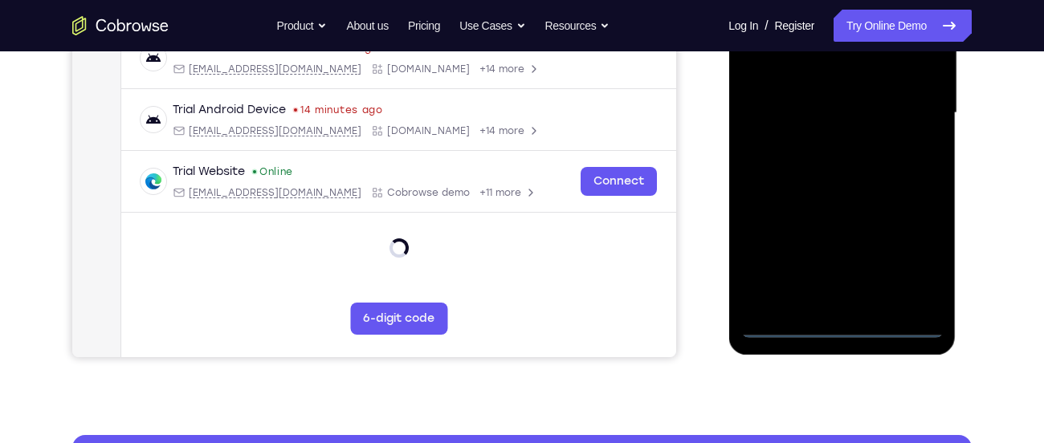
drag, startPoint x: 757, startPoint y: 167, endPoint x: 920, endPoint y: 152, distance: 163.0
click at [920, 152] on div at bounding box center [842, 113] width 202 height 450
click at [810, 104] on div at bounding box center [842, 113] width 202 height 450
click at [781, 97] on div at bounding box center [842, 113] width 202 height 450
click at [906, 263] on div at bounding box center [842, 113] width 202 height 450
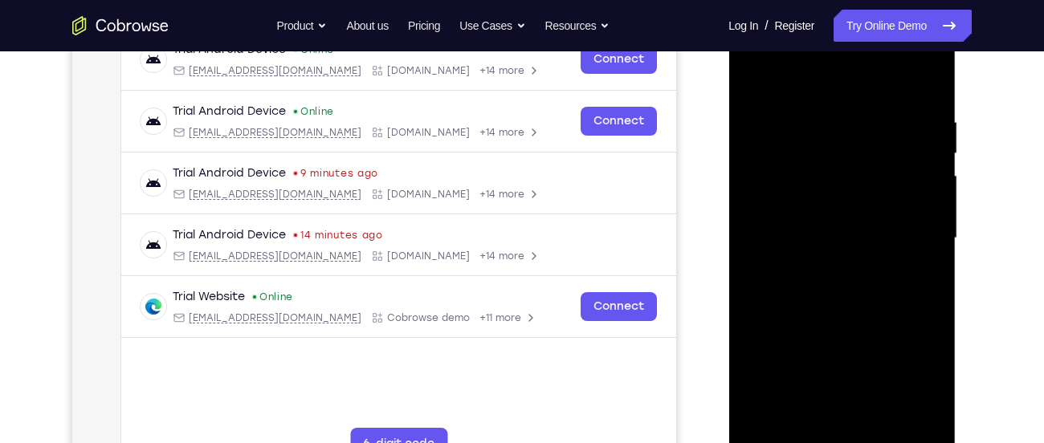
scroll to position [260, 0]
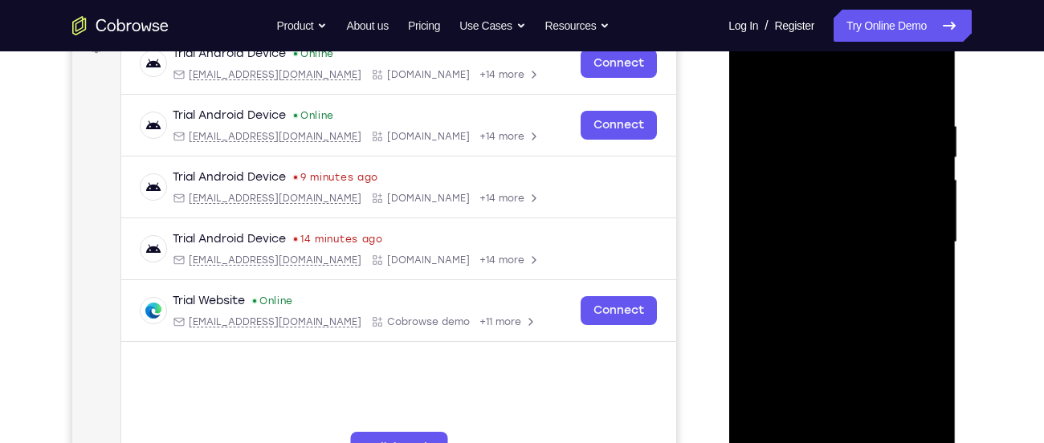
click at [846, 69] on div at bounding box center [842, 243] width 202 height 450
click at [843, 88] on div at bounding box center [842, 243] width 202 height 450
click at [923, 240] on div at bounding box center [842, 243] width 202 height 450
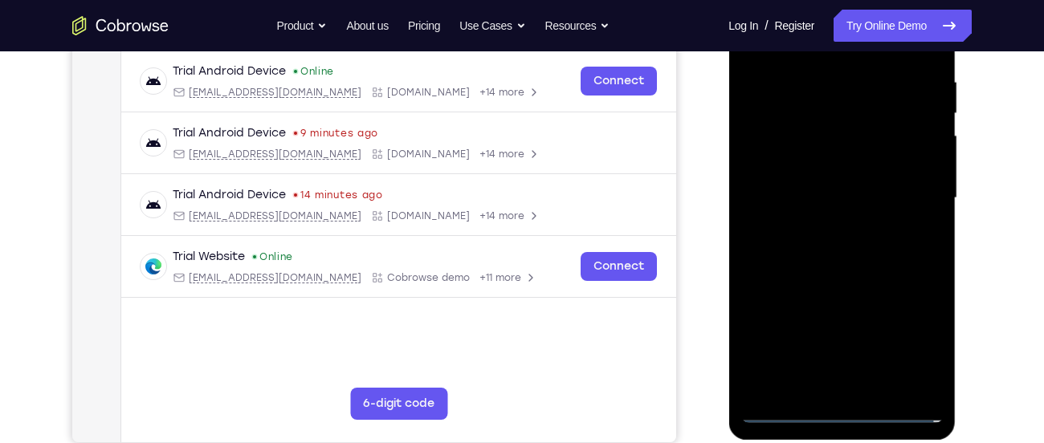
scroll to position [305, 0]
click at [824, 234] on div at bounding box center [842, 198] width 202 height 450
click at [838, 284] on div at bounding box center [842, 198] width 202 height 450
click at [847, 133] on div at bounding box center [842, 198] width 202 height 450
click at [843, 148] on div at bounding box center [842, 198] width 202 height 450
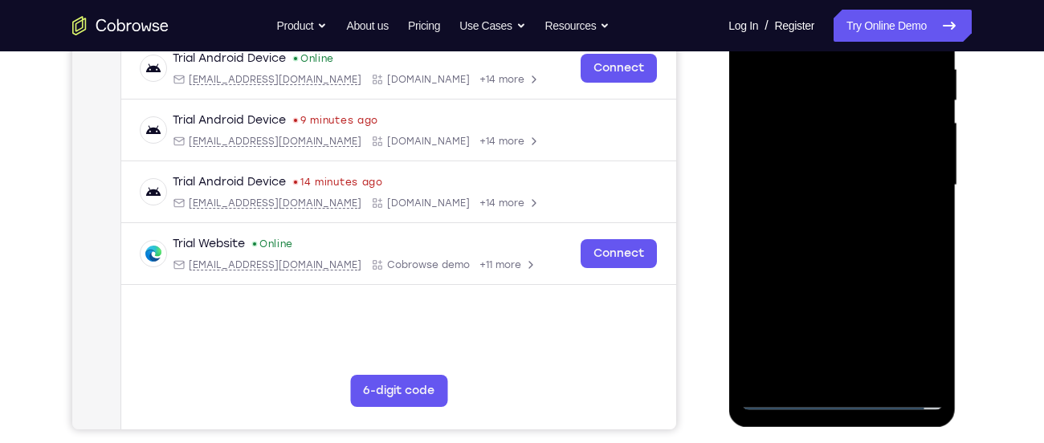
scroll to position [320, 0]
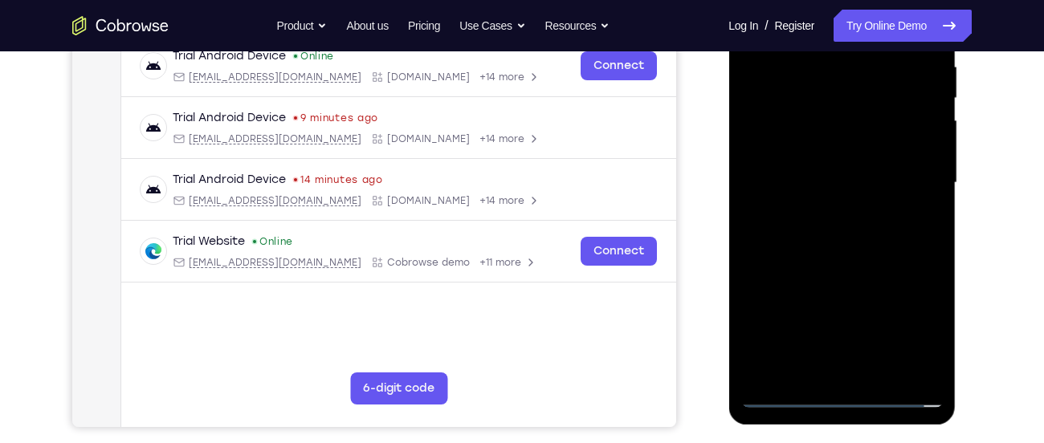
click at [825, 267] on div at bounding box center [842, 183] width 202 height 450
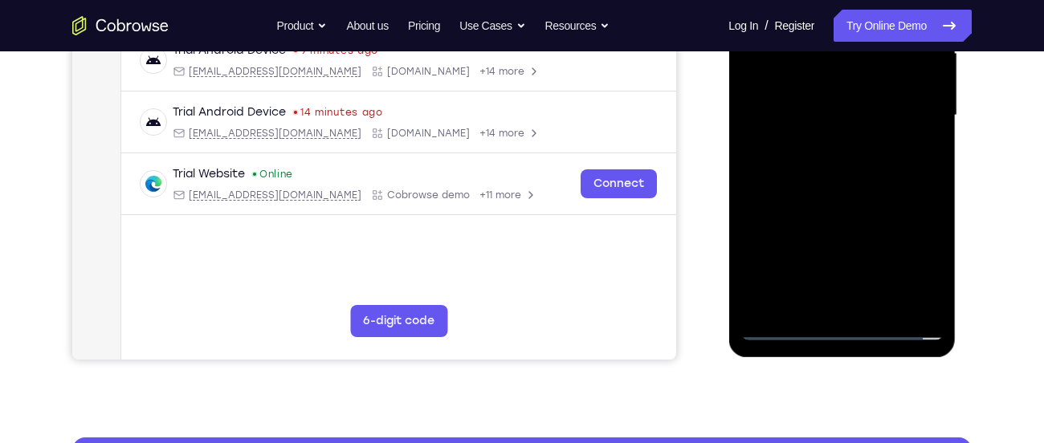
scroll to position [388, 0]
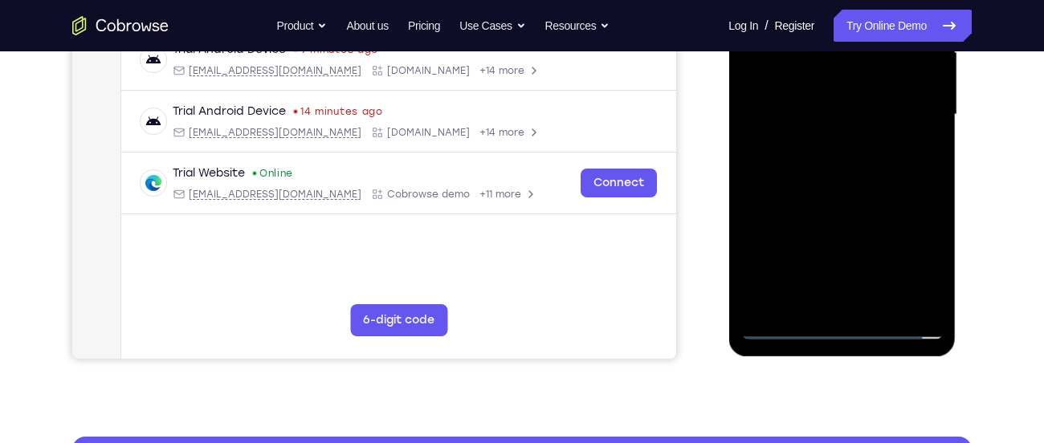
click at [834, 305] on div at bounding box center [842, 115] width 202 height 450
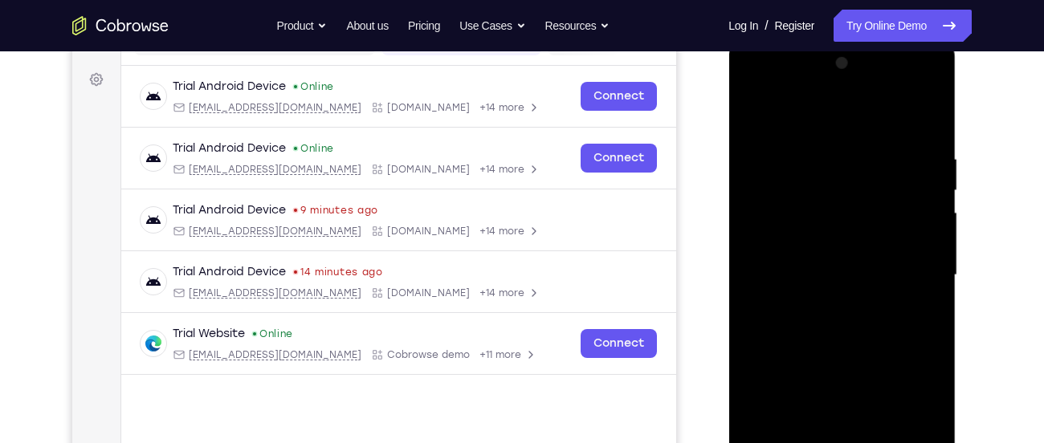
scroll to position [226, 0]
click at [795, 267] on div at bounding box center [842, 276] width 202 height 450
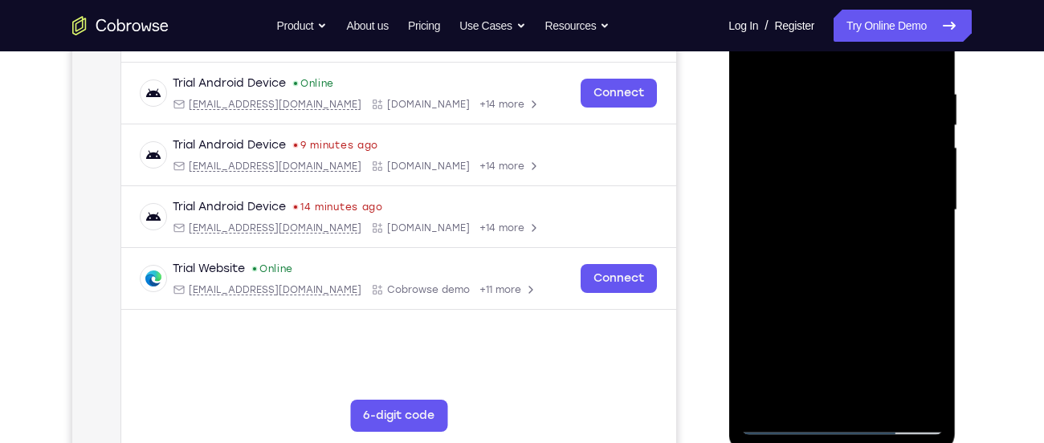
scroll to position [300, 0]
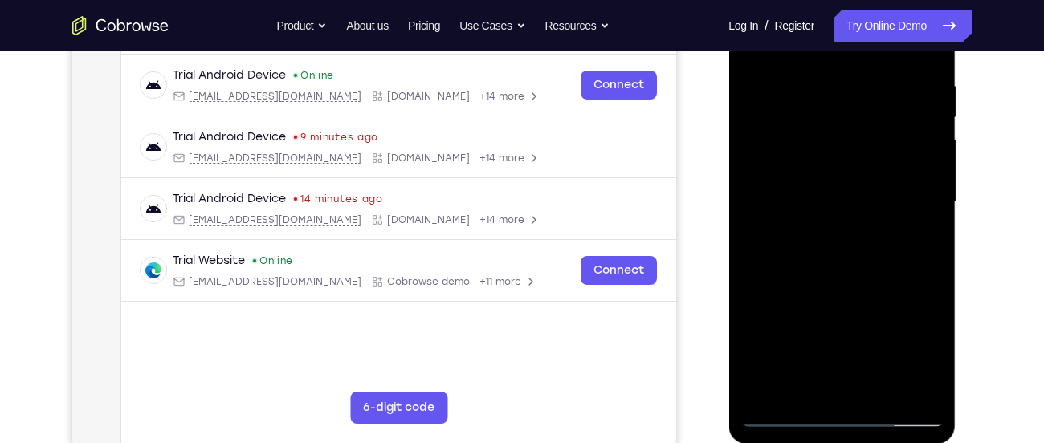
click at [831, 264] on div at bounding box center [842, 203] width 202 height 450
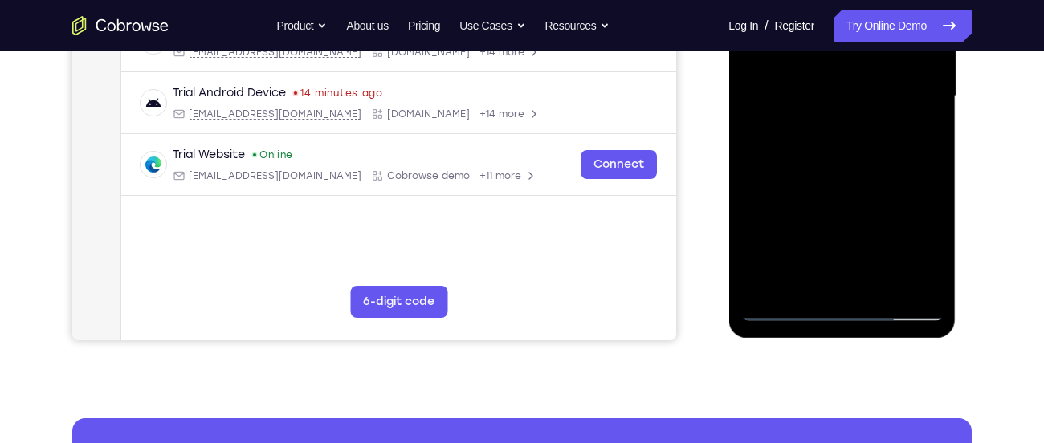
scroll to position [425, 0]
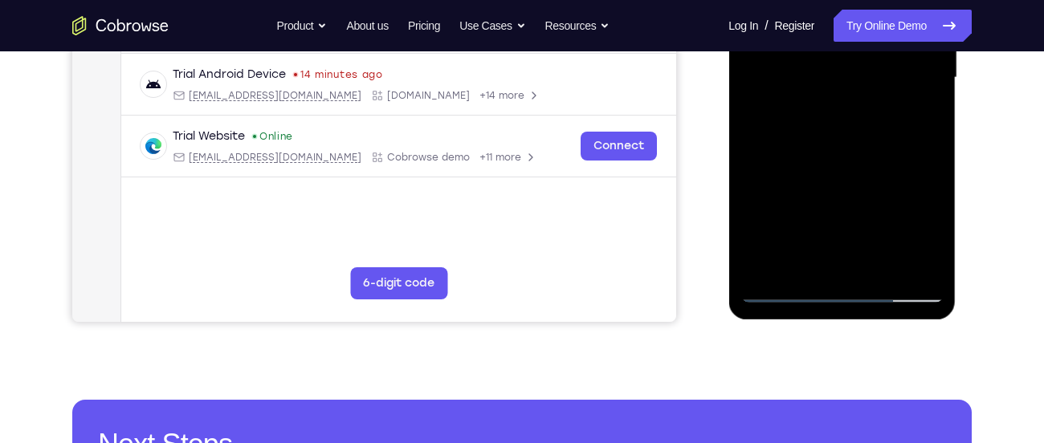
click at [883, 257] on div at bounding box center [842, 78] width 202 height 450
click at [835, 161] on div at bounding box center [842, 78] width 202 height 450
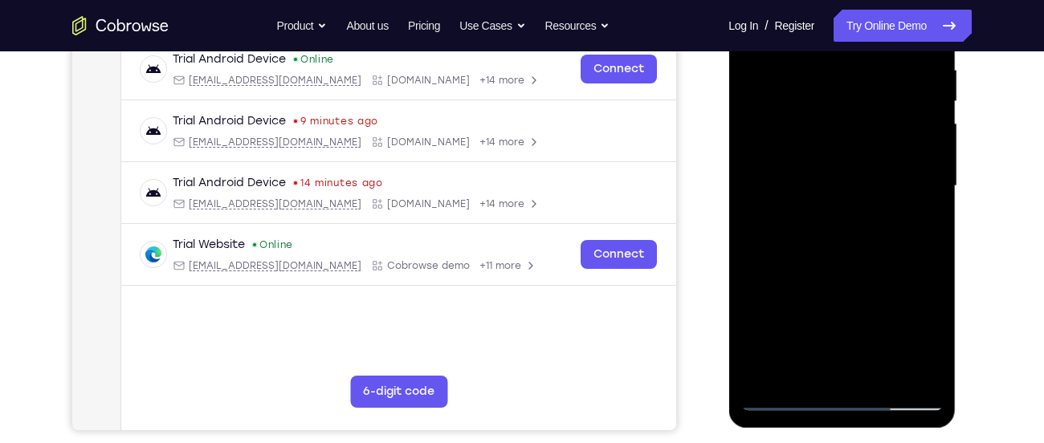
scroll to position [315, 0]
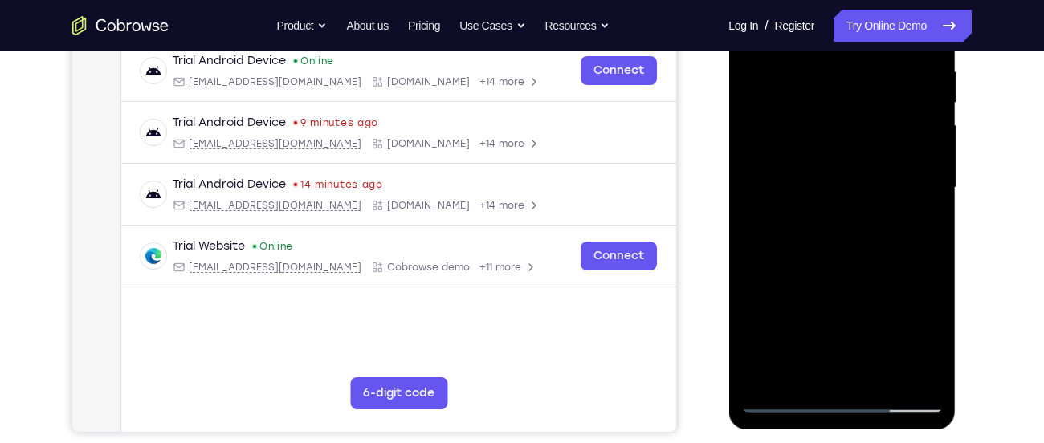
click at [818, 222] on div at bounding box center [842, 188] width 202 height 450
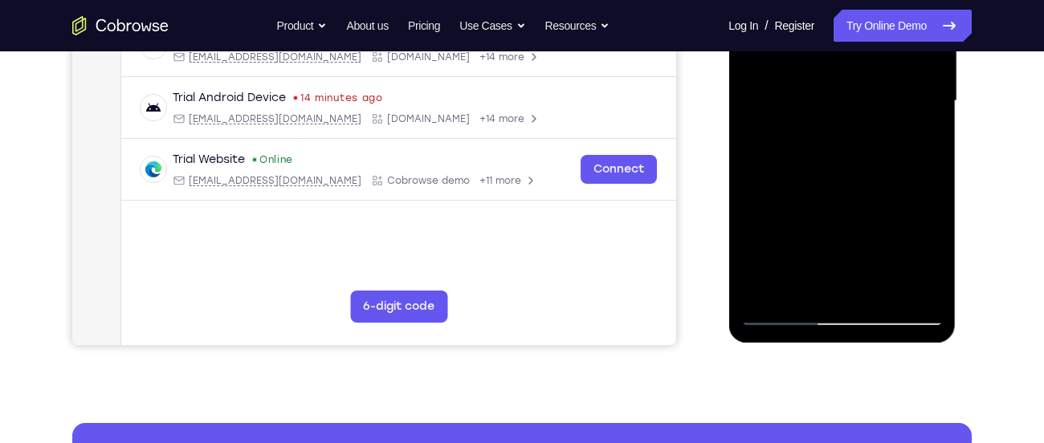
scroll to position [402, 0]
click at [781, 310] on div at bounding box center [842, 101] width 202 height 450
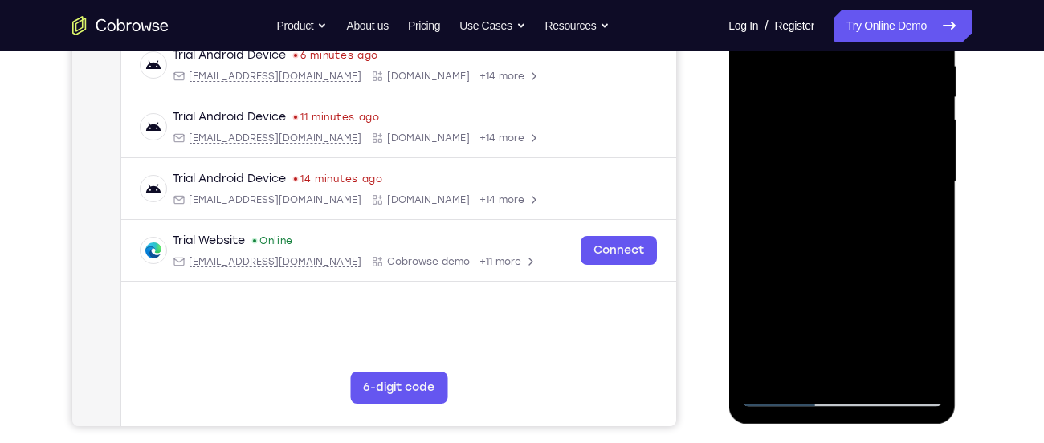
click at [813, 178] on div at bounding box center [842, 182] width 202 height 450
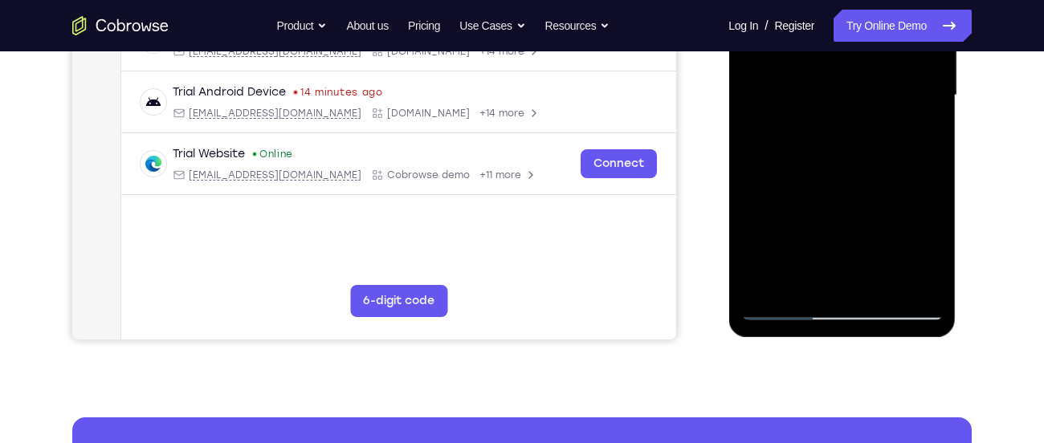
scroll to position [422, 0]
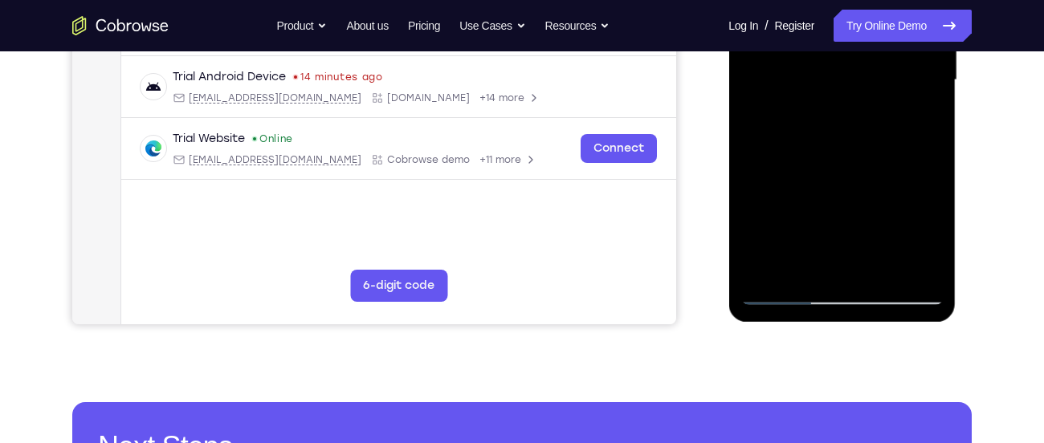
click at [802, 236] on div at bounding box center [842, 80] width 202 height 450
click at [838, 178] on div at bounding box center [842, 80] width 202 height 450
click at [802, 153] on div at bounding box center [842, 80] width 202 height 450
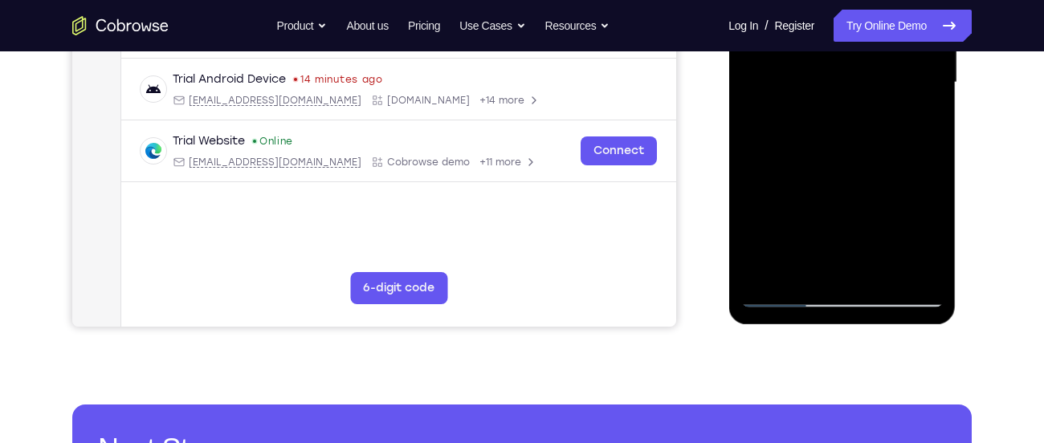
scroll to position [419, 0]
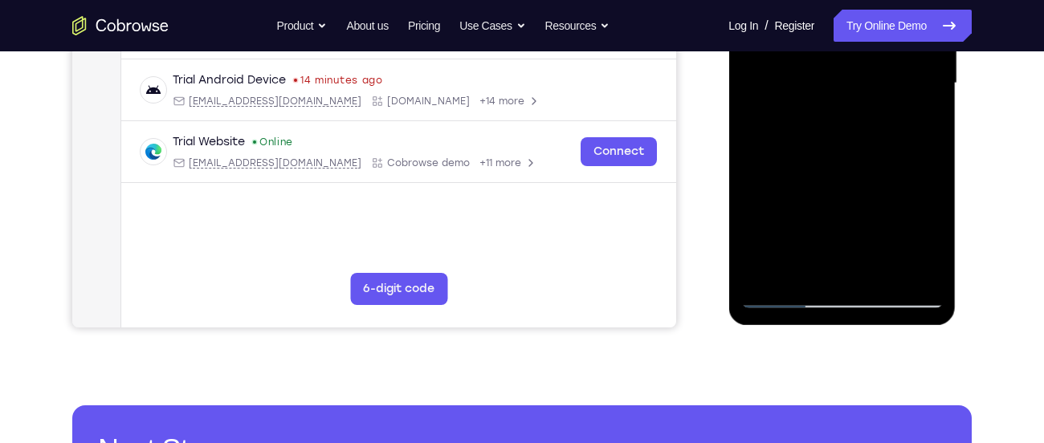
click at [778, 266] on div at bounding box center [842, 84] width 202 height 450
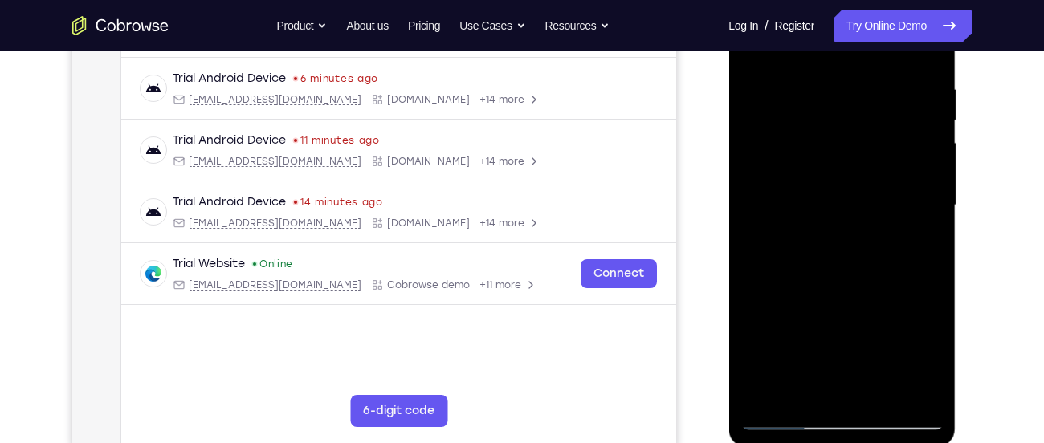
scroll to position [296, 0]
click at [837, 173] on div at bounding box center [842, 207] width 202 height 450
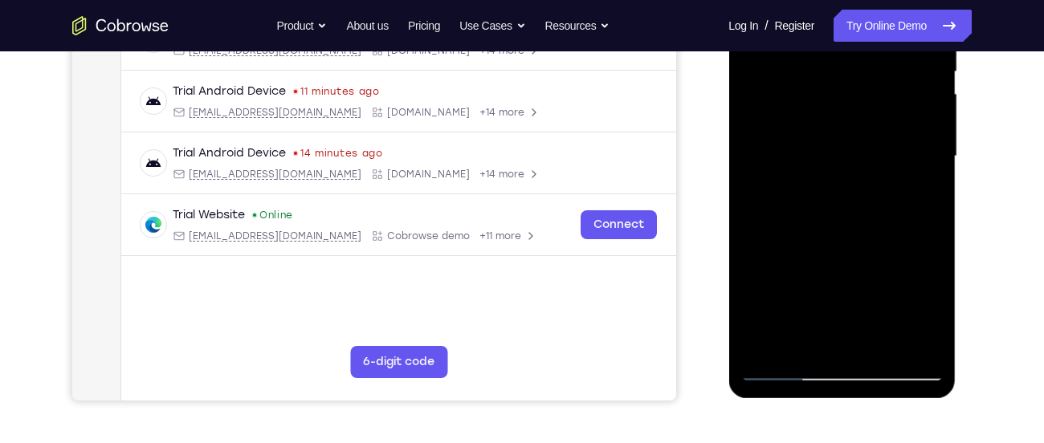
scroll to position [349, 0]
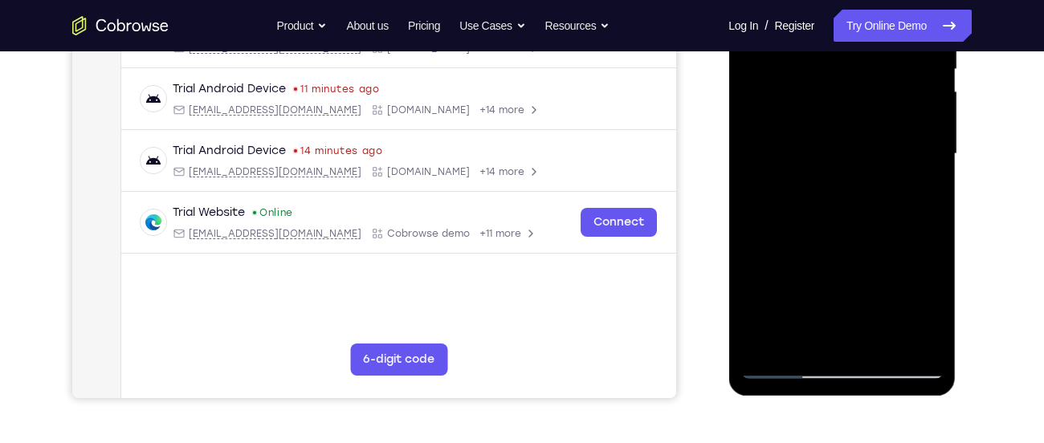
click at [807, 236] on div at bounding box center [842, 154] width 202 height 450
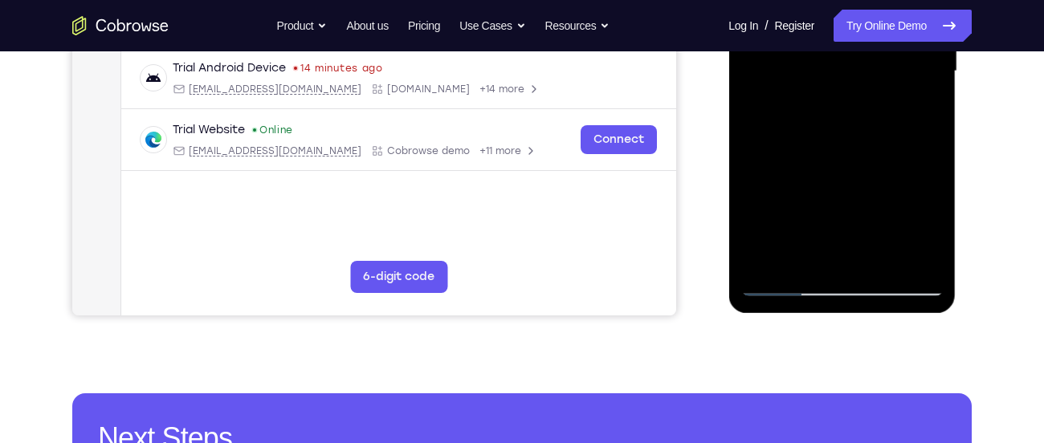
scroll to position [434, 0]
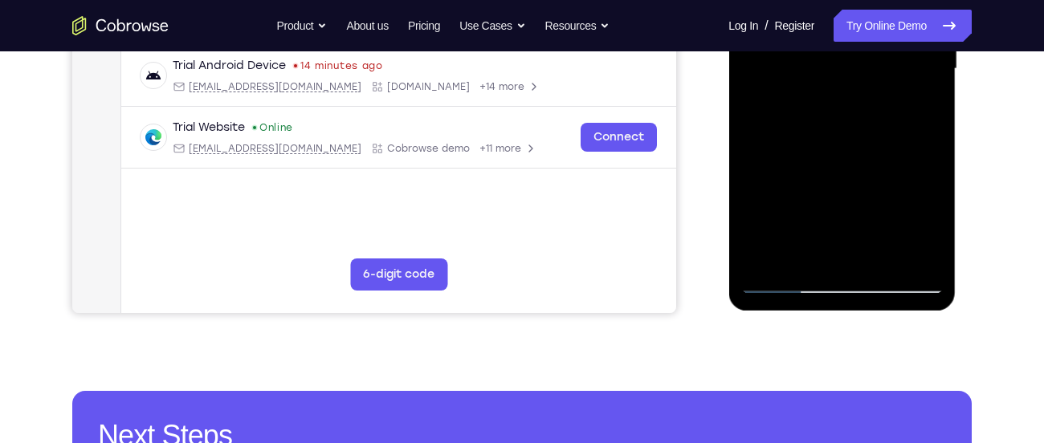
click at [806, 251] on div at bounding box center [842, 69] width 202 height 450
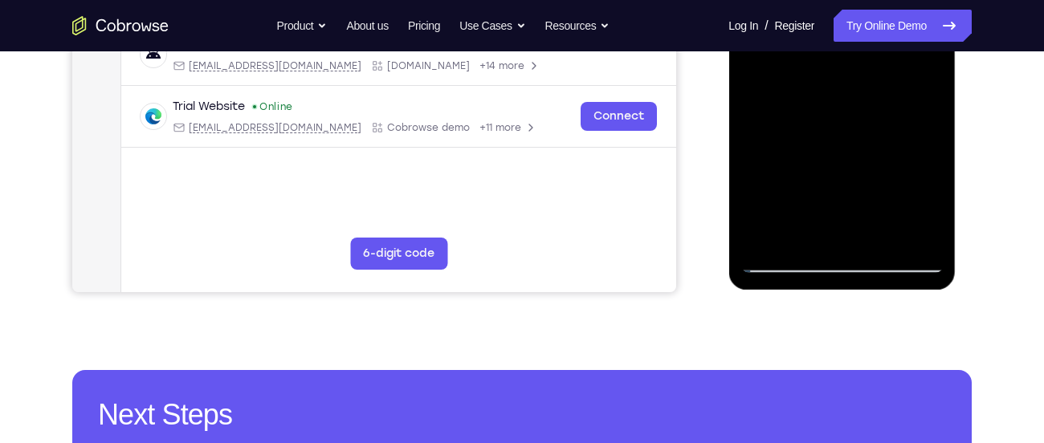
scroll to position [471, 0]
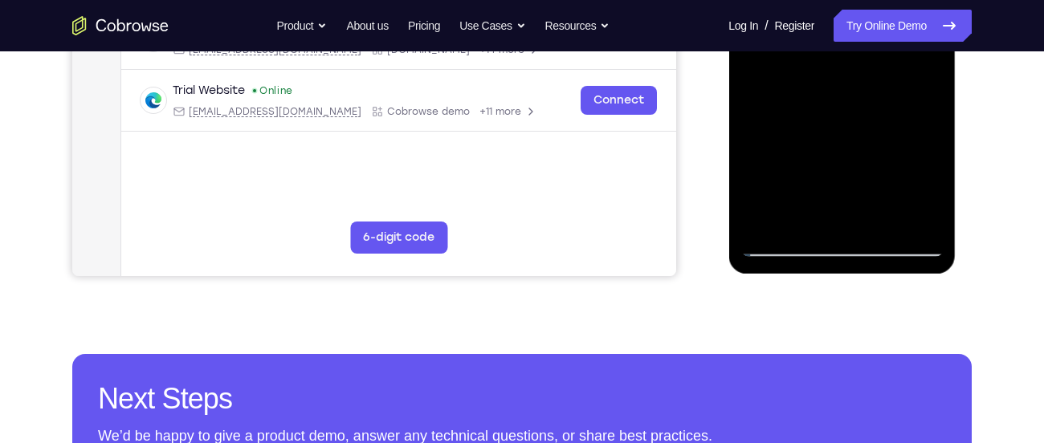
click at [786, 249] on div at bounding box center [842, 32] width 202 height 450
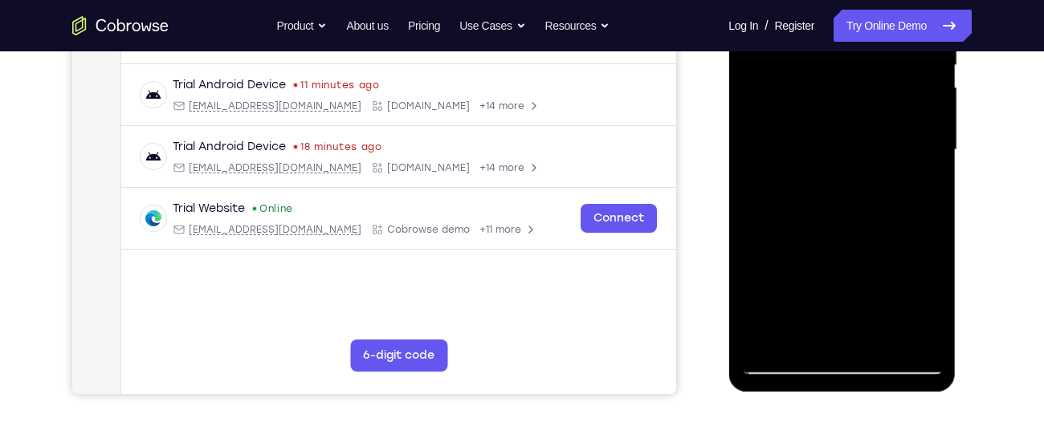
scroll to position [352, 0]
click at [814, 181] on div at bounding box center [842, 151] width 202 height 450
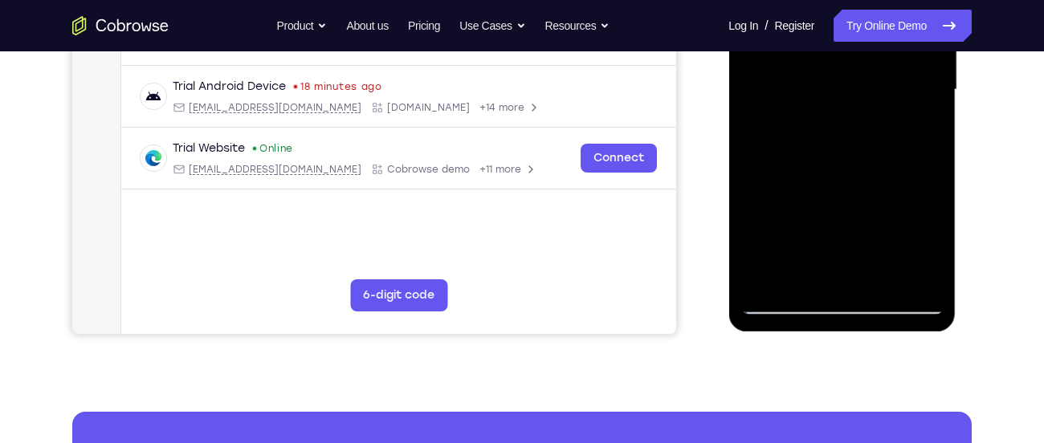
scroll to position [414, 0]
click at [798, 239] on div at bounding box center [842, 89] width 202 height 450
click at [829, 192] on div at bounding box center [842, 89] width 202 height 450
click at [924, 174] on div at bounding box center [842, 89] width 202 height 450
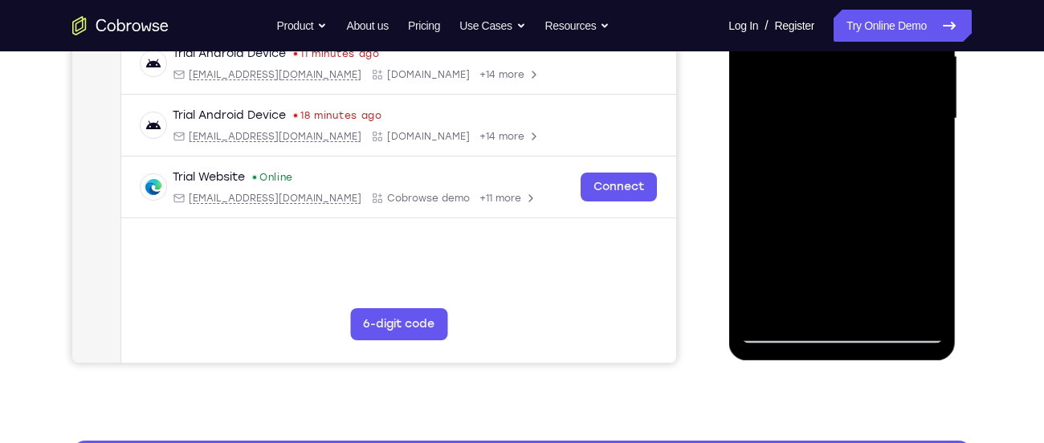
click at [809, 166] on div at bounding box center [842, 119] width 202 height 450
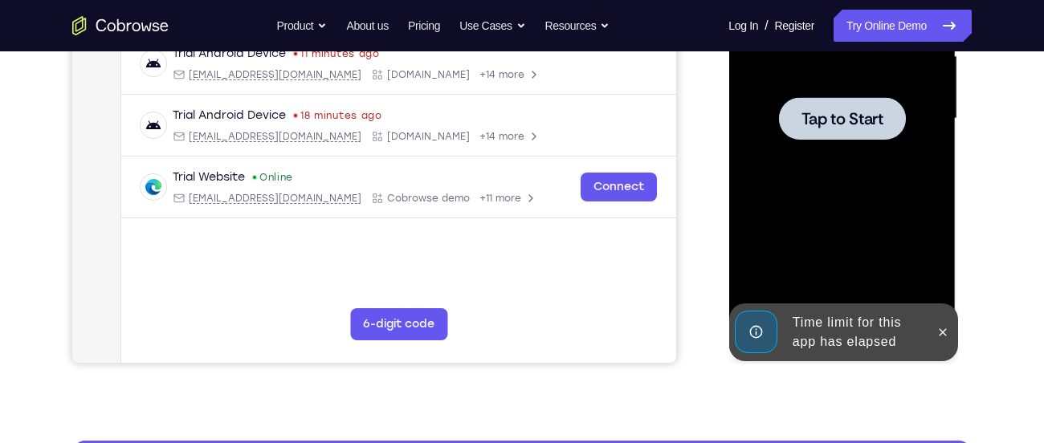
scroll to position [399, 0]
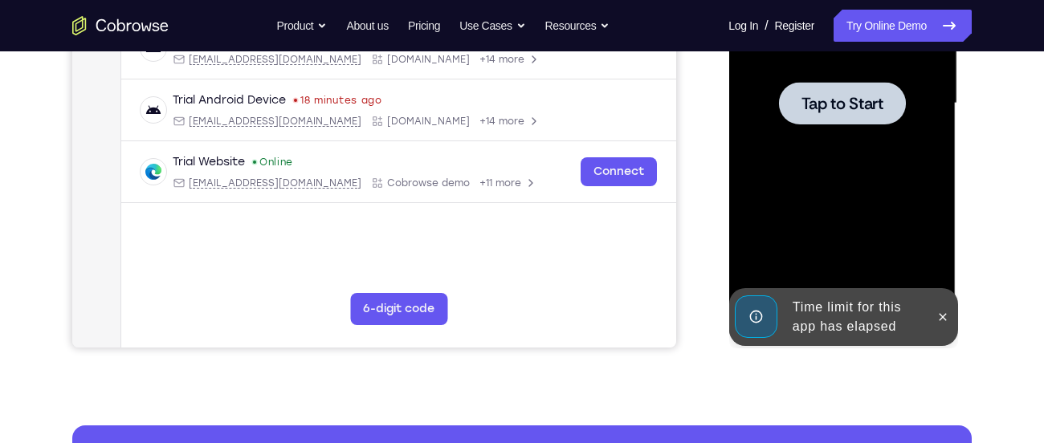
click at [818, 109] on span "Tap to Start" at bounding box center [842, 104] width 82 height 16
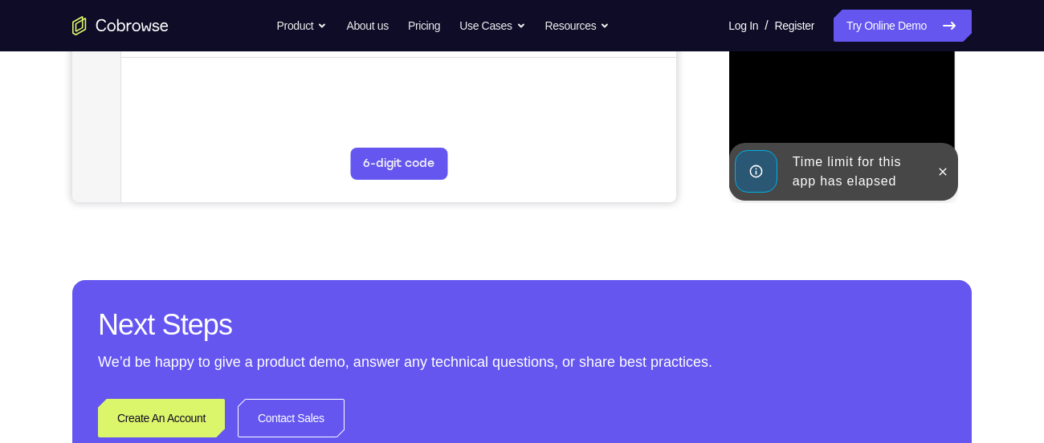
scroll to position [544, 0]
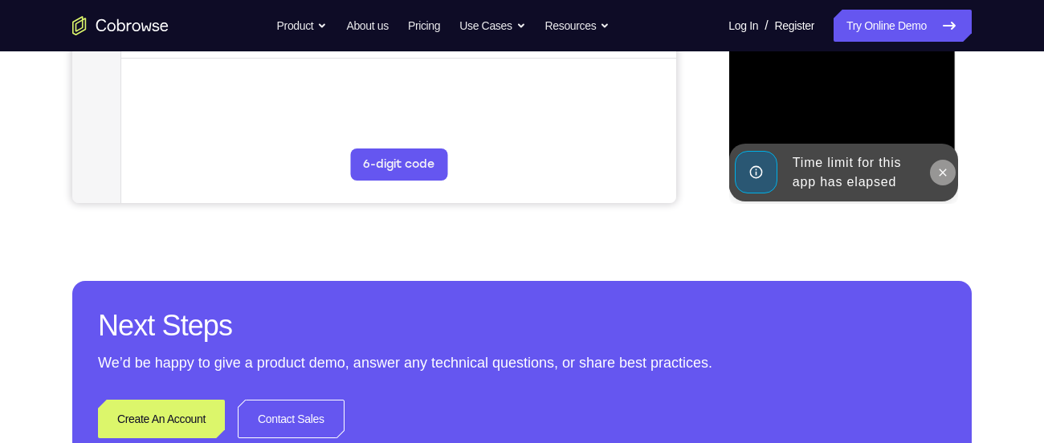
click at [943, 170] on icon at bounding box center [942, 172] width 13 height 13
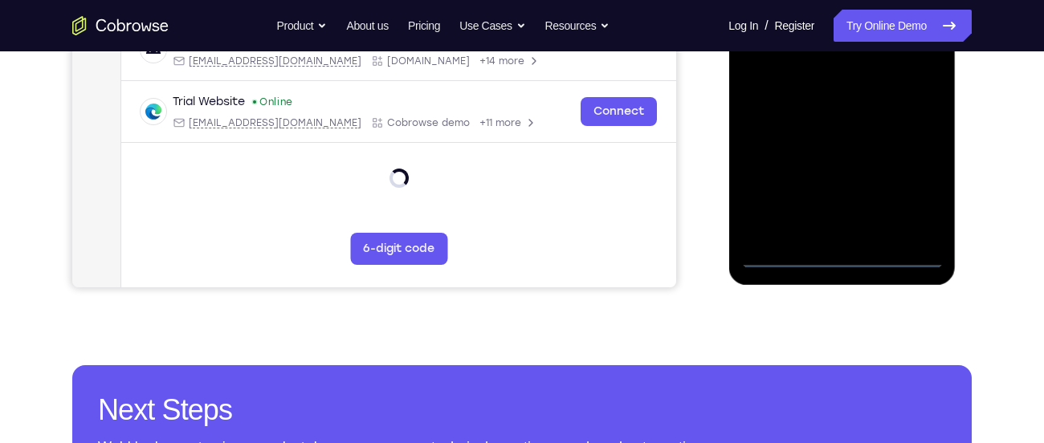
scroll to position [451, 0]
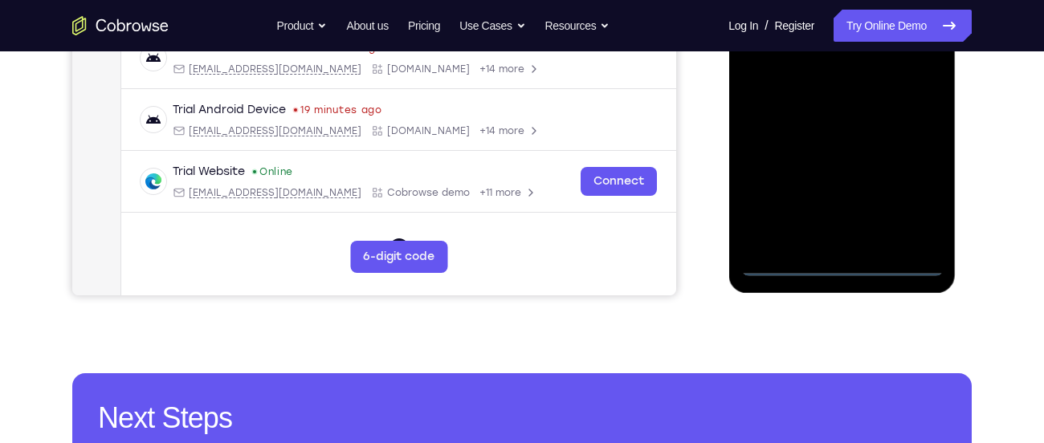
click at [904, 262] on div at bounding box center [842, 52] width 202 height 450
drag, startPoint x: 764, startPoint y: 161, endPoint x: 906, endPoint y: 145, distance: 143.0
click at [906, 145] on div at bounding box center [842, 52] width 202 height 450
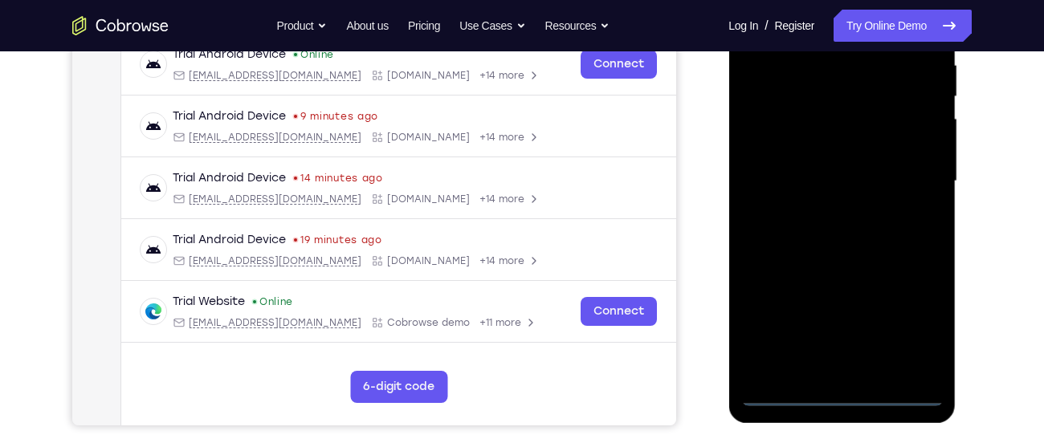
scroll to position [318, 0]
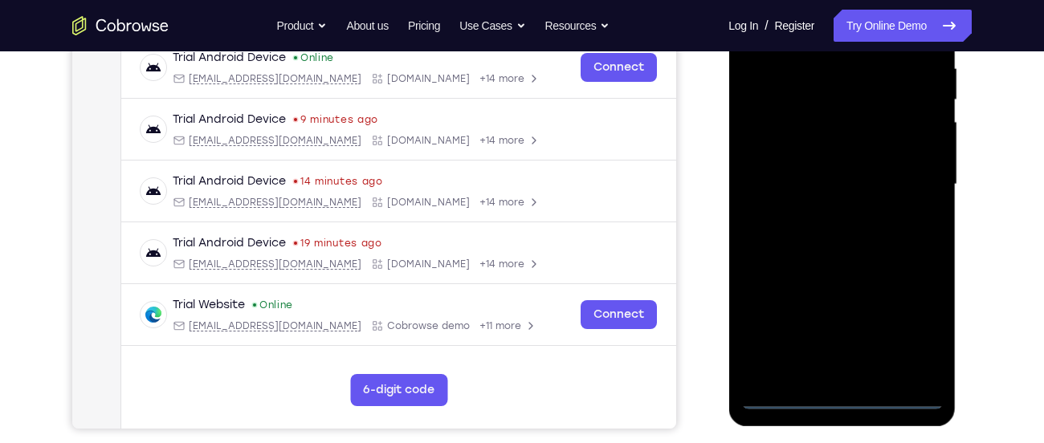
click at [781, 174] on div at bounding box center [842, 185] width 202 height 450
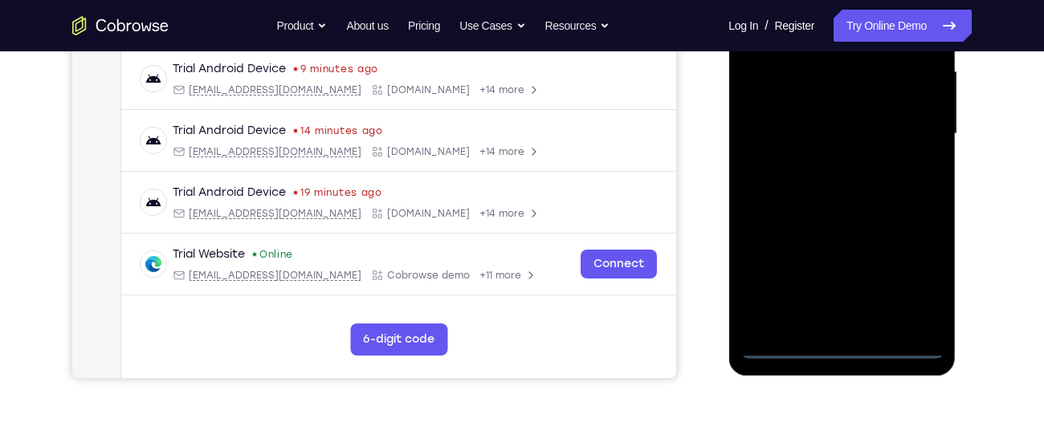
scroll to position [371, 0]
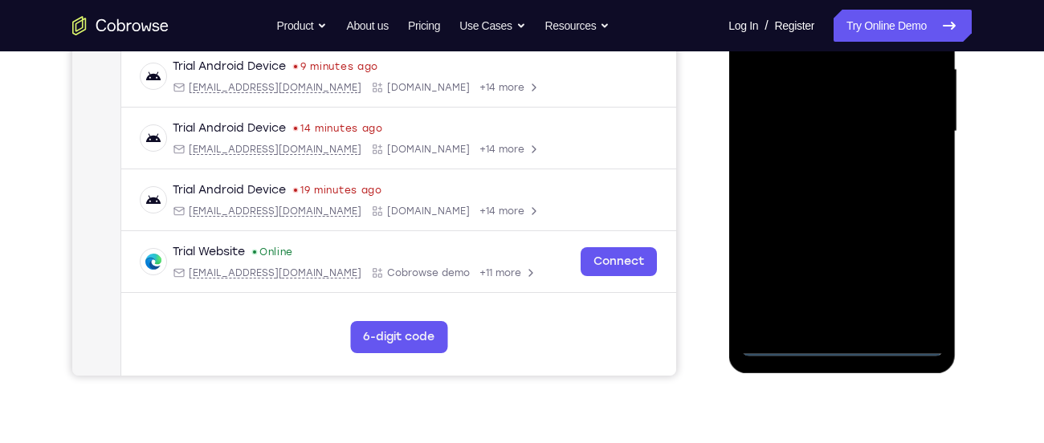
click at [909, 281] on div at bounding box center [842, 132] width 202 height 450
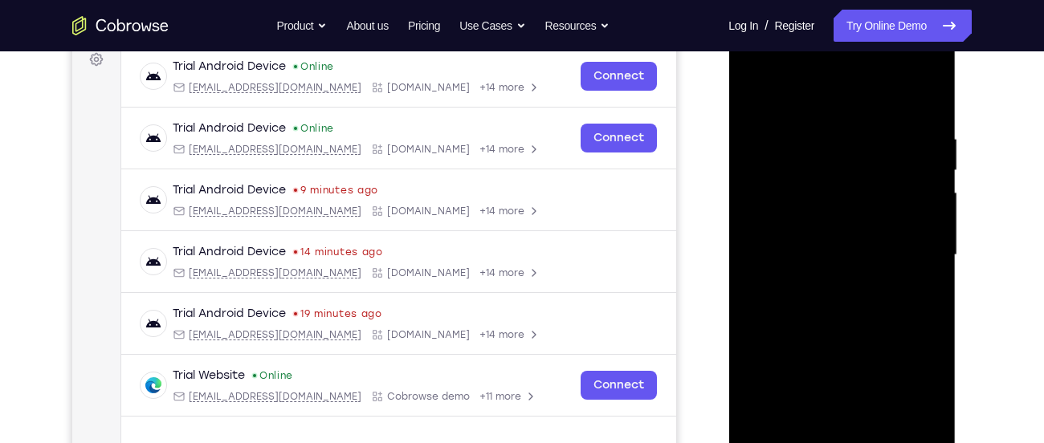
scroll to position [243, 0]
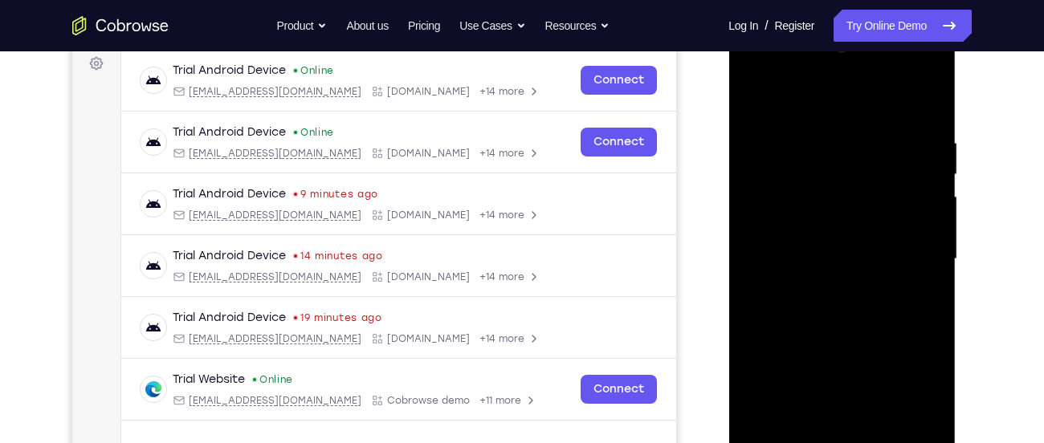
click at [838, 110] on div at bounding box center [842, 260] width 202 height 450
click at [928, 250] on div at bounding box center [842, 260] width 202 height 450
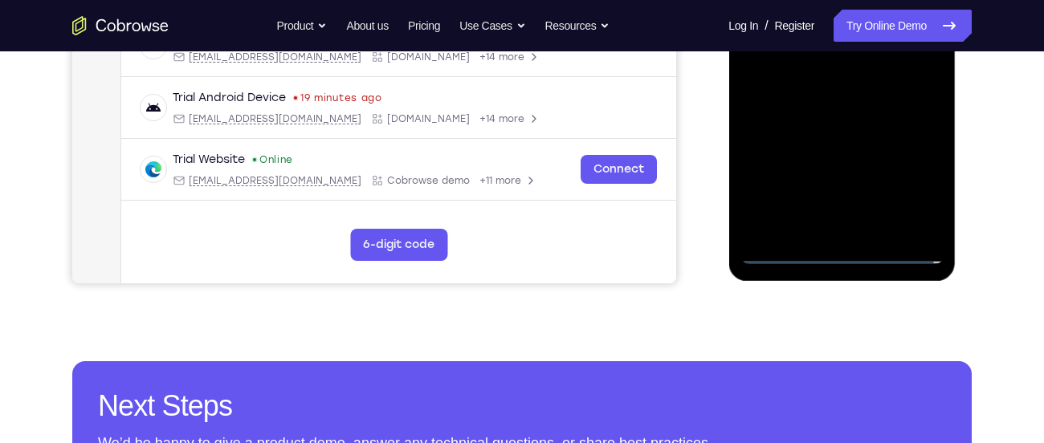
scroll to position [499, 0]
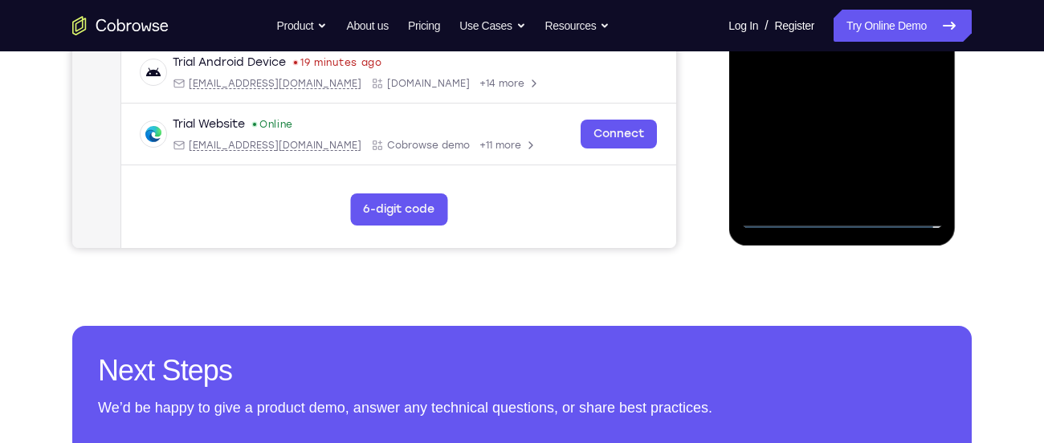
click at [822, 198] on div at bounding box center [842, 4] width 202 height 450
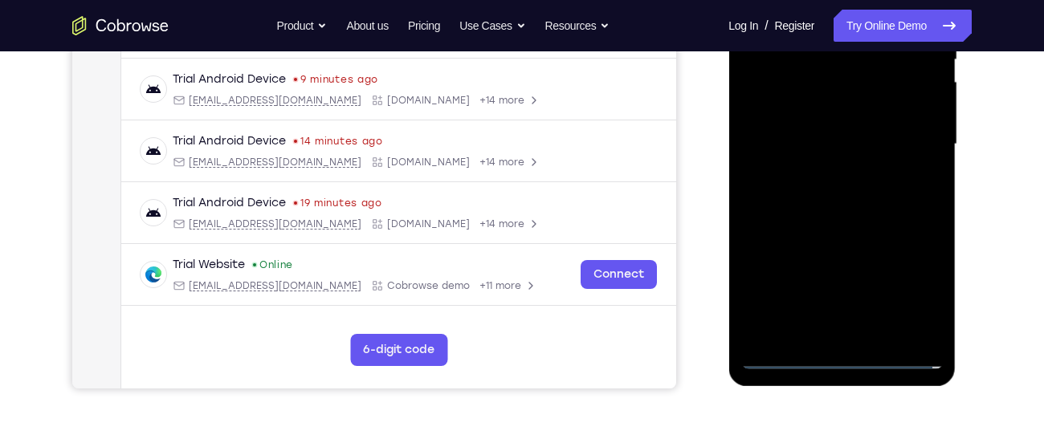
scroll to position [330, 0]
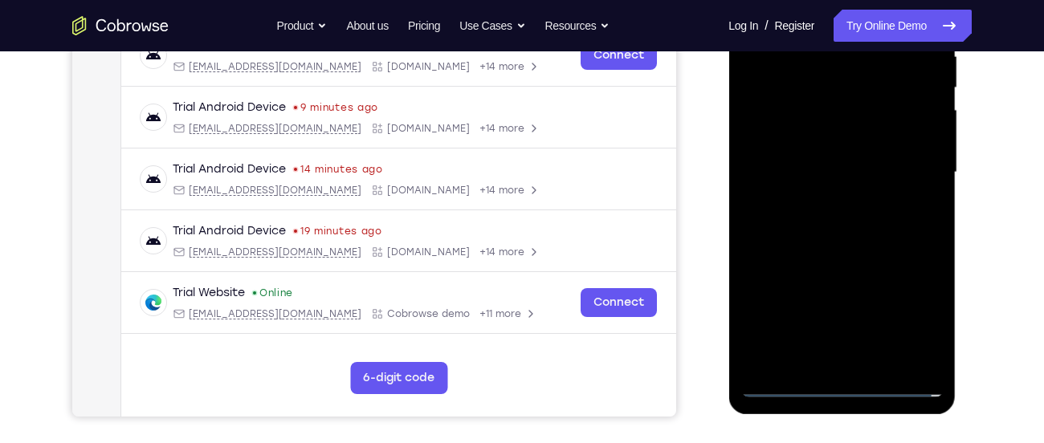
click at [834, 247] on div at bounding box center [842, 173] width 202 height 450
click at [827, 107] on div at bounding box center [842, 173] width 202 height 450
click at [831, 124] on div at bounding box center [842, 173] width 202 height 450
click at [831, 259] on div at bounding box center [842, 173] width 202 height 450
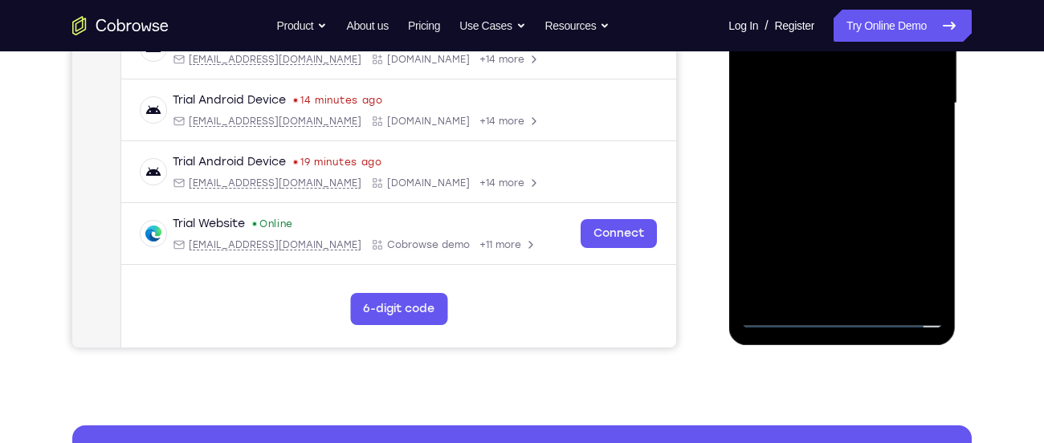
scroll to position [402, 0]
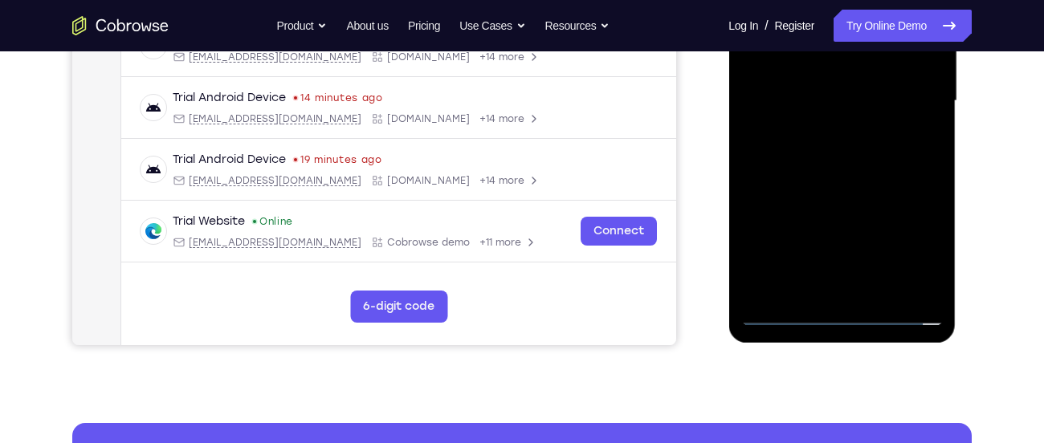
click at [832, 286] on div at bounding box center [842, 101] width 202 height 450
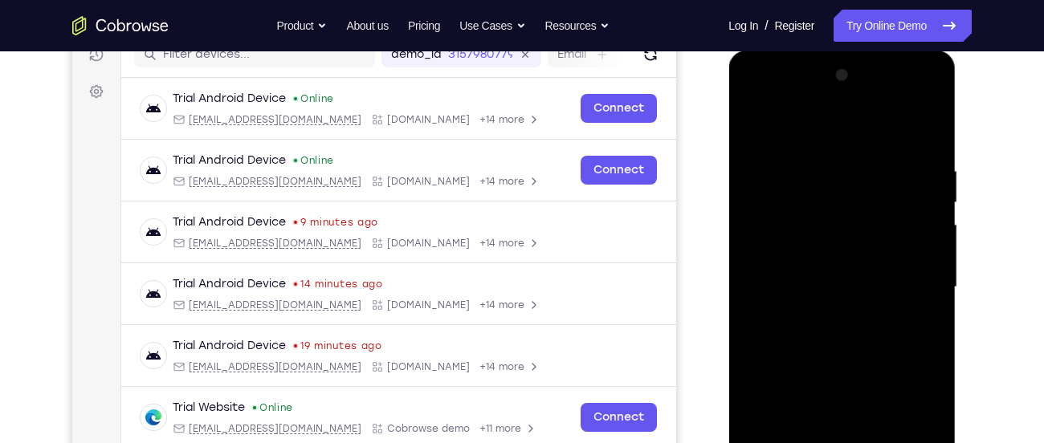
scroll to position [213, 0]
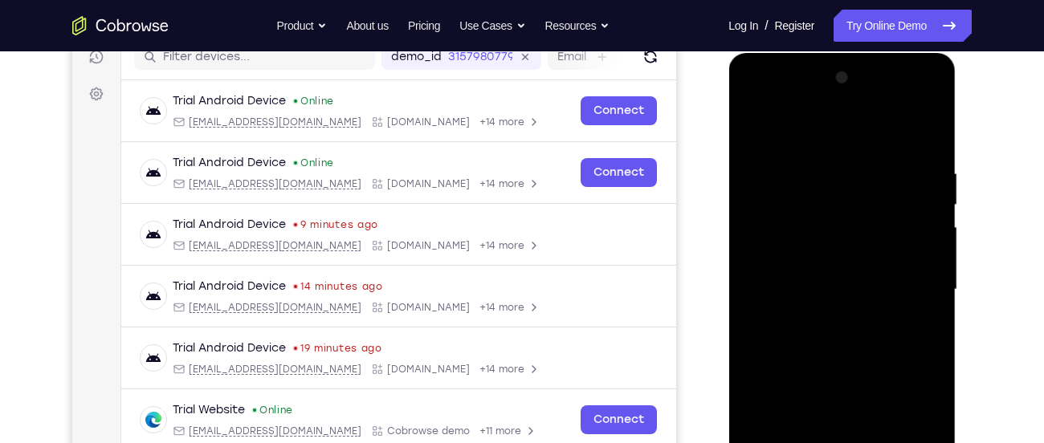
click at [836, 266] on div at bounding box center [842, 290] width 202 height 450
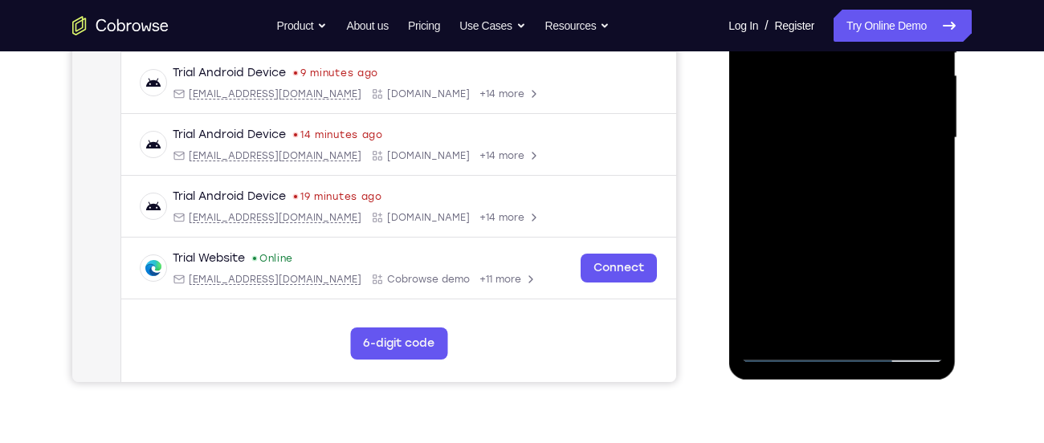
scroll to position [365, 0]
click at [867, 206] on div at bounding box center [842, 137] width 202 height 450
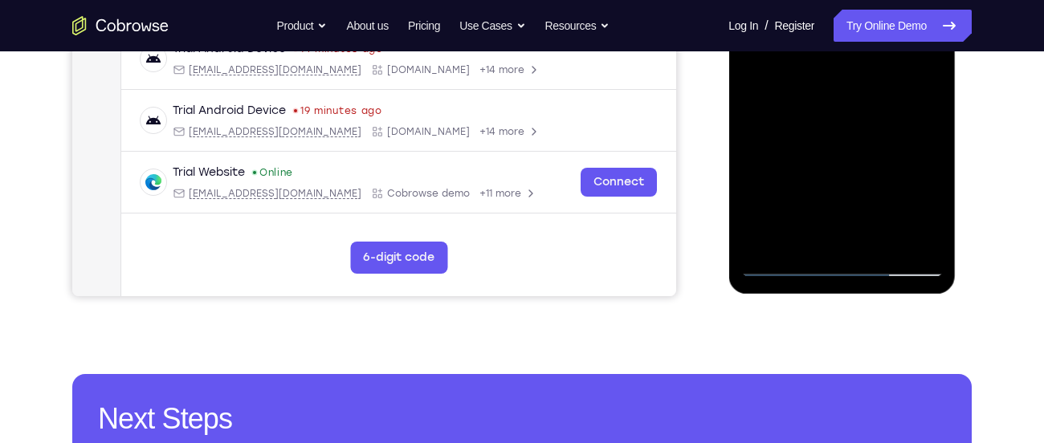
scroll to position [451, 0]
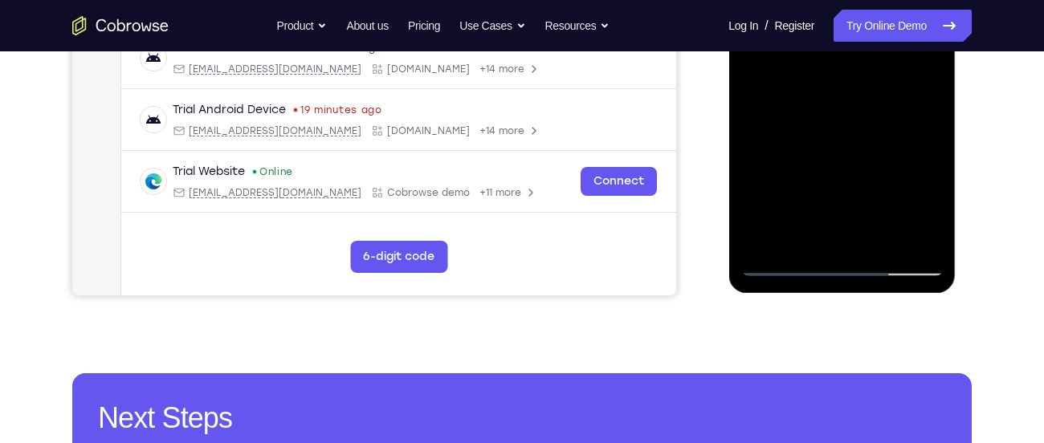
click at [936, 213] on div at bounding box center [842, 52] width 202 height 450
click at [933, 217] on div at bounding box center [842, 52] width 202 height 450
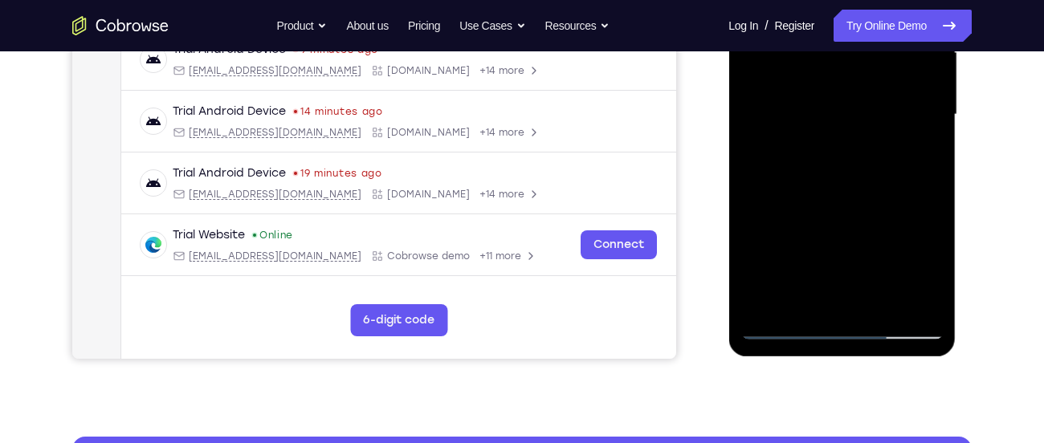
scroll to position [387, 0]
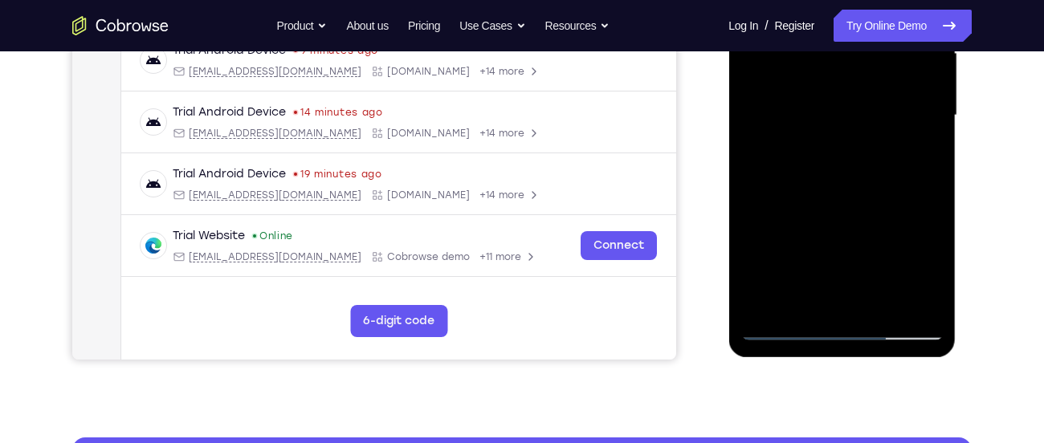
click at [879, 302] on div at bounding box center [842, 116] width 202 height 450
click at [855, 200] on div at bounding box center [842, 116] width 202 height 450
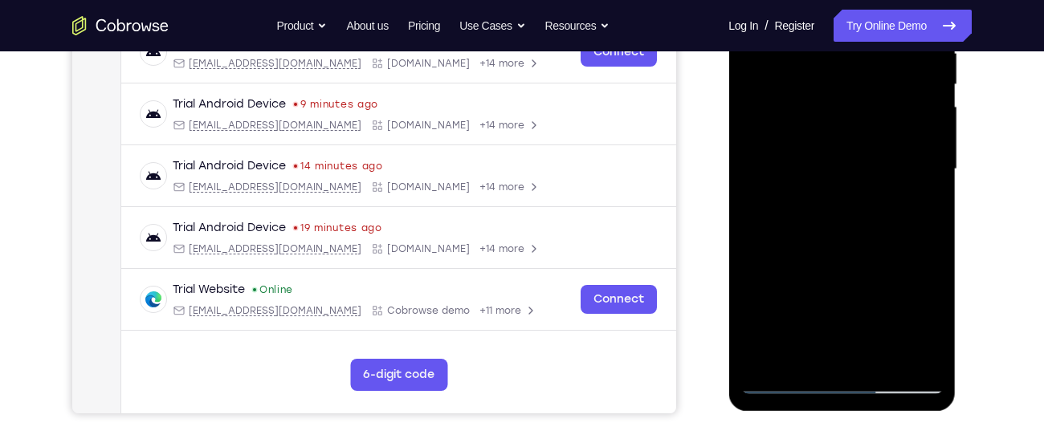
scroll to position [336, 0]
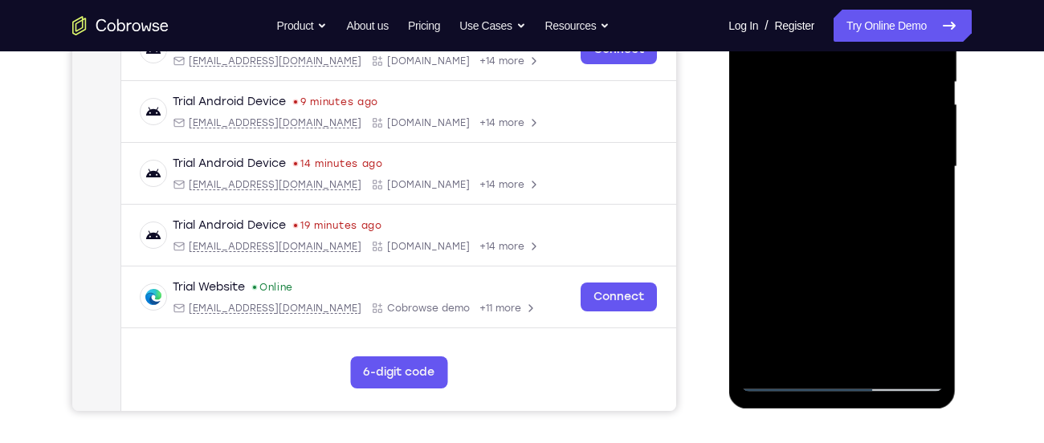
click at [806, 193] on div at bounding box center [842, 167] width 202 height 450
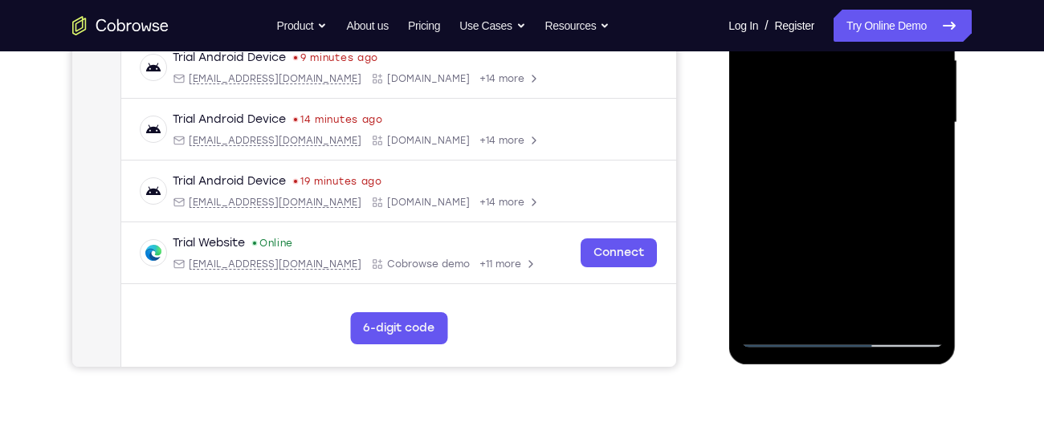
scroll to position [382, 0]
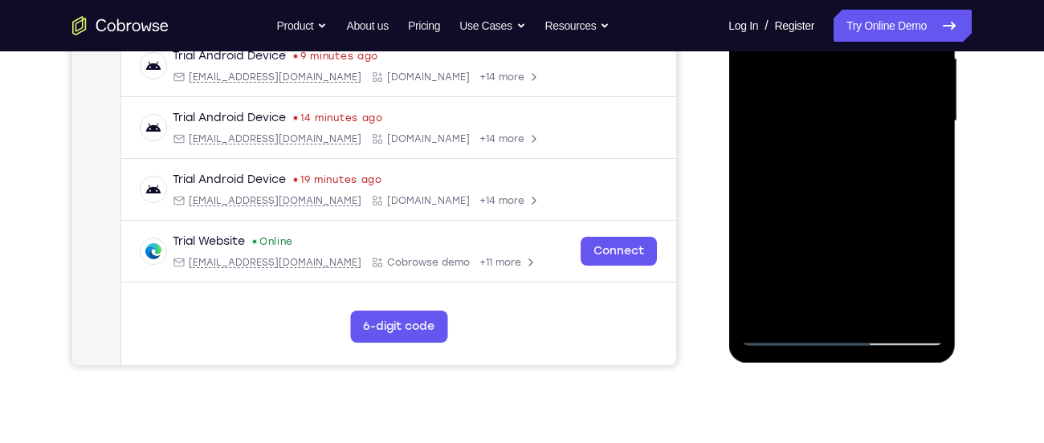
click at [788, 300] on div at bounding box center [842, 121] width 202 height 450
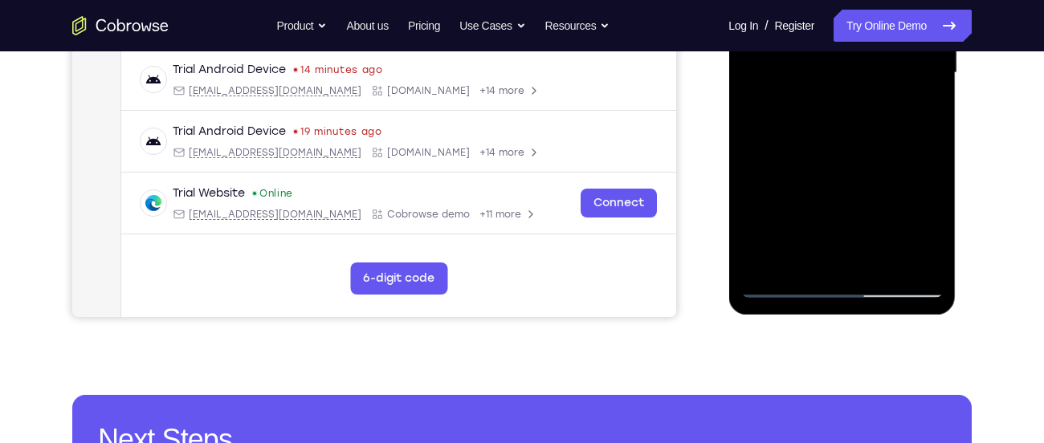
scroll to position [431, 0]
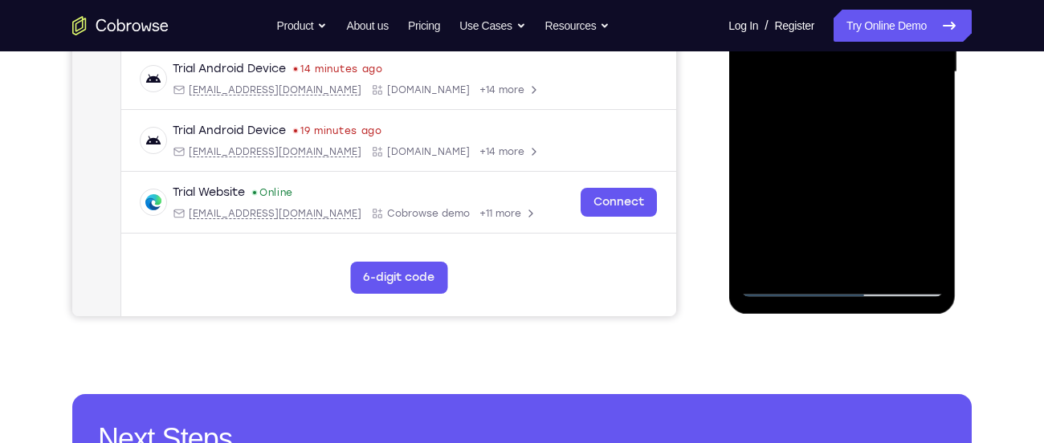
click at [800, 256] on div at bounding box center [842, 72] width 202 height 450
click at [920, 100] on div at bounding box center [842, 72] width 202 height 450
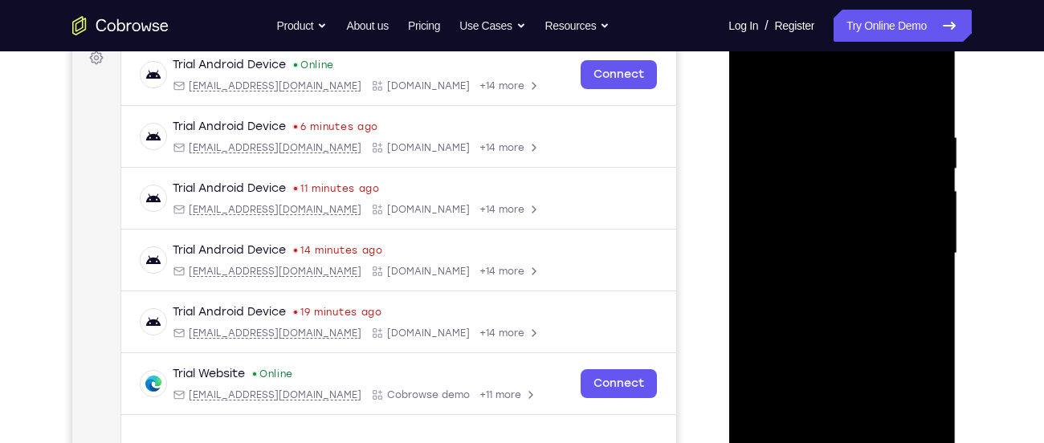
scroll to position [248, 0]
drag, startPoint x: 844, startPoint y: 148, endPoint x: 835, endPoint y: 247, distance: 100.0
click at [835, 247] on div at bounding box center [842, 255] width 202 height 450
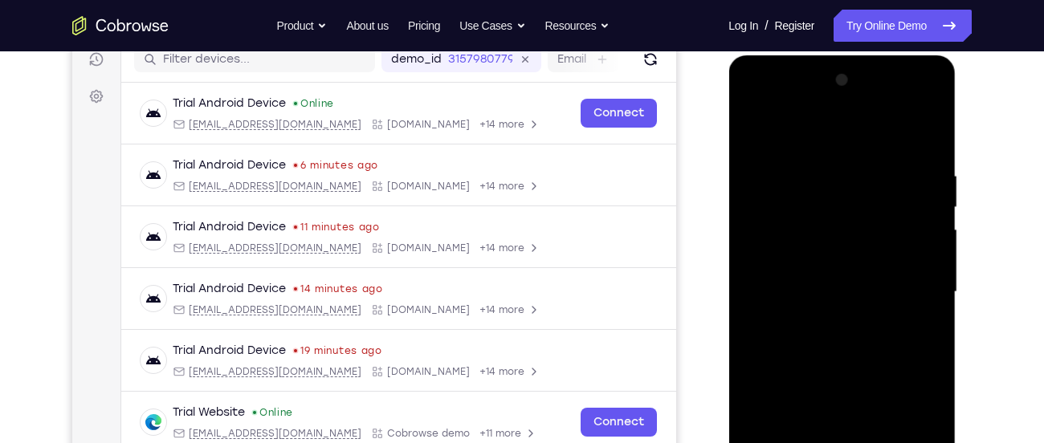
scroll to position [210, 0]
click at [748, 131] on div at bounding box center [842, 293] width 202 height 450
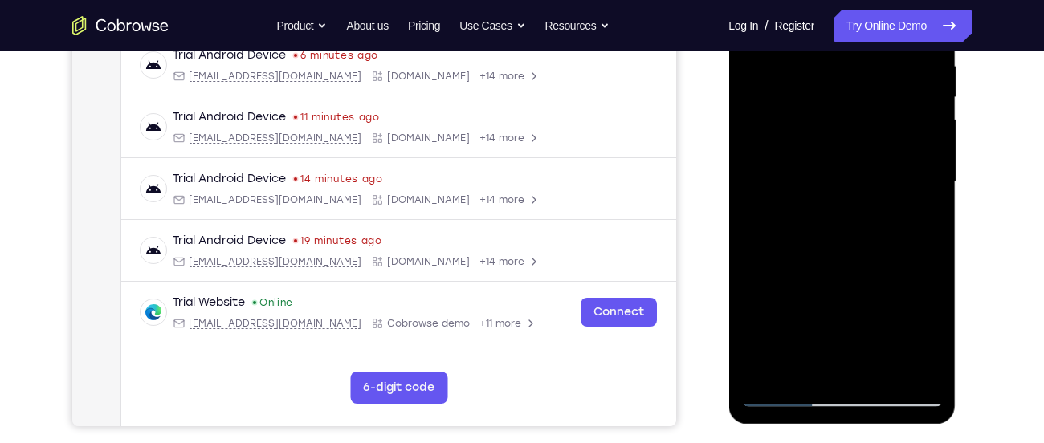
scroll to position [382, 0]
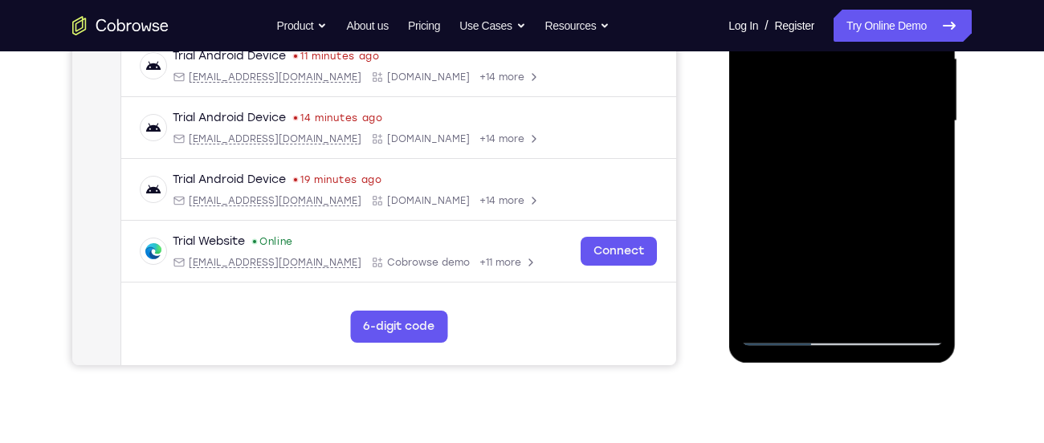
drag, startPoint x: 806, startPoint y: 297, endPoint x: 852, endPoint y: 102, distance: 200.7
click at [852, 102] on div at bounding box center [842, 121] width 202 height 450
click at [819, 181] on div at bounding box center [842, 121] width 202 height 450
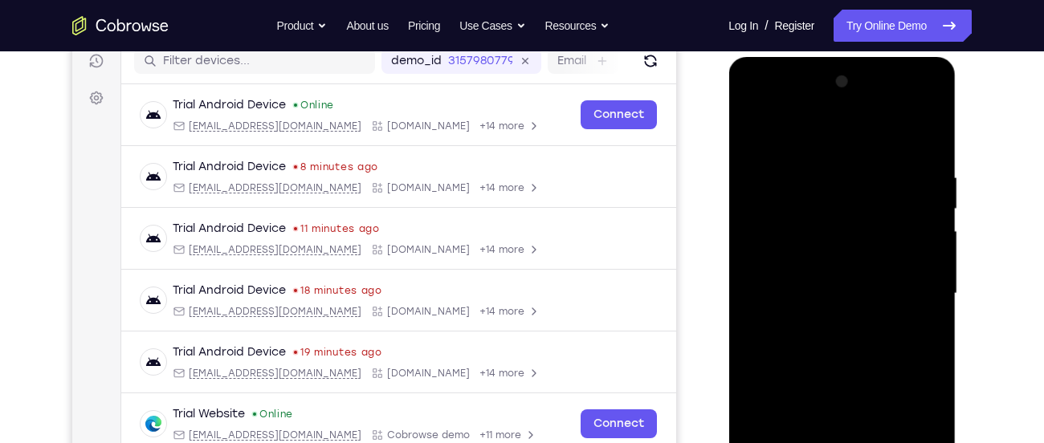
scroll to position [208, 0]
click at [754, 133] on div at bounding box center [842, 295] width 202 height 450
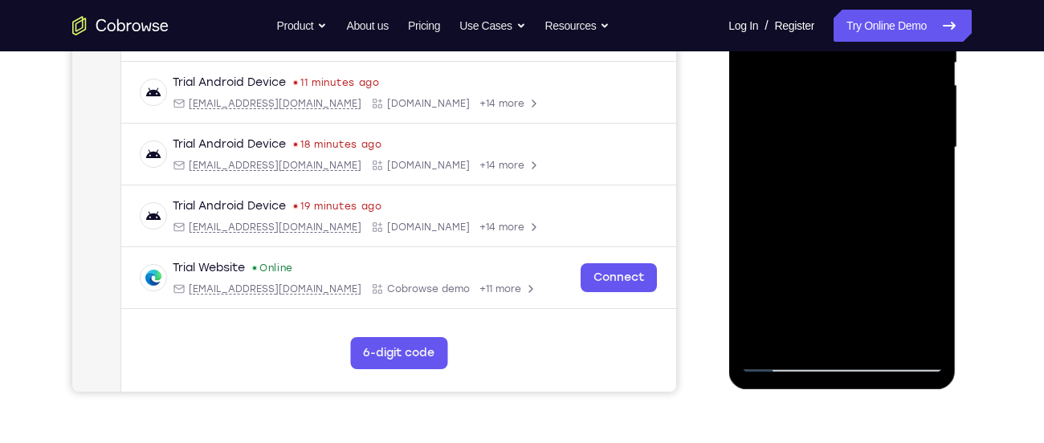
scroll to position [357, 0]
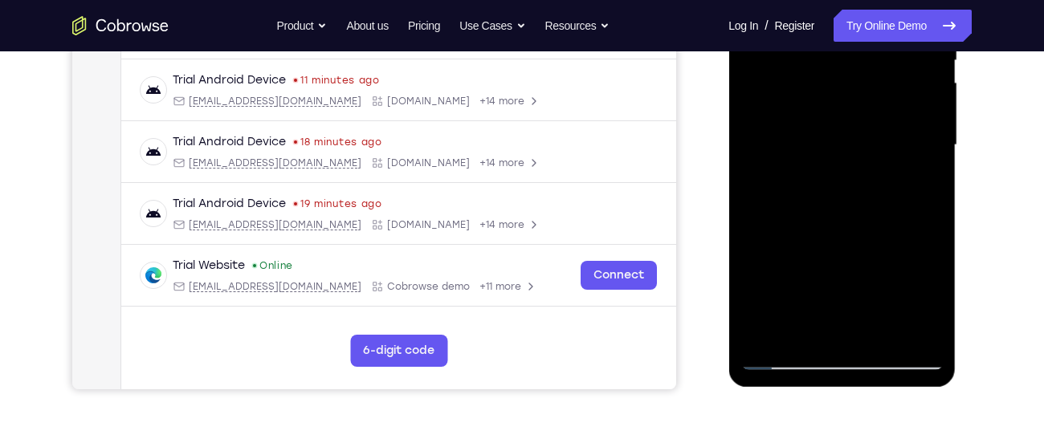
drag, startPoint x: 839, startPoint y: 172, endPoint x: 811, endPoint y: 338, distance: 168.5
click at [811, 338] on div at bounding box center [842, 145] width 202 height 450
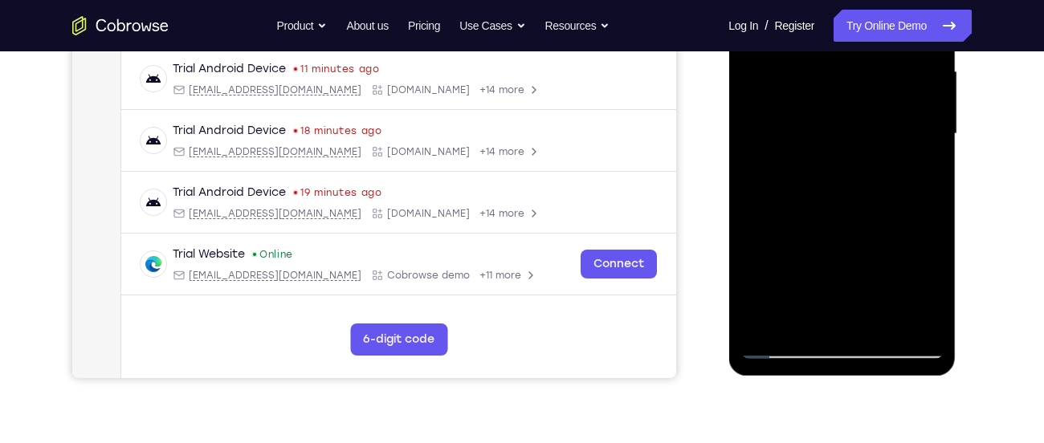
scroll to position [369, 0]
drag, startPoint x: 829, startPoint y: 161, endPoint x: 815, endPoint y: 280, distance: 120.5
click at [815, 280] on div at bounding box center [842, 133] width 202 height 450
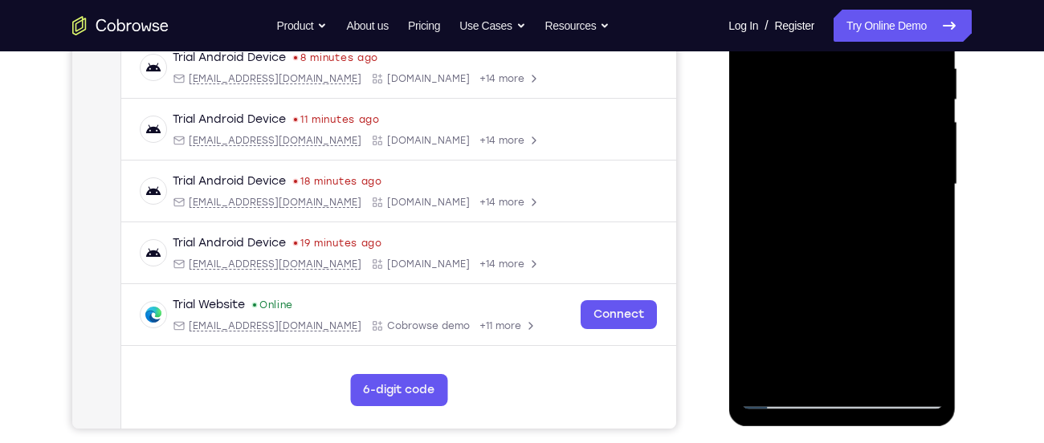
scroll to position [317, 0]
click at [832, 183] on div at bounding box center [842, 186] width 202 height 450
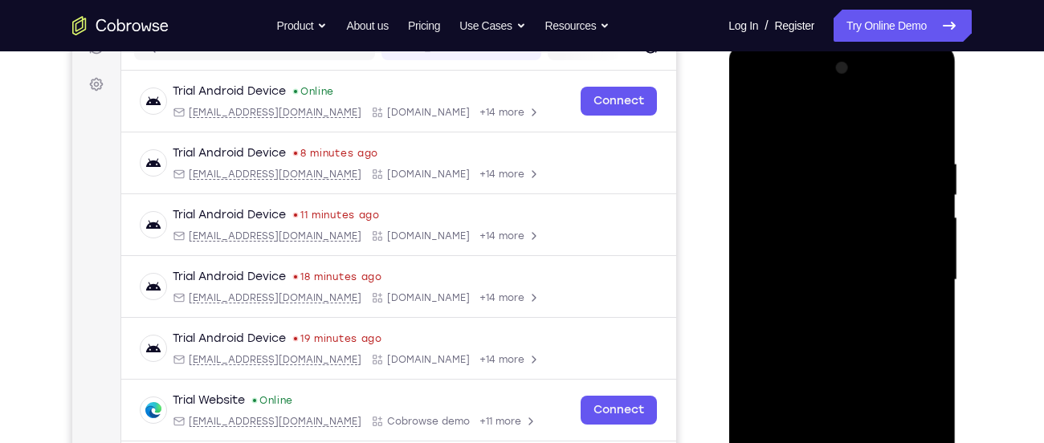
scroll to position [219, 0]
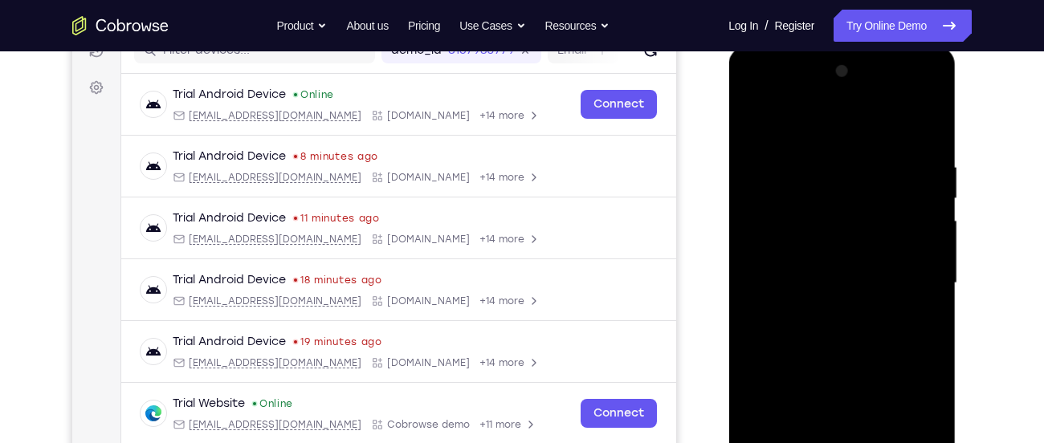
click at [752, 123] on div at bounding box center [842, 284] width 202 height 450
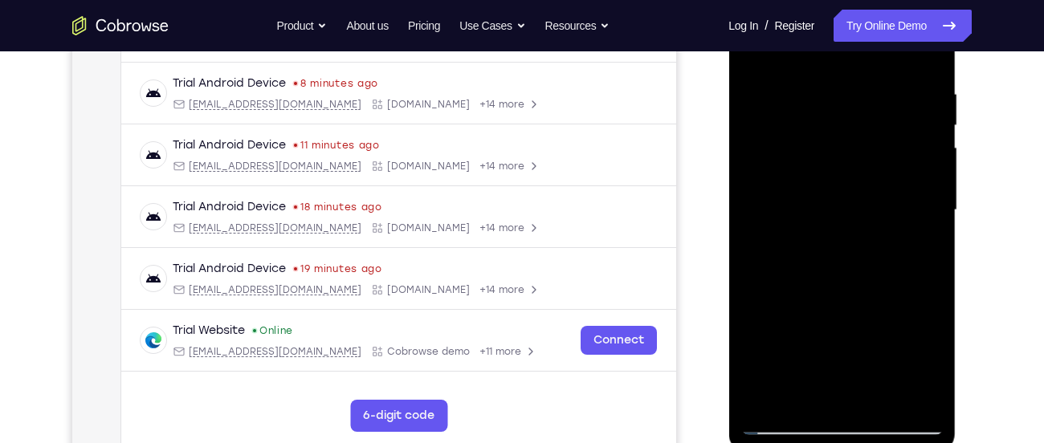
scroll to position [293, 0]
click at [800, 236] on div at bounding box center [842, 210] width 202 height 450
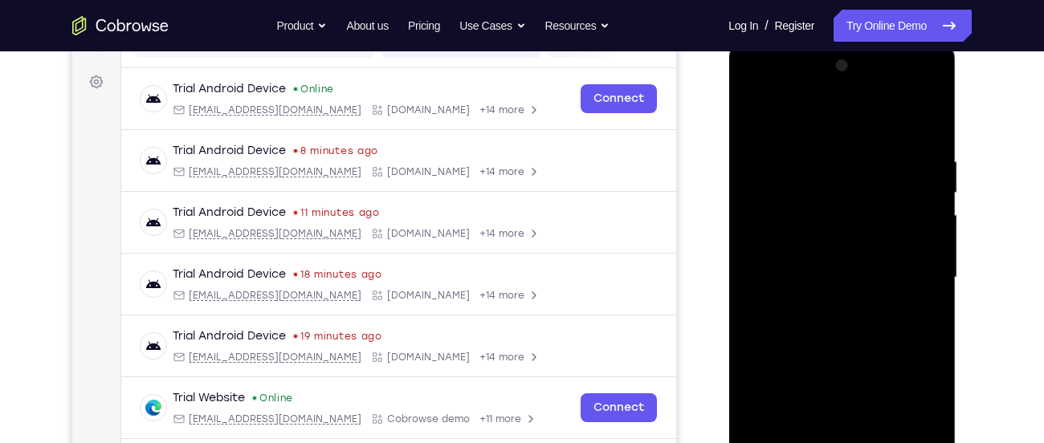
scroll to position [224, 0]
click at [749, 115] on div at bounding box center [842, 279] width 202 height 450
click at [753, 117] on div at bounding box center [842, 279] width 202 height 450
click at [772, 150] on div at bounding box center [842, 279] width 202 height 450
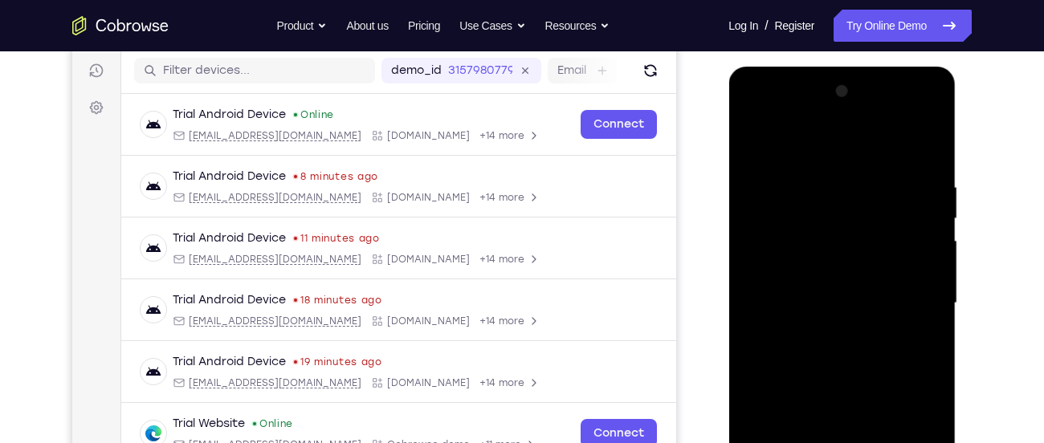
scroll to position [198, 0]
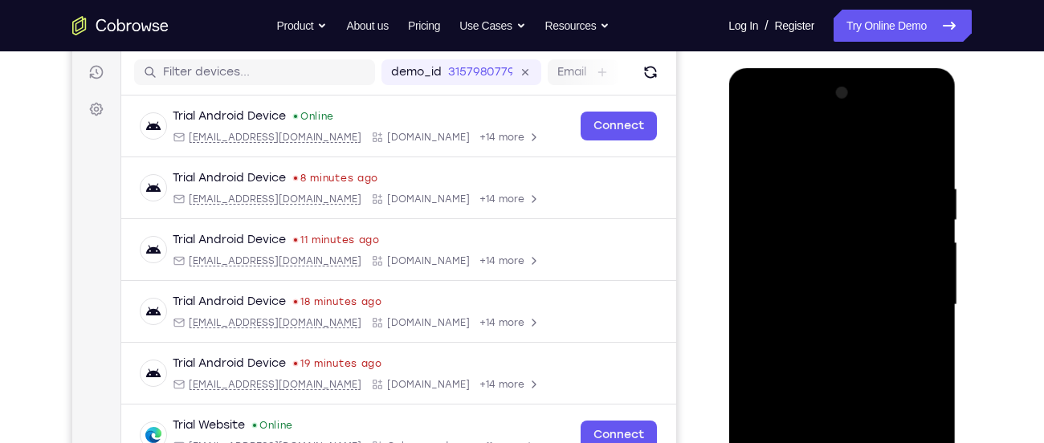
click at [923, 150] on div at bounding box center [842, 305] width 202 height 450
click at [777, 178] on div at bounding box center [842, 305] width 202 height 450
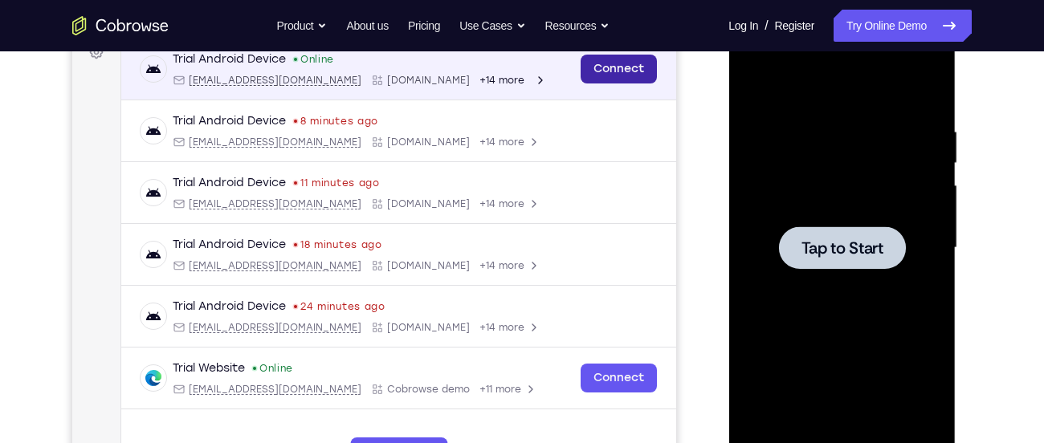
scroll to position [254, 0]
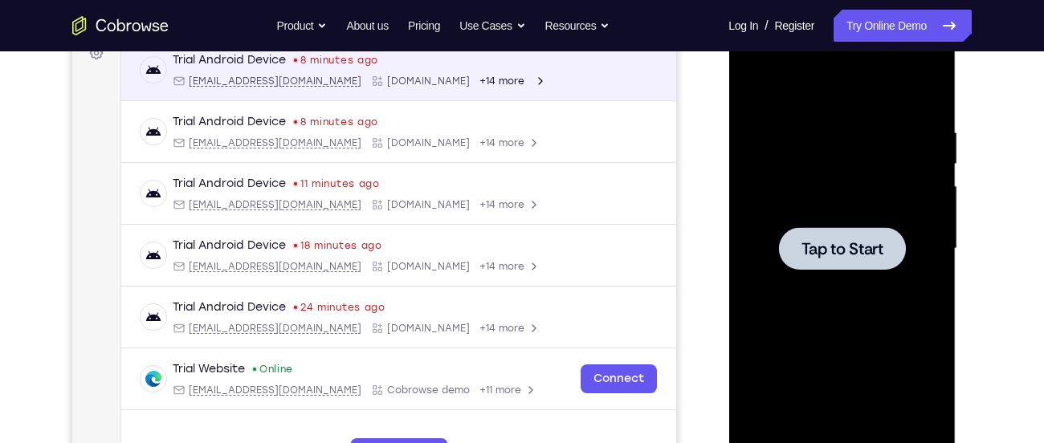
click at [821, 248] on span "Tap to Start" at bounding box center [842, 249] width 82 height 16
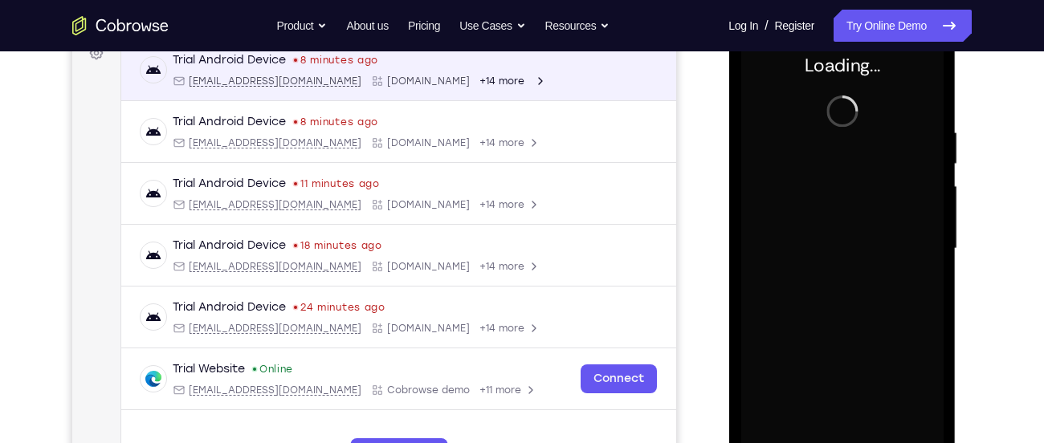
click at [821, 248] on div at bounding box center [842, 249] width 202 height 450
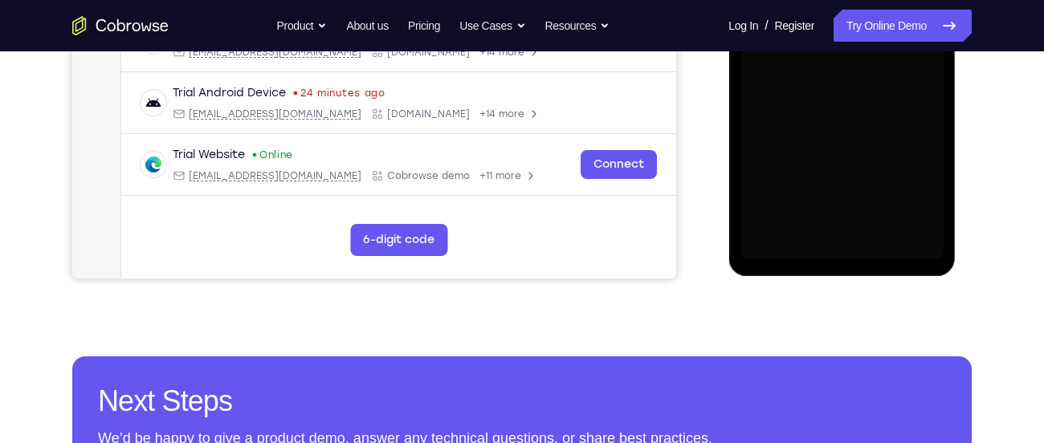
scroll to position [469, 0]
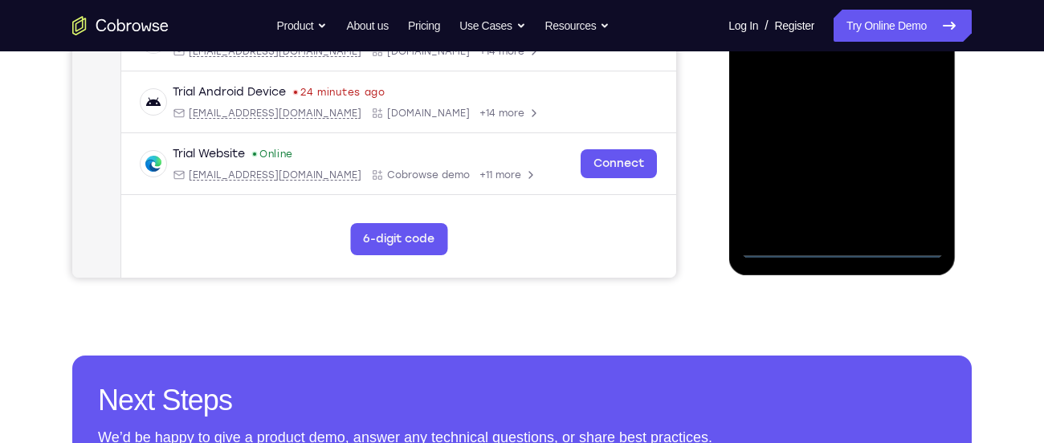
click at [890, 239] on div at bounding box center [842, 34] width 202 height 450
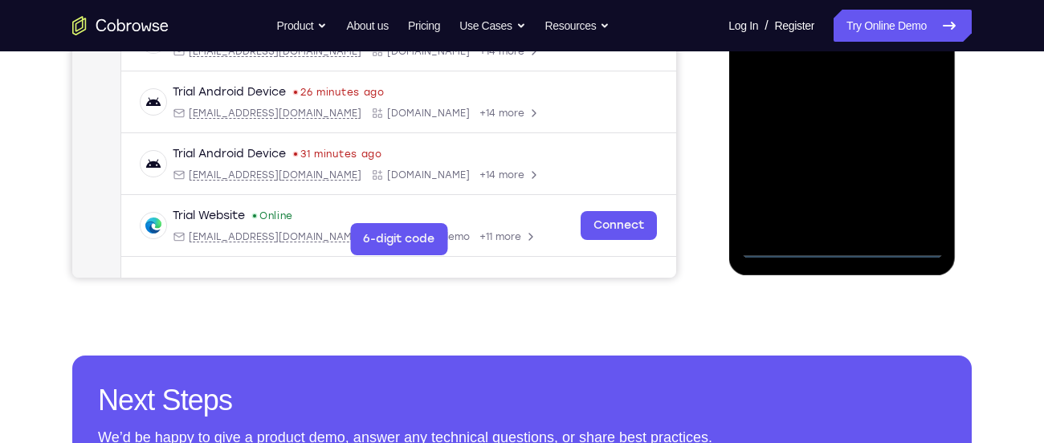
click at [894, 244] on div at bounding box center [842, 34] width 202 height 450
drag, startPoint x: 775, startPoint y: 179, endPoint x: 888, endPoint y: 172, distance: 113.5
click at [888, 172] on div at bounding box center [842, 34] width 202 height 450
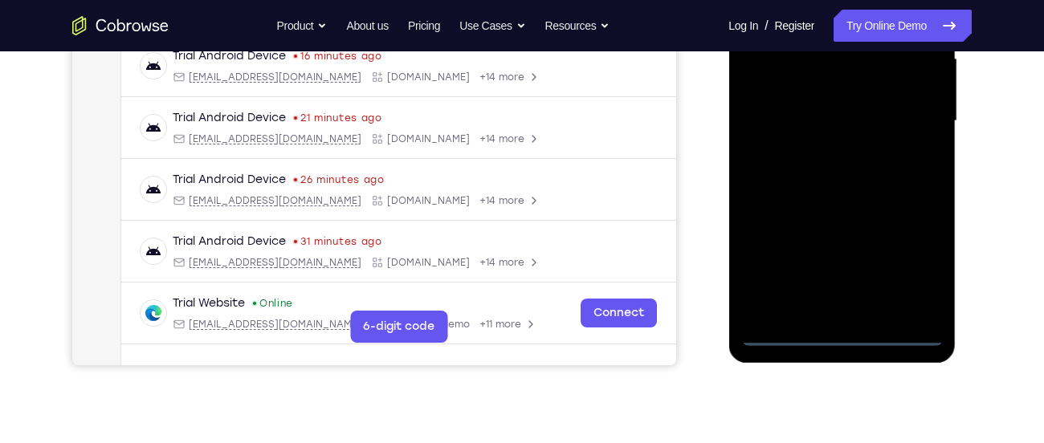
scroll to position [379, 0]
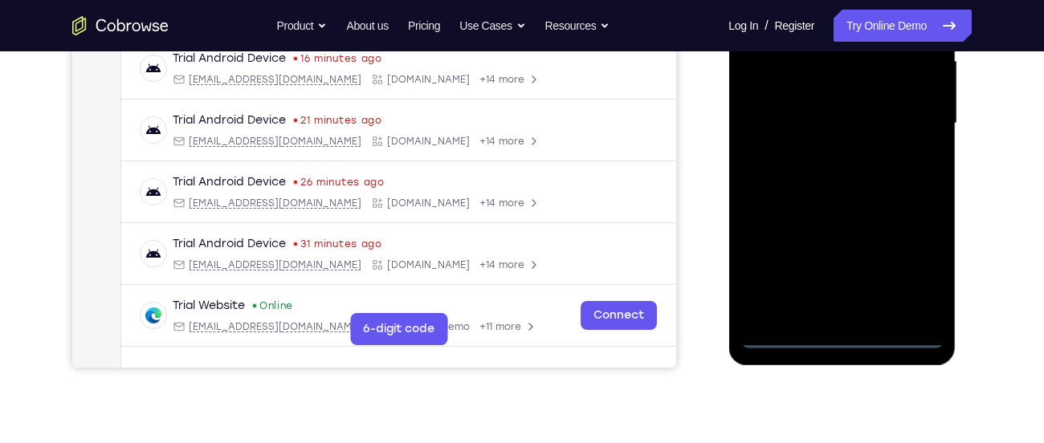
click at [780, 112] on div at bounding box center [842, 124] width 202 height 450
click at [911, 276] on div at bounding box center [842, 124] width 202 height 450
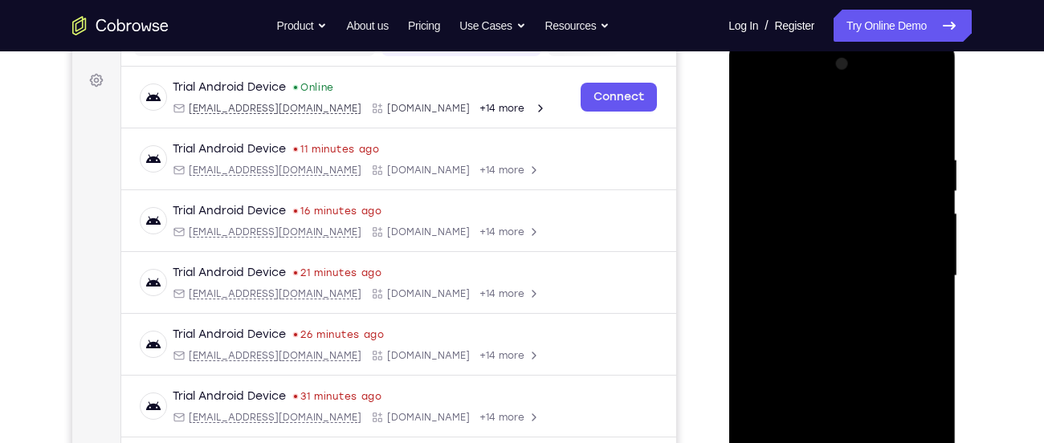
scroll to position [218, 0]
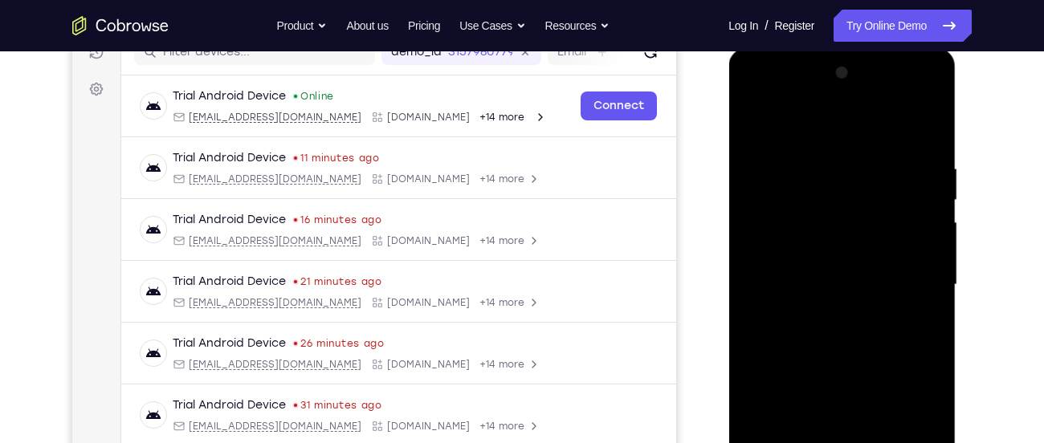
click at [814, 120] on div at bounding box center [842, 285] width 202 height 450
click at [904, 283] on div at bounding box center [842, 285] width 202 height 450
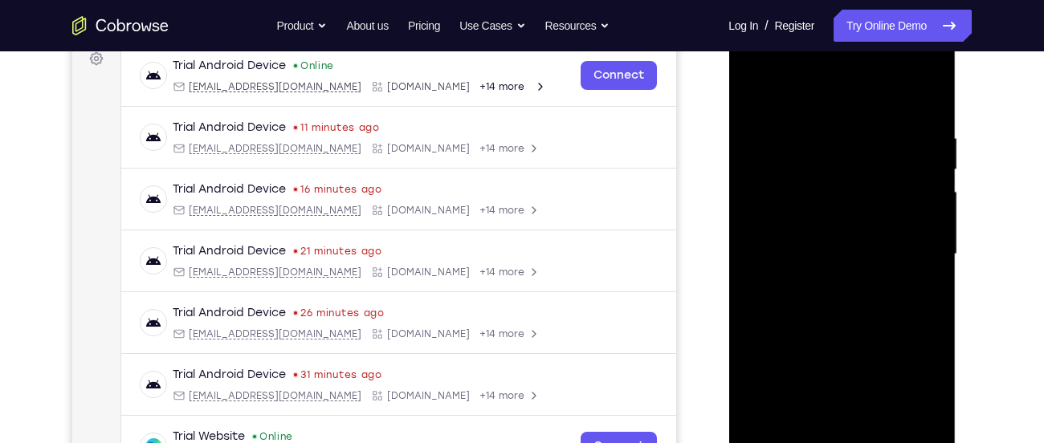
click at [823, 279] on div at bounding box center [842, 255] width 202 height 450
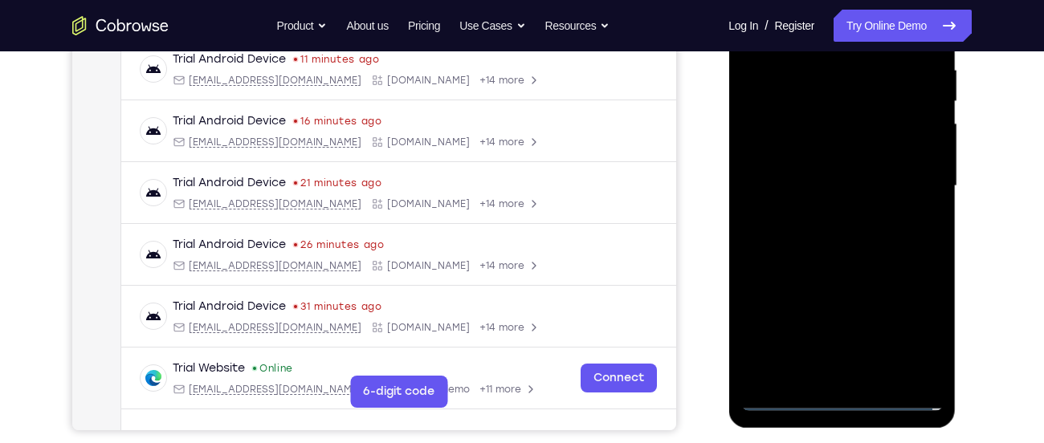
scroll to position [320, 0]
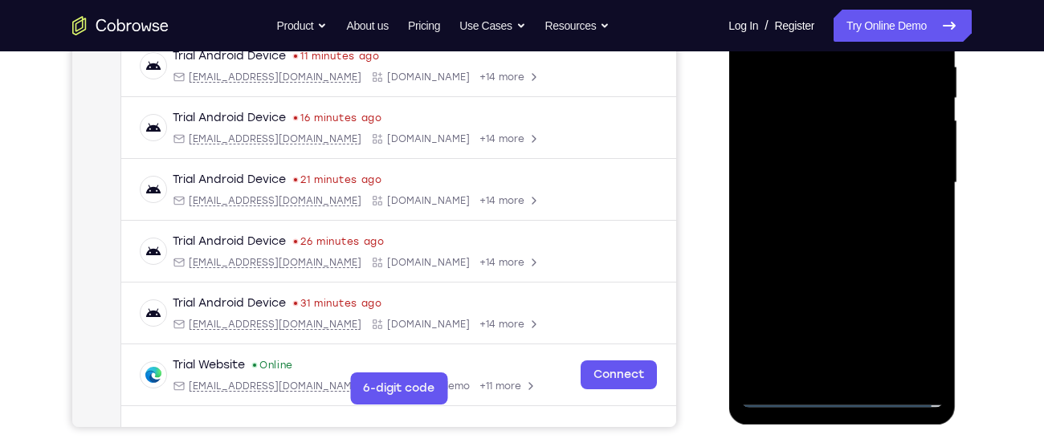
click at [840, 265] on div at bounding box center [842, 183] width 202 height 450
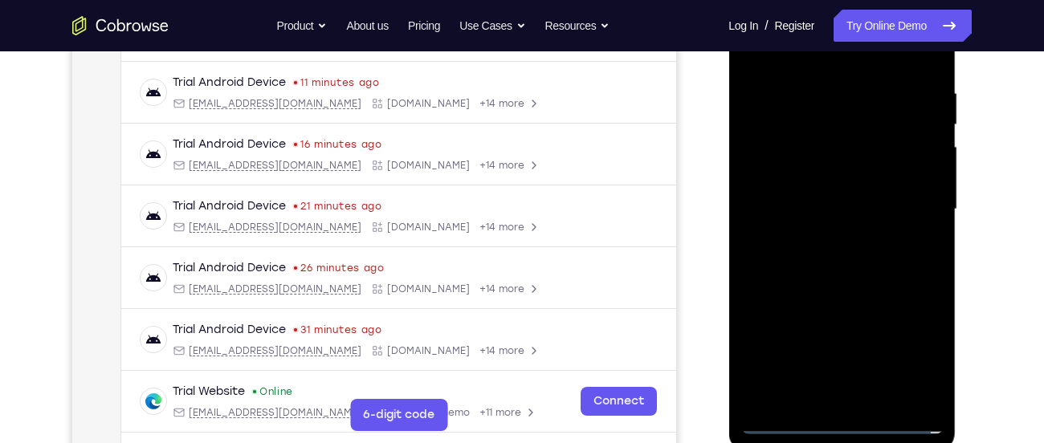
scroll to position [290, 0]
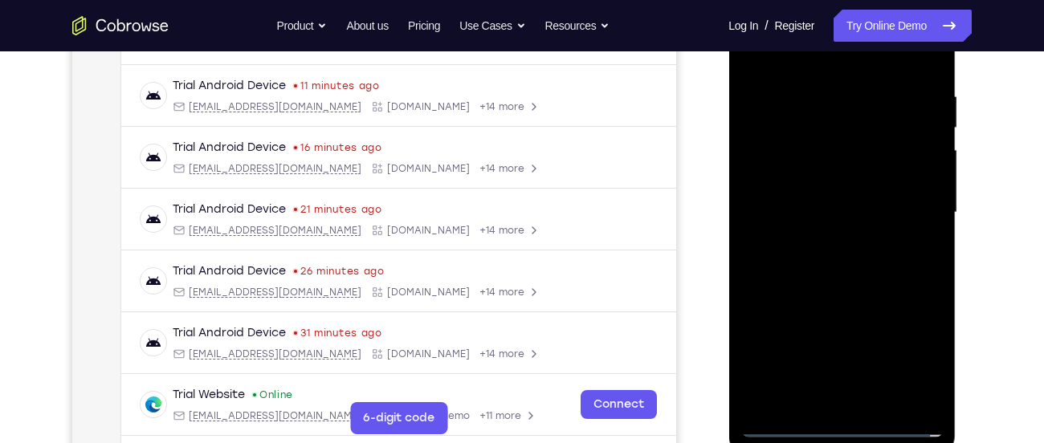
click at [855, 141] on div at bounding box center [842, 213] width 202 height 450
click at [839, 173] on div at bounding box center [842, 213] width 202 height 450
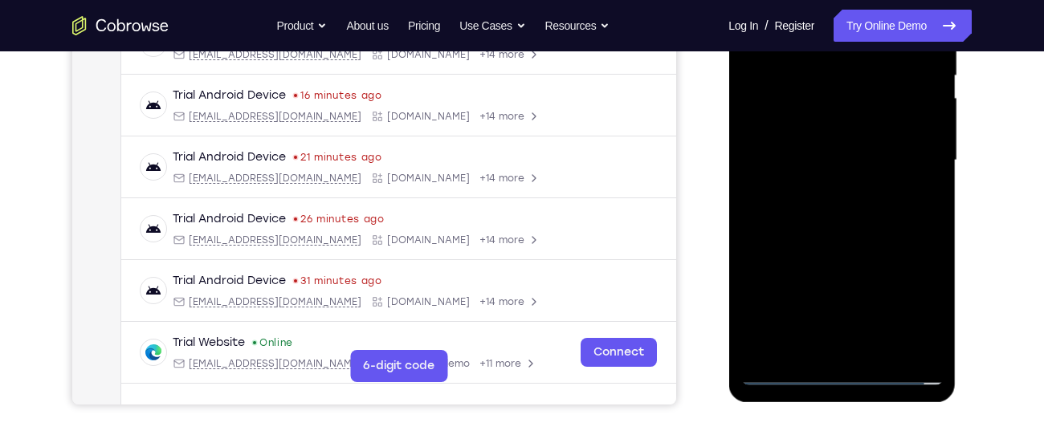
scroll to position [343, 0]
click at [832, 243] on div at bounding box center [842, 160] width 202 height 450
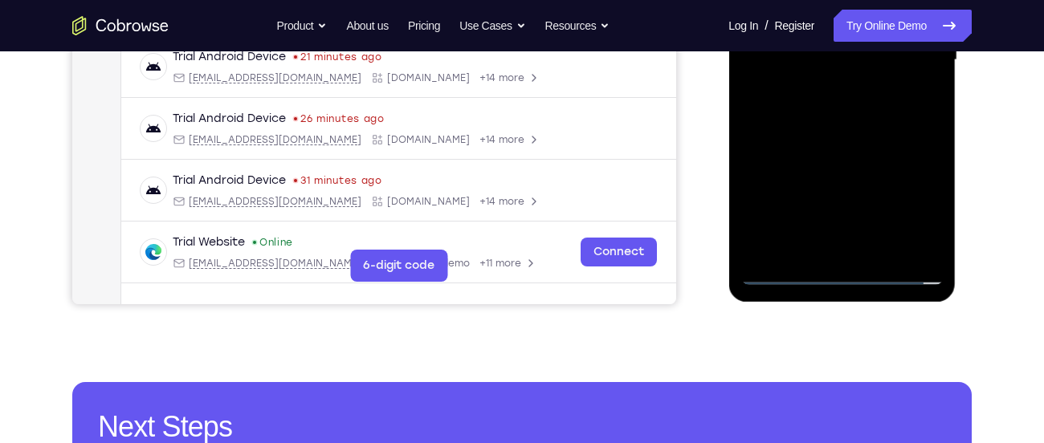
scroll to position [448, 0]
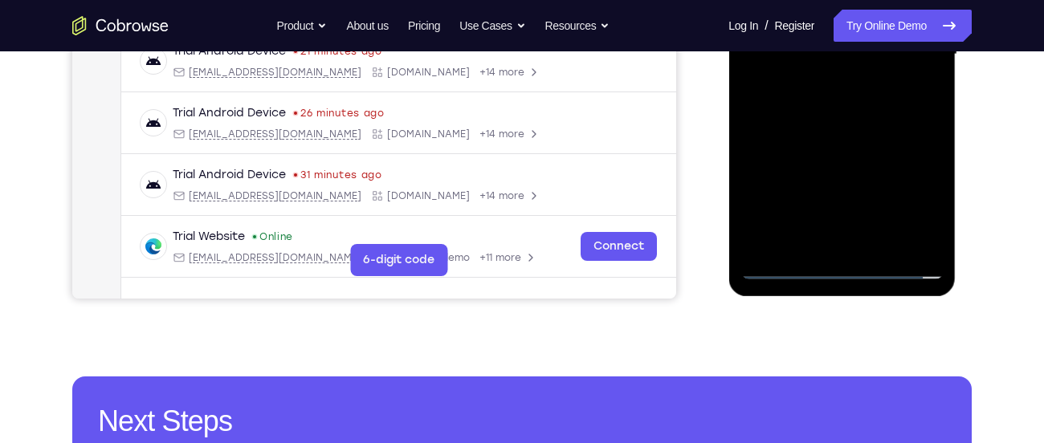
click at [835, 250] on div at bounding box center [842, 55] width 202 height 450
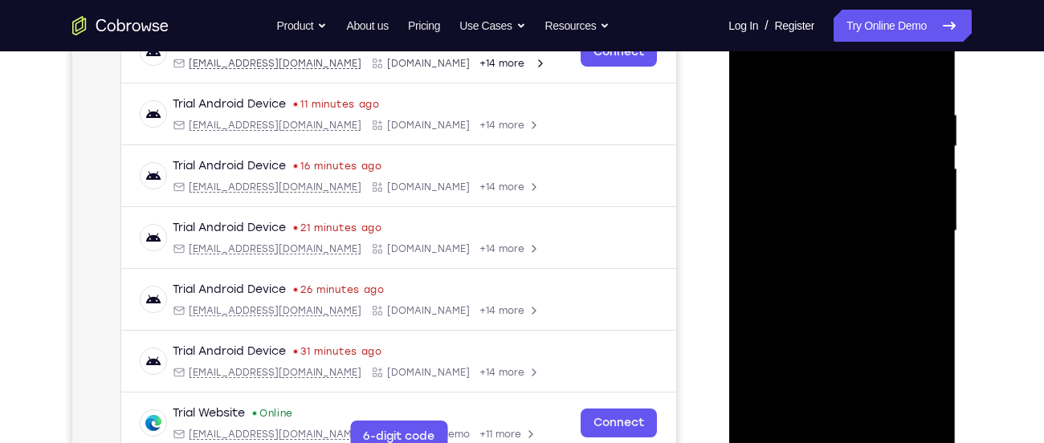
scroll to position [245, 0]
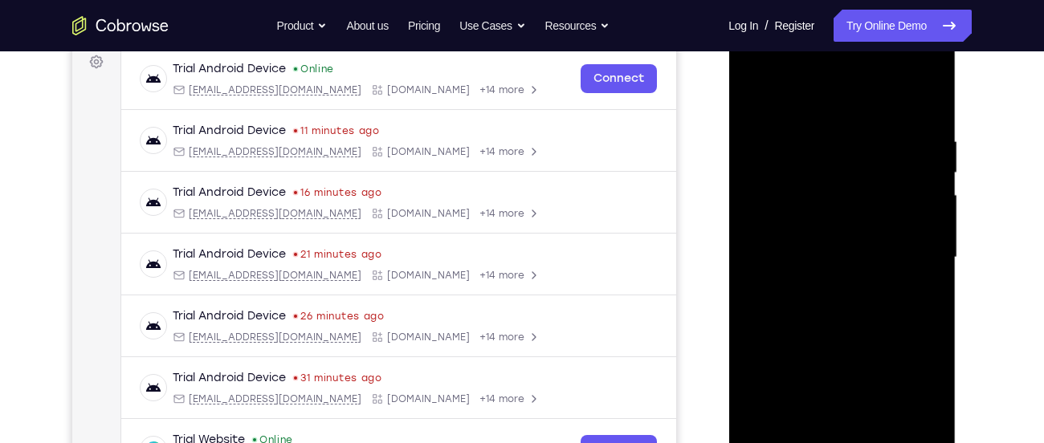
click at [795, 248] on div at bounding box center [842, 258] width 202 height 450
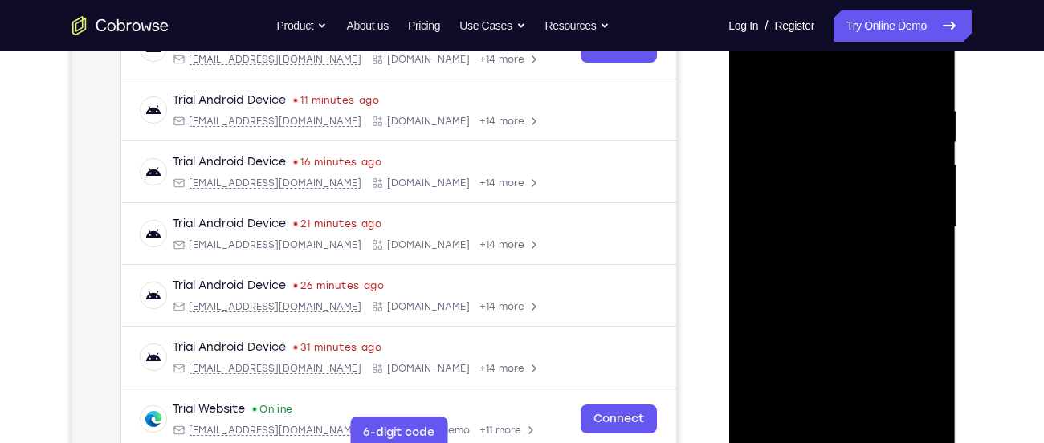
scroll to position [277, 0]
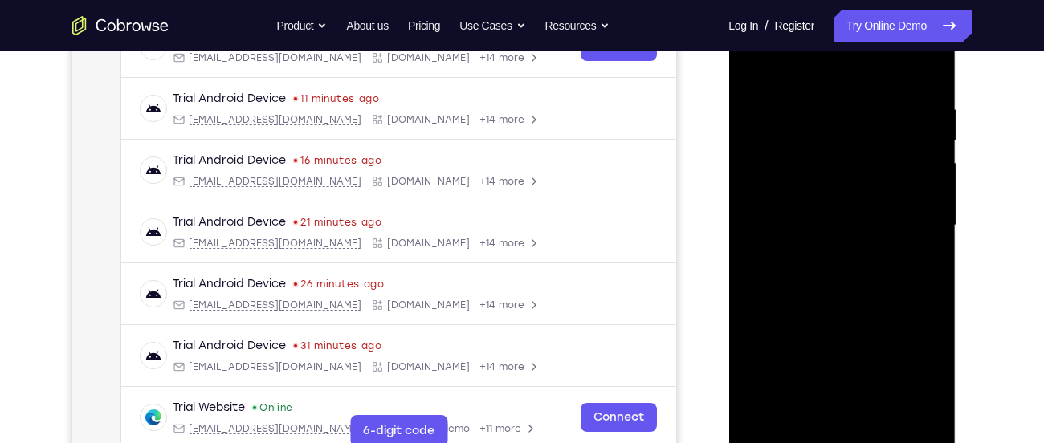
click at [854, 293] on div at bounding box center [842, 226] width 202 height 450
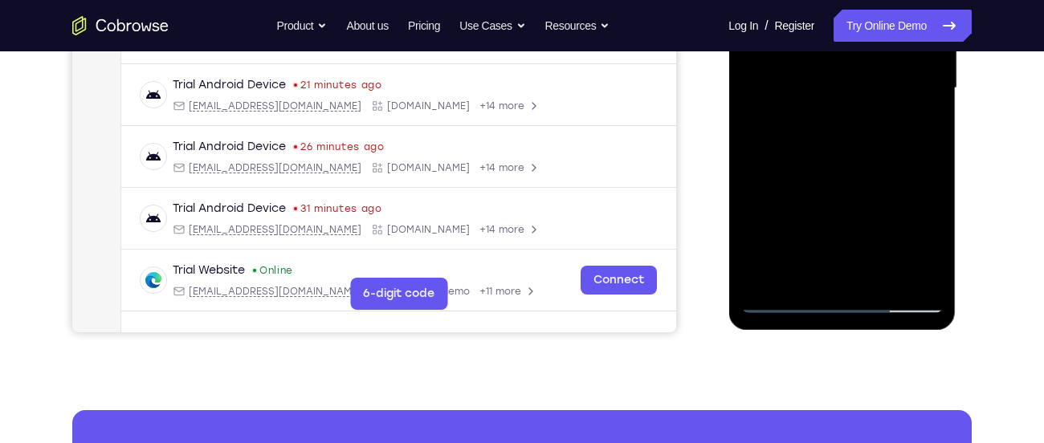
scroll to position [422, 0]
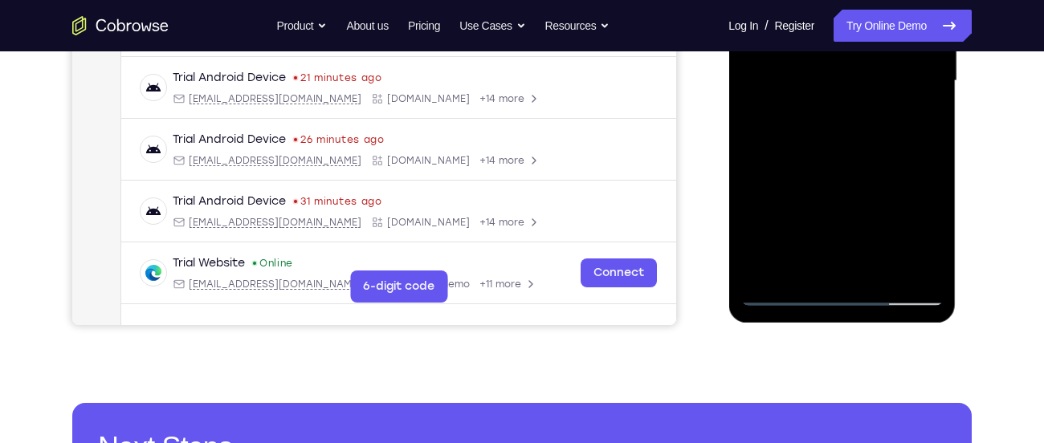
click at [877, 263] on div at bounding box center [842, 81] width 202 height 450
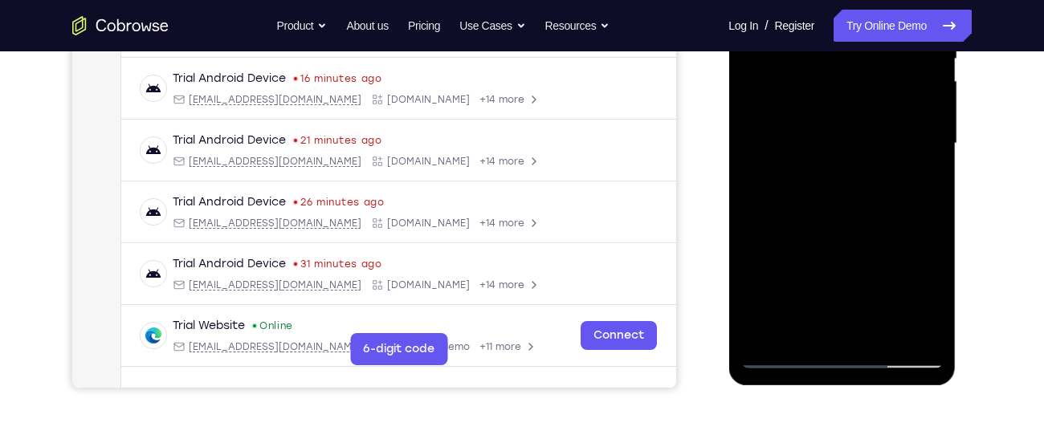
scroll to position [341, 0]
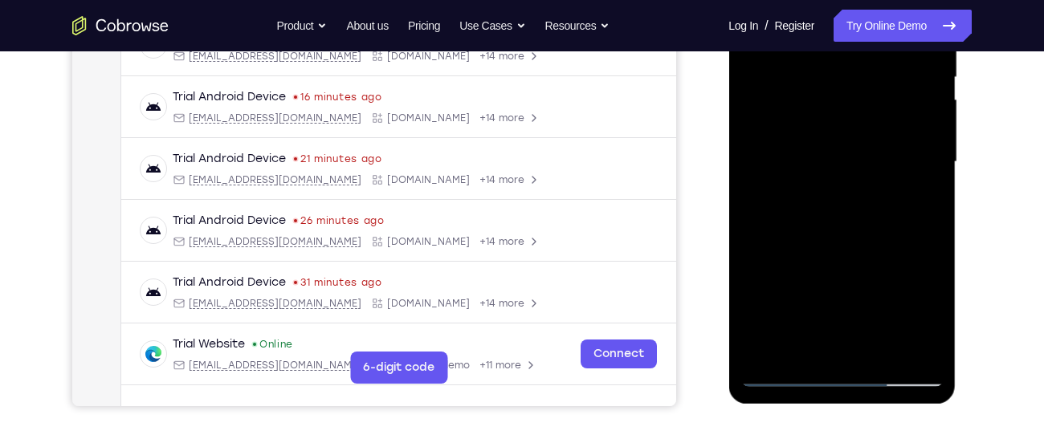
click at [843, 252] on div at bounding box center [842, 162] width 202 height 450
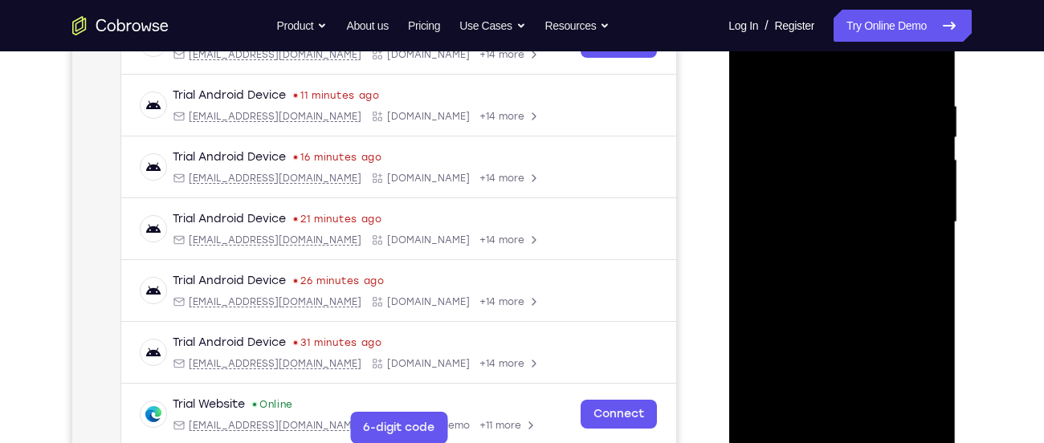
scroll to position [270, 0]
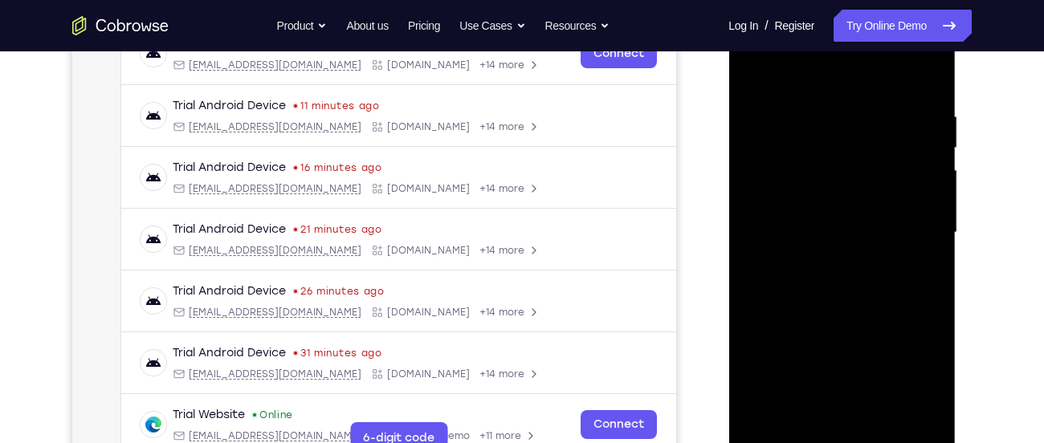
click at [756, 71] on div at bounding box center [842, 233] width 202 height 450
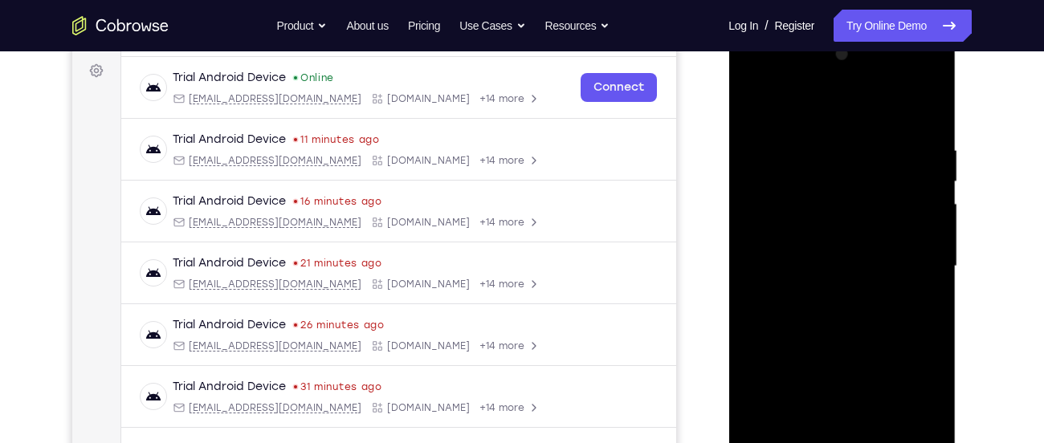
scroll to position [235, 0]
click at [767, 145] on div at bounding box center [842, 268] width 202 height 450
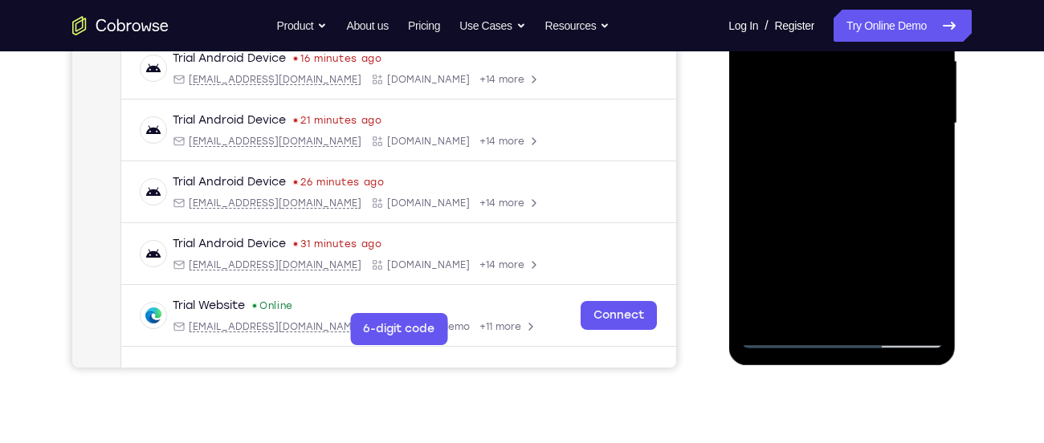
scroll to position [382, 0]
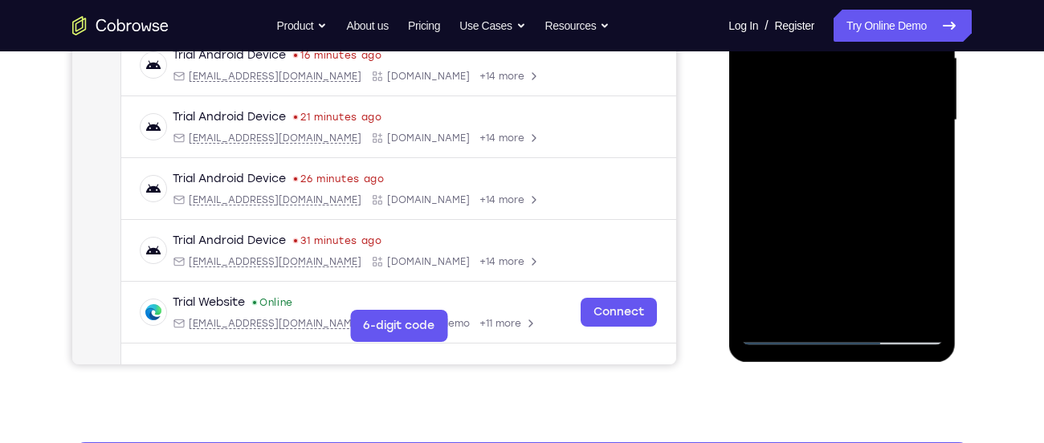
click at [758, 304] on div at bounding box center [842, 121] width 202 height 450
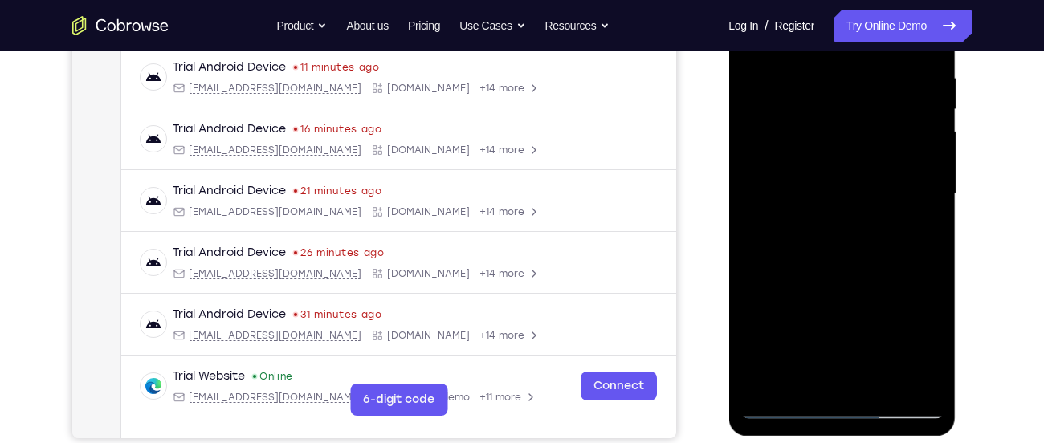
scroll to position [312, 0]
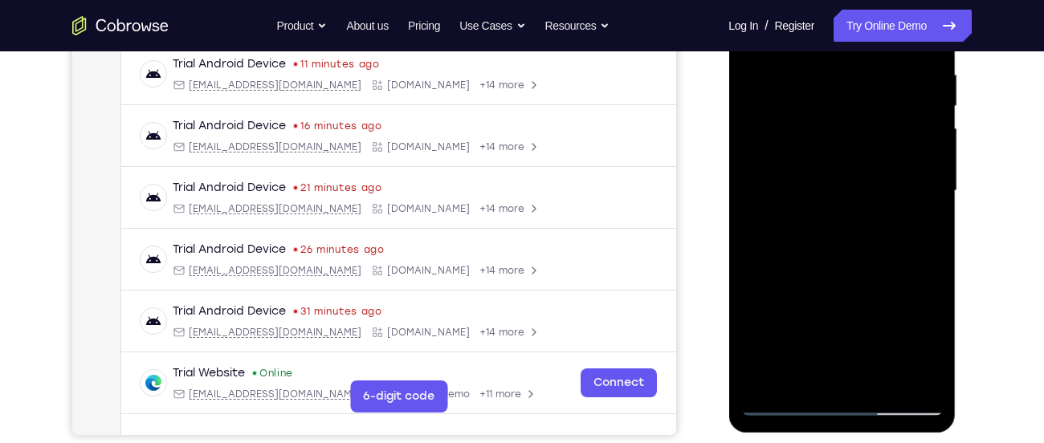
drag, startPoint x: 851, startPoint y: 246, endPoint x: 825, endPoint y: 338, distance: 96.1
click at [825, 338] on div at bounding box center [842, 191] width 202 height 450
drag, startPoint x: 821, startPoint y: 254, endPoint x: 843, endPoint y: 69, distance: 186.1
click at [843, 69] on div at bounding box center [842, 191] width 202 height 450
drag, startPoint x: 839, startPoint y: 269, endPoint x: 862, endPoint y: 124, distance: 146.3
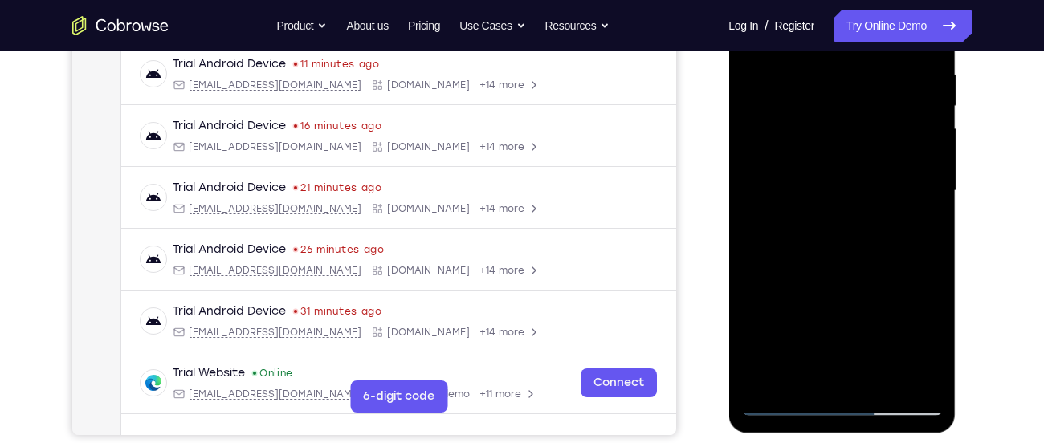
click at [862, 124] on div at bounding box center [842, 191] width 202 height 450
drag, startPoint x: 851, startPoint y: 243, endPoint x: 881, endPoint y: 125, distance: 122.0
click at [881, 125] on div at bounding box center [842, 191] width 202 height 450
drag, startPoint x: 837, startPoint y: 268, endPoint x: 864, endPoint y: 120, distance: 150.3
click at [864, 120] on div at bounding box center [842, 191] width 202 height 450
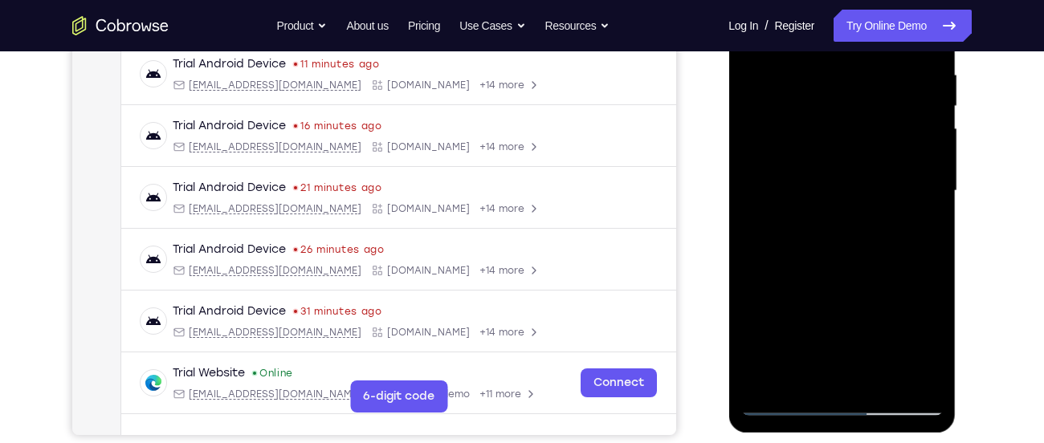
drag, startPoint x: 833, startPoint y: 283, endPoint x: 846, endPoint y: 153, distance: 130.0
click at [846, 153] on div at bounding box center [842, 191] width 202 height 450
drag, startPoint x: 803, startPoint y: 275, endPoint x: 831, endPoint y: 123, distance: 155.2
click at [831, 123] on div at bounding box center [842, 191] width 202 height 450
drag, startPoint x: 839, startPoint y: 264, endPoint x: 859, endPoint y: 129, distance: 137.3
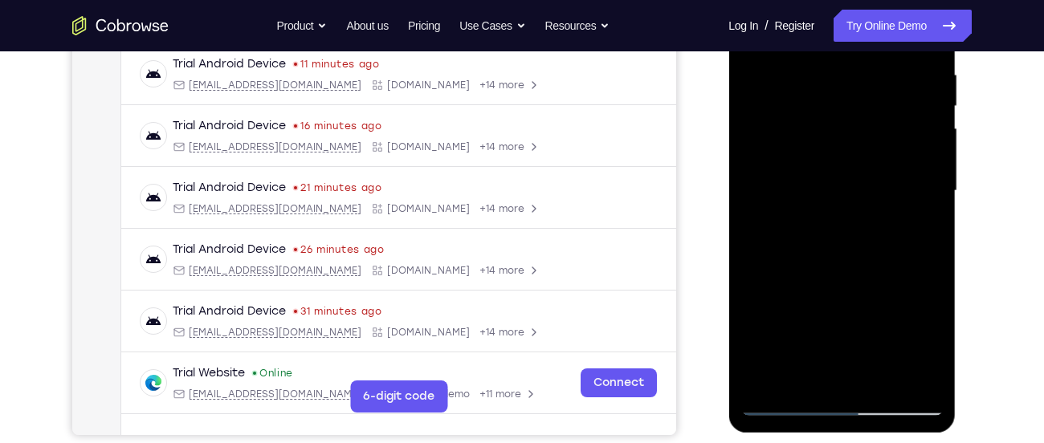
click at [859, 129] on div at bounding box center [842, 191] width 202 height 450
drag, startPoint x: 843, startPoint y: 267, endPoint x: 850, endPoint y: 125, distance: 142.3
click at [850, 125] on div at bounding box center [842, 191] width 202 height 450
drag, startPoint x: 861, startPoint y: 236, endPoint x: 871, endPoint y: 118, distance: 118.5
click at [871, 118] on div at bounding box center [842, 191] width 202 height 450
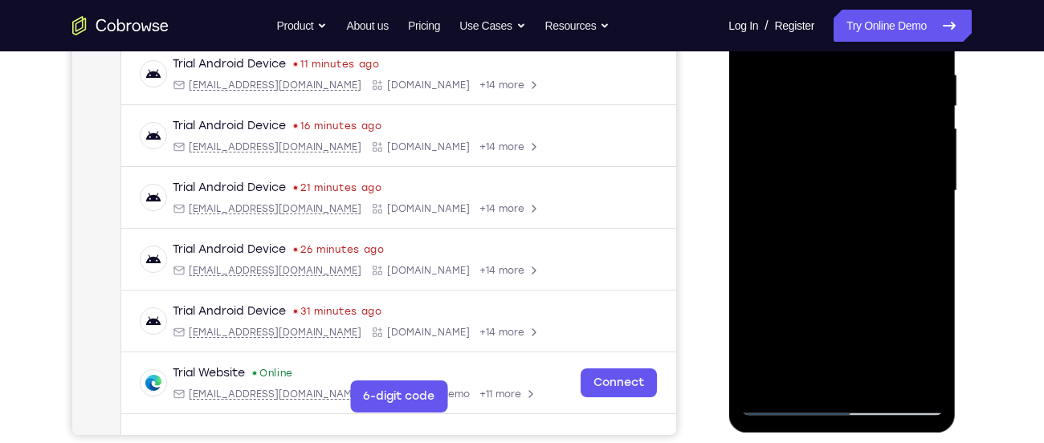
drag, startPoint x: 853, startPoint y: 239, endPoint x: 864, endPoint y: 55, distance: 183.5
click at [864, 55] on div at bounding box center [842, 191] width 202 height 450
drag, startPoint x: 864, startPoint y: 263, endPoint x: 870, endPoint y: 59, distance: 204.9
click at [870, 59] on div at bounding box center [842, 191] width 202 height 450
drag, startPoint x: 863, startPoint y: 259, endPoint x: 851, endPoint y: 83, distance: 176.4
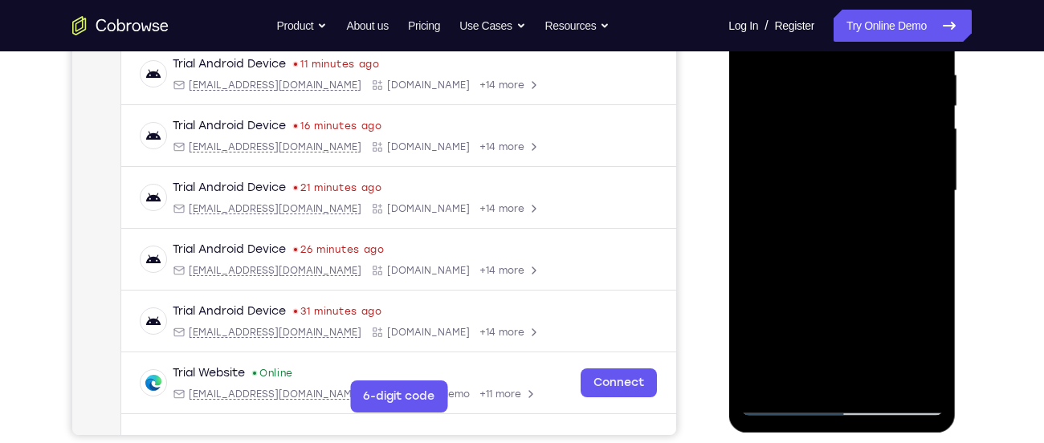
click at [851, 83] on div at bounding box center [842, 191] width 202 height 450
drag, startPoint x: 851, startPoint y: 229, endPoint x: 854, endPoint y: 80, distance: 149.4
click at [854, 80] on div at bounding box center [842, 191] width 202 height 450
drag, startPoint x: 863, startPoint y: 256, endPoint x: 865, endPoint y: 104, distance: 151.8
click at [865, 104] on div at bounding box center [842, 191] width 202 height 450
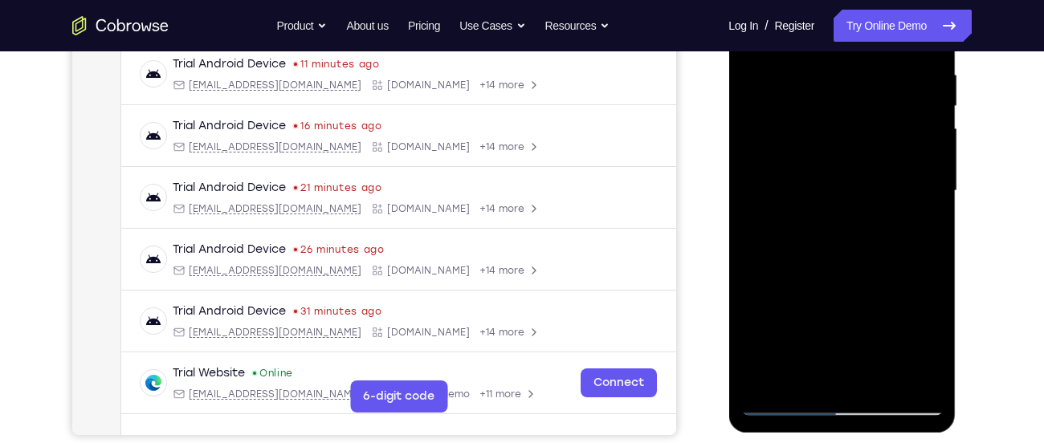
drag, startPoint x: 861, startPoint y: 256, endPoint x: 860, endPoint y: 87, distance: 169.5
click at [860, 87] on div at bounding box center [842, 191] width 202 height 450
drag, startPoint x: 860, startPoint y: 267, endPoint x: 839, endPoint y: 75, distance: 193.1
click at [839, 75] on div at bounding box center [842, 191] width 202 height 450
click at [766, 118] on div at bounding box center [842, 191] width 202 height 450
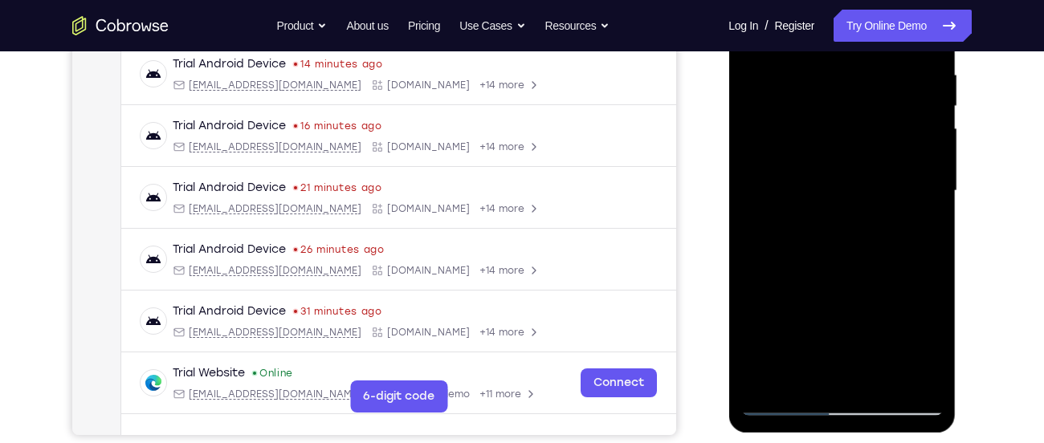
click at [773, 115] on div at bounding box center [842, 191] width 202 height 450
click at [770, 116] on div at bounding box center [842, 191] width 202 height 450
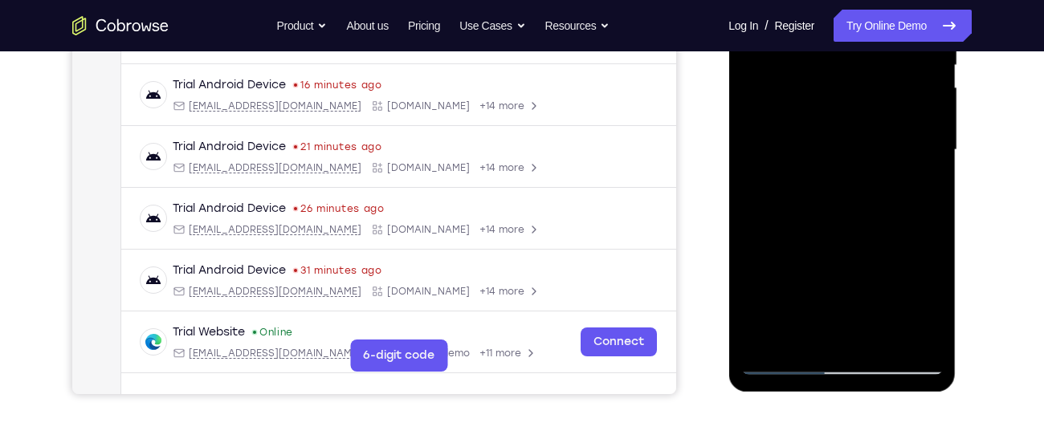
scroll to position [353, 0]
click at [907, 257] on div at bounding box center [842, 150] width 202 height 450
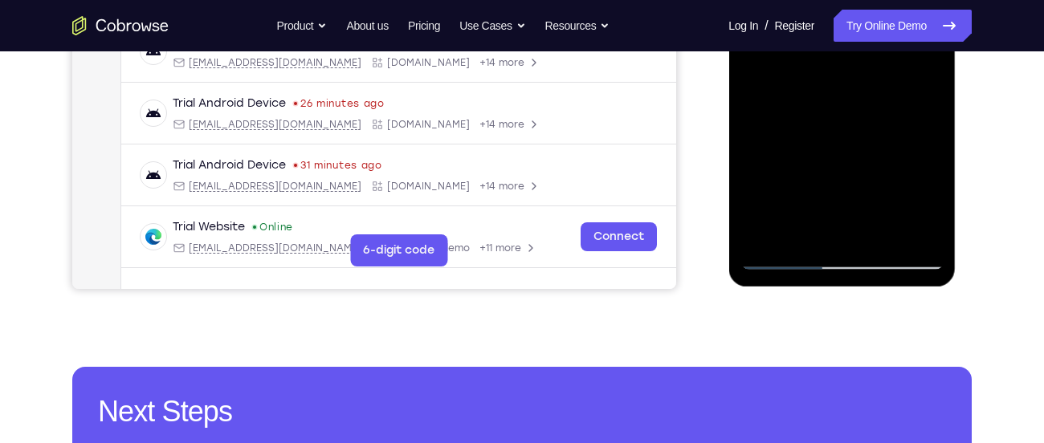
scroll to position [460, 0]
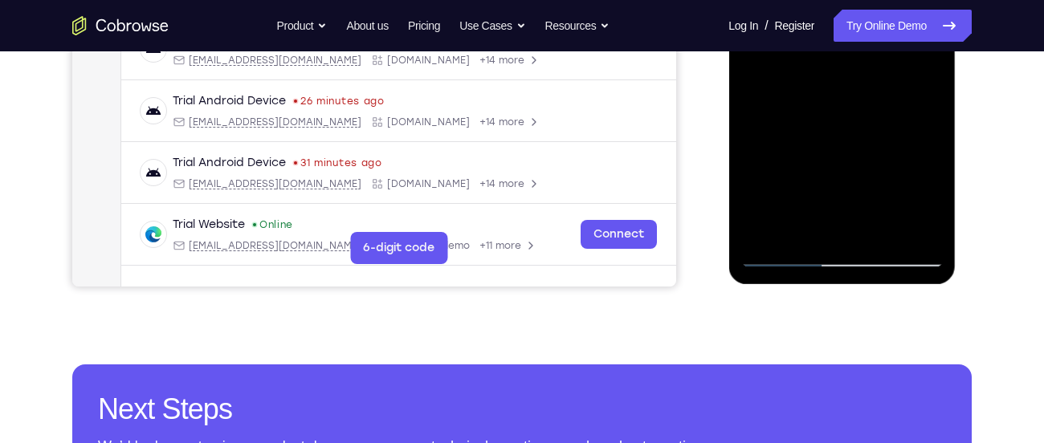
click at [768, 221] on div at bounding box center [842, 43] width 202 height 450
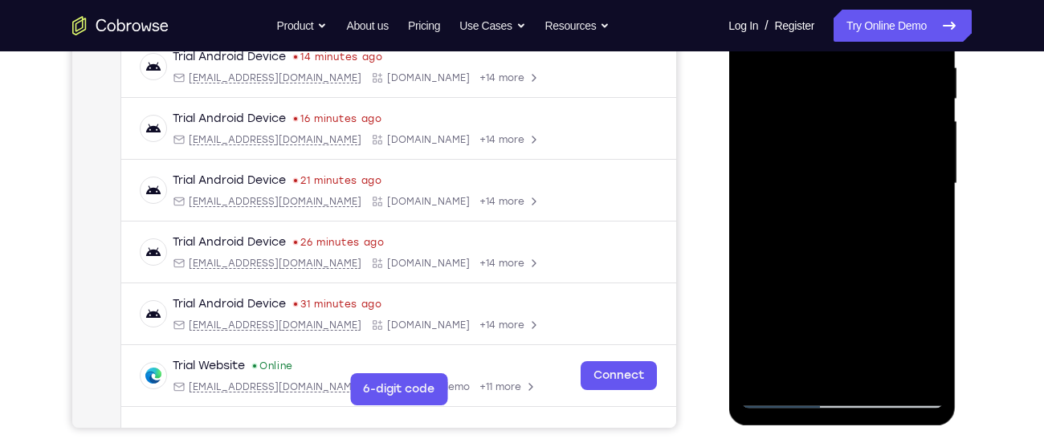
scroll to position [316, 0]
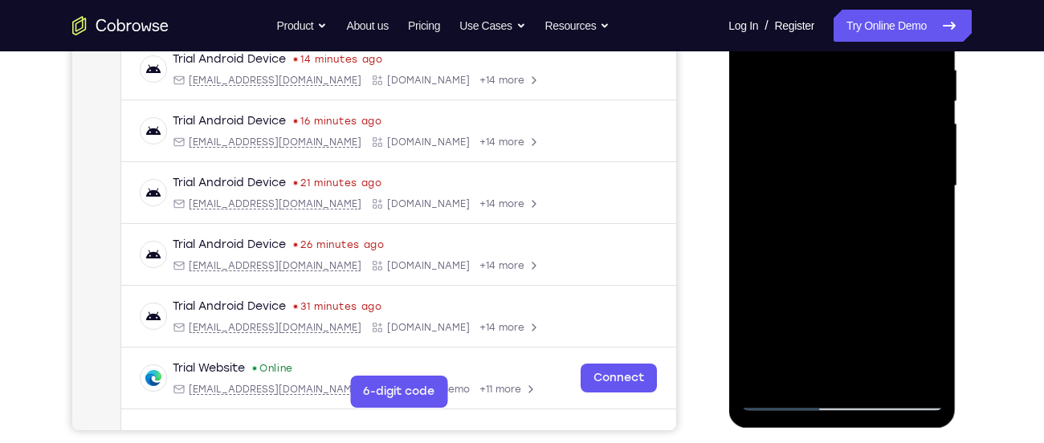
click at [772, 110] on div at bounding box center [842, 186] width 202 height 450
click at [753, 180] on div at bounding box center [842, 186] width 202 height 450
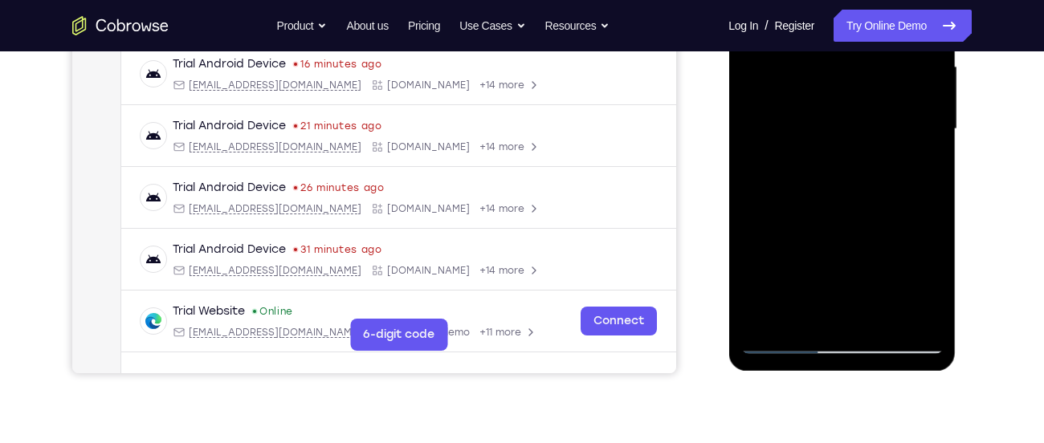
scroll to position [348, 0]
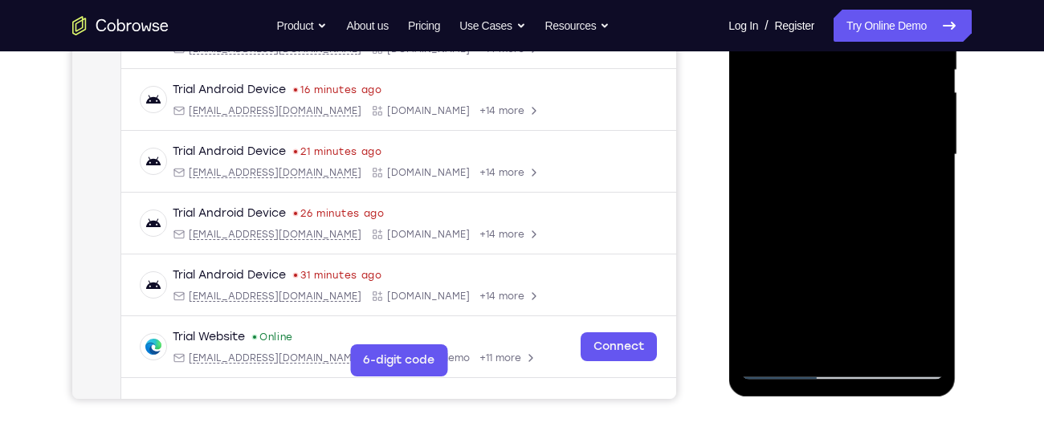
click at [923, 153] on div at bounding box center [842, 155] width 202 height 450
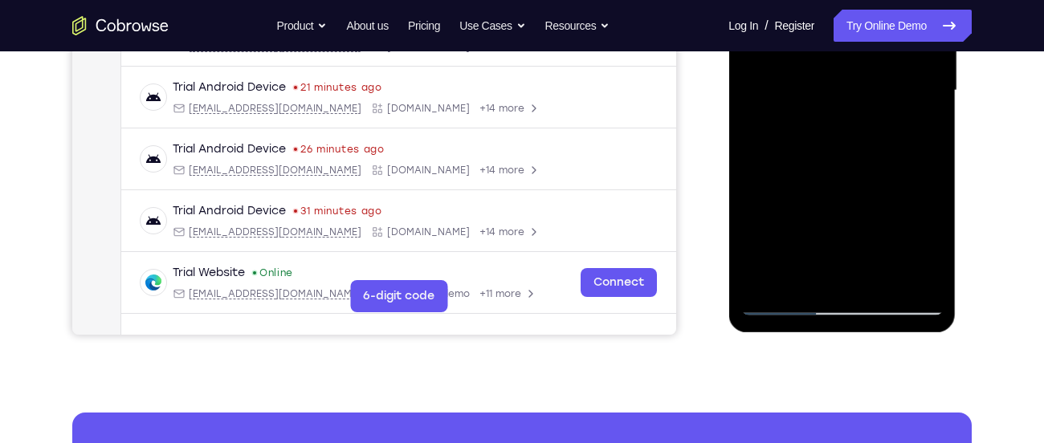
scroll to position [413, 0]
click at [768, 263] on div at bounding box center [842, 90] width 202 height 450
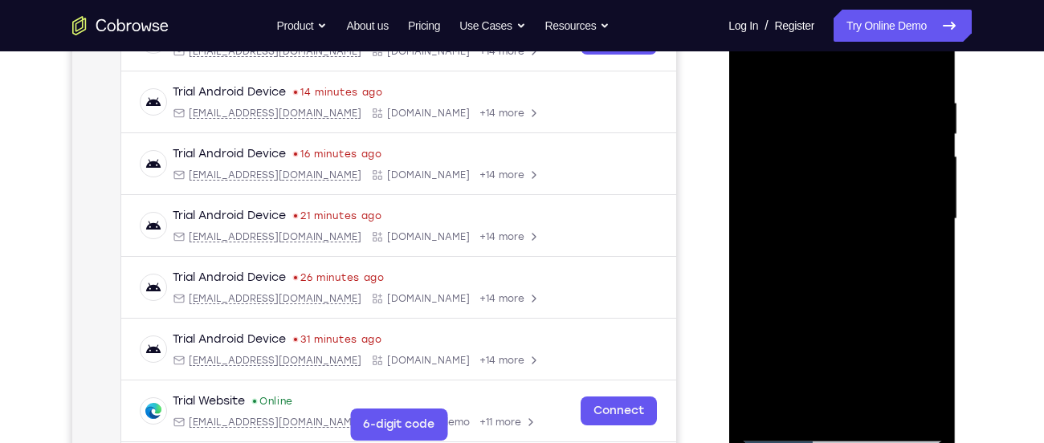
scroll to position [309, 0]
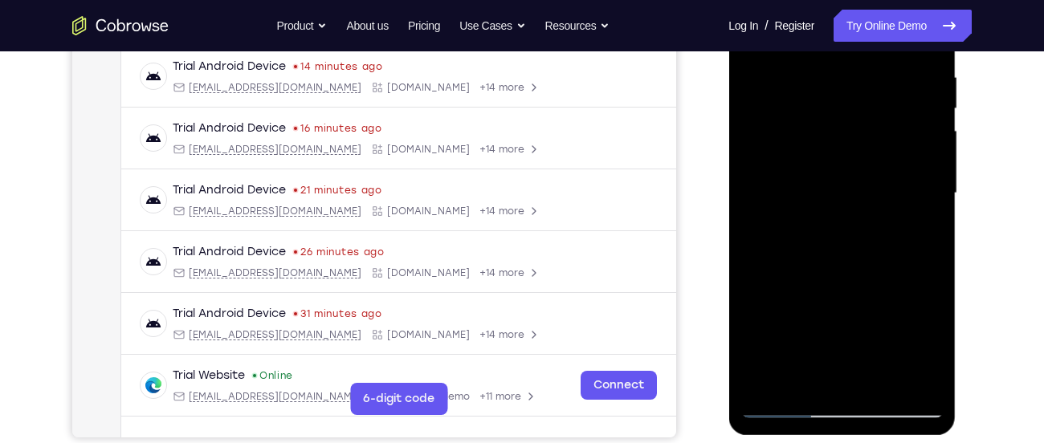
drag, startPoint x: 873, startPoint y: 266, endPoint x: 895, endPoint y: 129, distance: 139.0
click at [895, 129] on div at bounding box center [842, 194] width 202 height 450
drag, startPoint x: 842, startPoint y: 276, endPoint x: 860, endPoint y: 112, distance: 165.7
click at [860, 112] on div at bounding box center [842, 194] width 202 height 450
drag, startPoint x: 850, startPoint y: 243, endPoint x: 864, endPoint y: 46, distance: 198.1
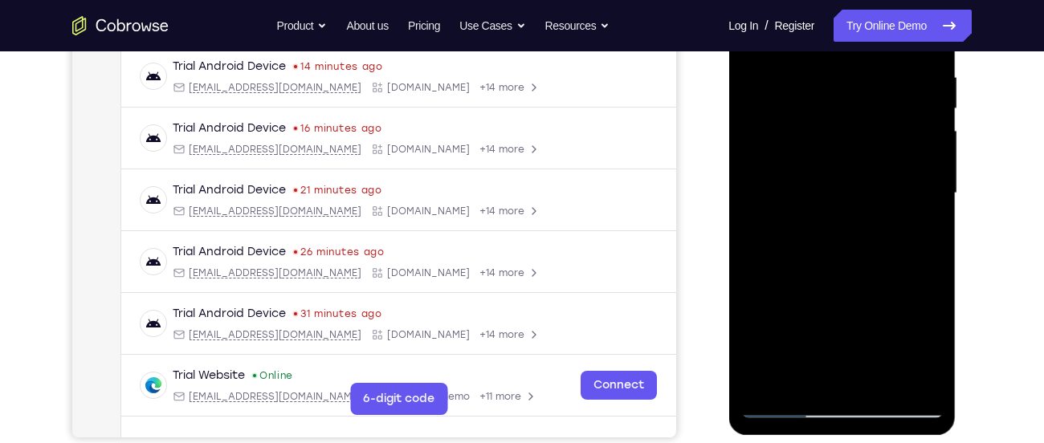
click at [864, 46] on div at bounding box center [842, 194] width 202 height 450
drag, startPoint x: 867, startPoint y: 252, endPoint x: 885, endPoint y: 85, distance: 168.0
click at [885, 85] on div at bounding box center [842, 194] width 202 height 450
drag, startPoint x: 851, startPoint y: 240, endPoint x: 867, endPoint y: 68, distance: 172.6
click at [867, 68] on div at bounding box center [842, 194] width 202 height 450
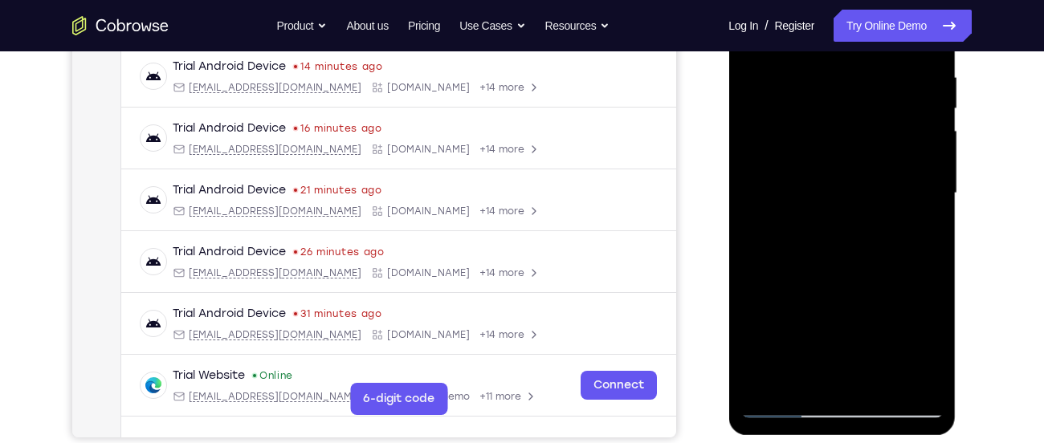
drag, startPoint x: 851, startPoint y: 232, endPoint x: 866, endPoint y: 56, distance: 176.5
click at [866, 56] on div at bounding box center [842, 194] width 202 height 450
drag, startPoint x: 859, startPoint y: 251, endPoint x: 868, endPoint y: 98, distance: 152.9
click at [868, 98] on div at bounding box center [842, 194] width 202 height 450
drag, startPoint x: 867, startPoint y: 250, endPoint x: 884, endPoint y: 97, distance: 153.6
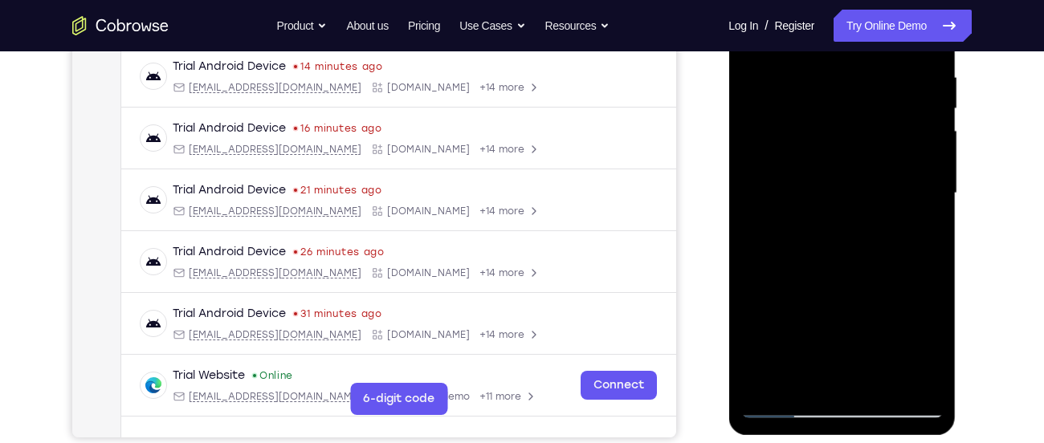
click at [884, 97] on div at bounding box center [842, 194] width 202 height 450
drag, startPoint x: 858, startPoint y: 176, endPoint x: 888, endPoint y: 129, distance: 55.7
click at [888, 129] on div at bounding box center [842, 194] width 202 height 450
drag, startPoint x: 866, startPoint y: 244, endPoint x: 882, endPoint y: 122, distance: 123.1
click at [882, 122] on div at bounding box center [842, 194] width 202 height 450
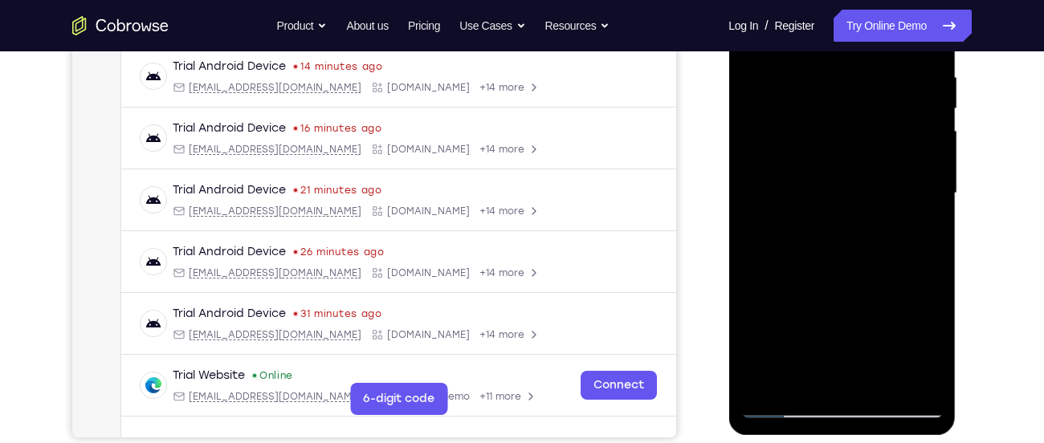
drag, startPoint x: 858, startPoint y: 246, endPoint x: 862, endPoint y: 167, distance: 78.8
click at [862, 167] on div at bounding box center [842, 194] width 202 height 450
drag, startPoint x: 840, startPoint y: 248, endPoint x: 855, endPoint y: 161, distance: 88.9
click at [855, 161] on div at bounding box center [842, 194] width 202 height 450
drag, startPoint x: 837, startPoint y: 275, endPoint x: 859, endPoint y: 162, distance: 115.3
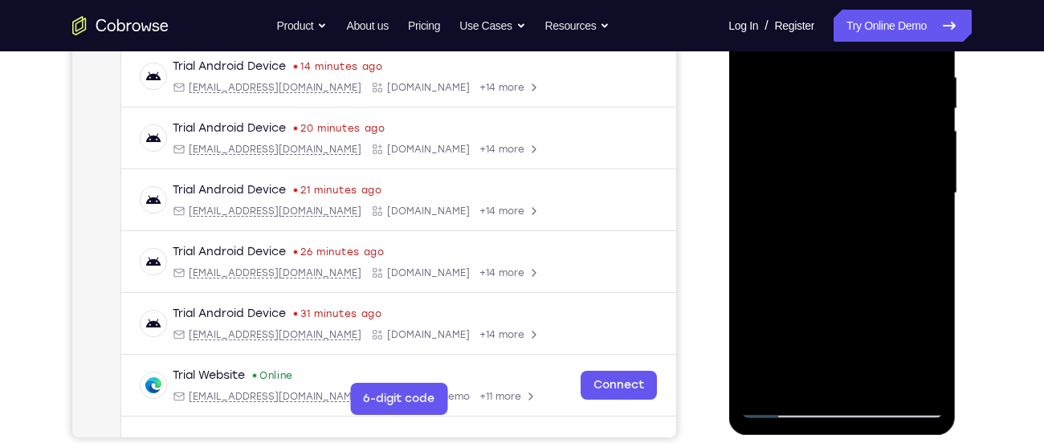
click at [859, 162] on div at bounding box center [842, 194] width 202 height 450
drag, startPoint x: 840, startPoint y: 273, endPoint x: 860, endPoint y: 137, distance: 138.0
click at [860, 137] on div at bounding box center [842, 194] width 202 height 450
drag, startPoint x: 832, startPoint y: 276, endPoint x: 861, endPoint y: 134, distance: 145.1
click at [861, 134] on div at bounding box center [842, 194] width 202 height 450
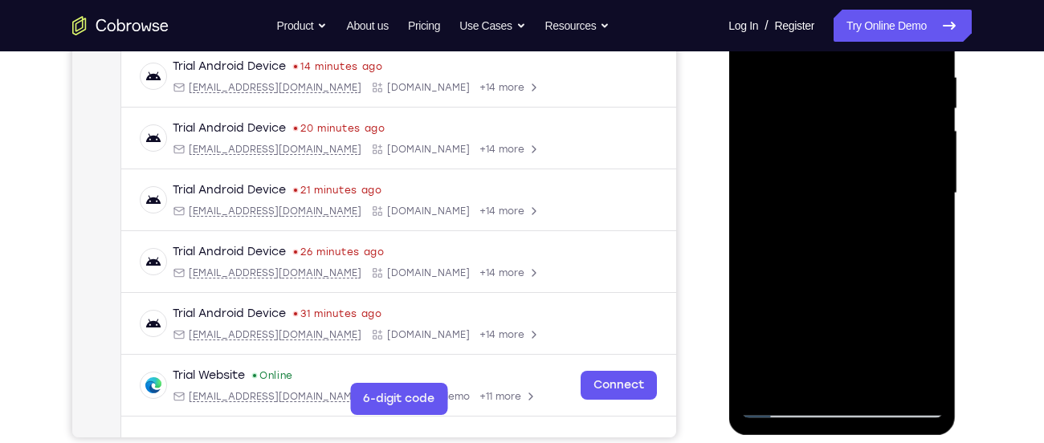
drag, startPoint x: 831, startPoint y: 288, endPoint x: 851, endPoint y: 115, distance: 174.6
click at [851, 115] on div at bounding box center [842, 194] width 202 height 450
drag, startPoint x: 835, startPoint y: 287, endPoint x: 854, endPoint y: 136, distance: 152.2
click at [854, 136] on div at bounding box center [842, 194] width 202 height 450
drag, startPoint x: 852, startPoint y: 248, endPoint x: 843, endPoint y: 338, distance: 90.5
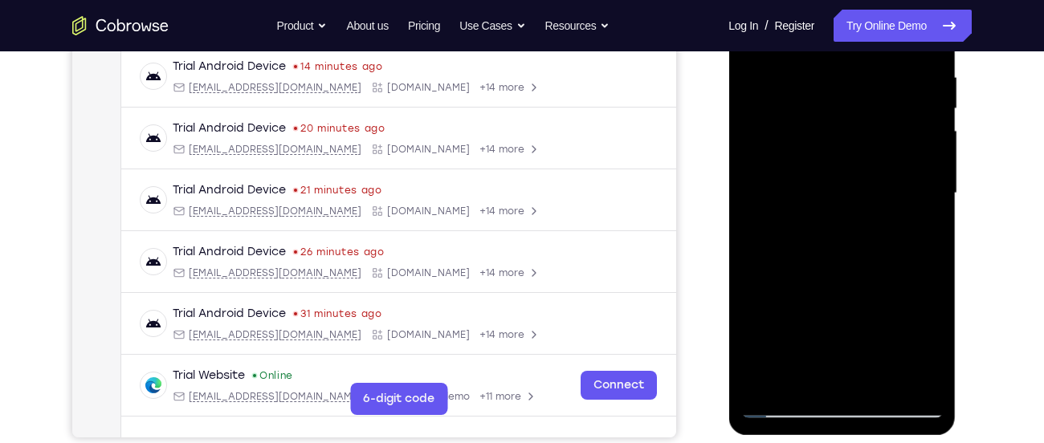
click at [843, 338] on div at bounding box center [842, 194] width 202 height 450
drag, startPoint x: 861, startPoint y: 254, endPoint x: 867, endPoint y: 108, distance: 146.3
click at [867, 108] on div at bounding box center [842, 194] width 202 height 450
drag, startPoint x: 843, startPoint y: 262, endPoint x: 855, endPoint y: 139, distance: 123.4
click at [855, 139] on div at bounding box center [842, 194] width 202 height 450
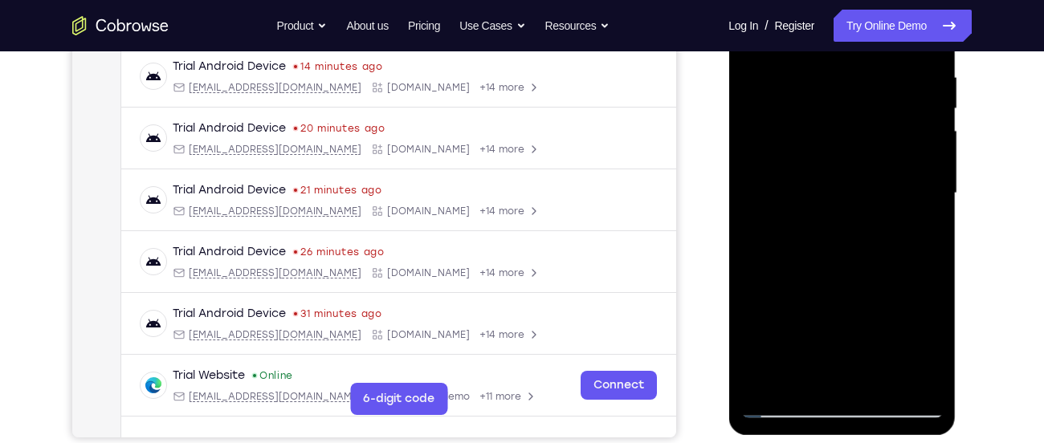
drag, startPoint x: 855, startPoint y: 267, endPoint x: 879, endPoint y: 112, distance: 157.6
click at [879, 112] on div at bounding box center [842, 194] width 202 height 450
drag, startPoint x: 856, startPoint y: 263, endPoint x: 875, endPoint y: 108, distance: 155.4
click at [875, 108] on div at bounding box center [842, 194] width 202 height 450
drag, startPoint x: 849, startPoint y: 259, endPoint x: 864, endPoint y: 108, distance: 151.0
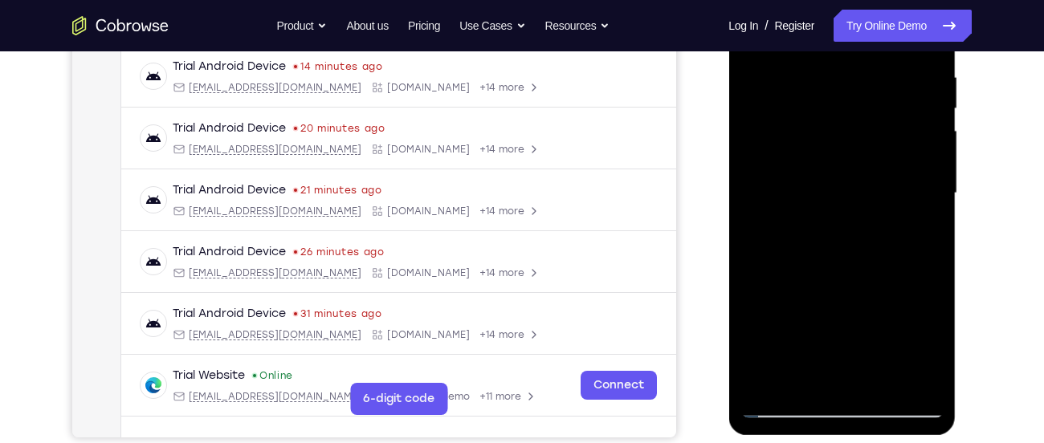
click at [864, 108] on div at bounding box center [842, 194] width 202 height 450
drag, startPoint x: 858, startPoint y: 235, endPoint x: 876, endPoint y: 80, distance: 156.9
click at [876, 80] on div at bounding box center [842, 194] width 202 height 450
drag, startPoint x: 864, startPoint y: 259, endPoint x: 892, endPoint y: 93, distance: 167.8
click at [892, 93] on div at bounding box center [842, 194] width 202 height 450
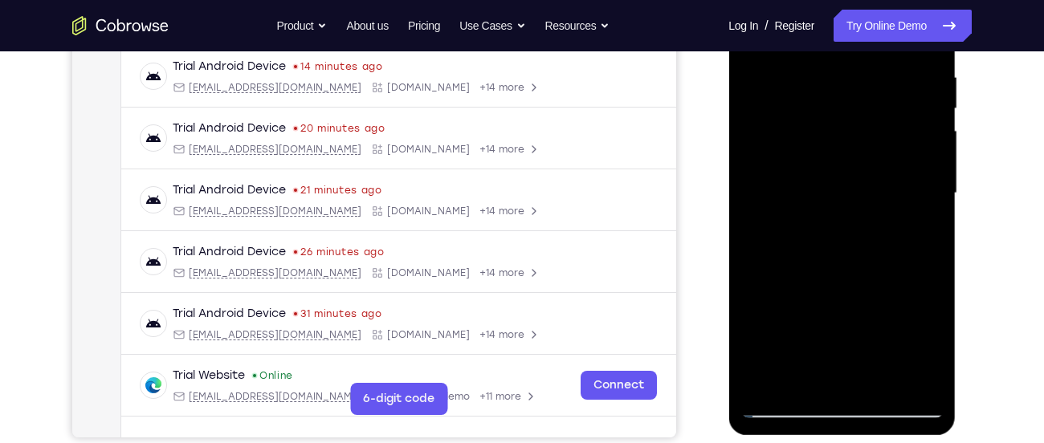
drag, startPoint x: 872, startPoint y: 259, endPoint x: 886, endPoint y: 101, distance: 158.8
click at [886, 101] on div at bounding box center [842, 194] width 202 height 450
drag, startPoint x: 859, startPoint y: 265, endPoint x: 875, endPoint y: 128, distance: 138.3
click at [875, 128] on div at bounding box center [842, 194] width 202 height 450
drag, startPoint x: 845, startPoint y: 273, endPoint x: 877, endPoint y: 91, distance: 185.1
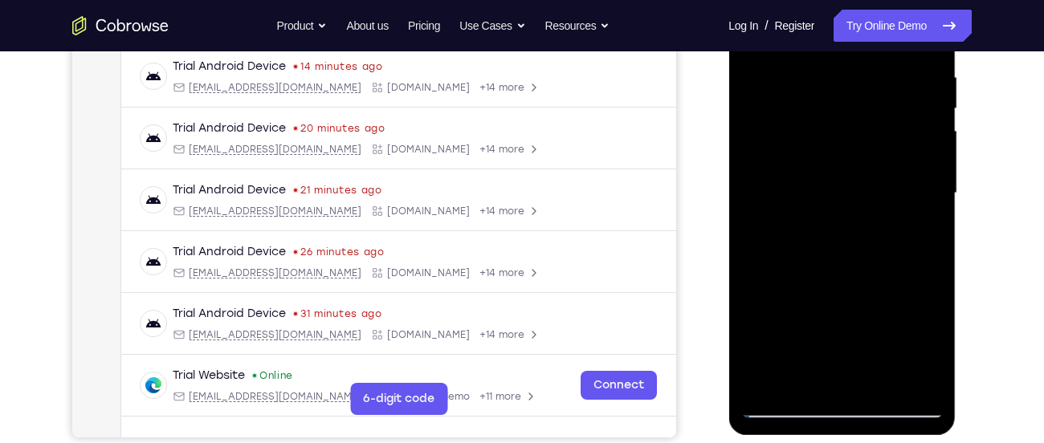
click at [877, 91] on div at bounding box center [842, 194] width 202 height 450
drag, startPoint x: 844, startPoint y: 261, endPoint x: 861, endPoint y: 96, distance: 165.5
click at [861, 96] on div at bounding box center [842, 194] width 202 height 450
drag, startPoint x: 855, startPoint y: 266, endPoint x: 869, endPoint y: 105, distance: 161.3
click at [869, 105] on div at bounding box center [842, 194] width 202 height 450
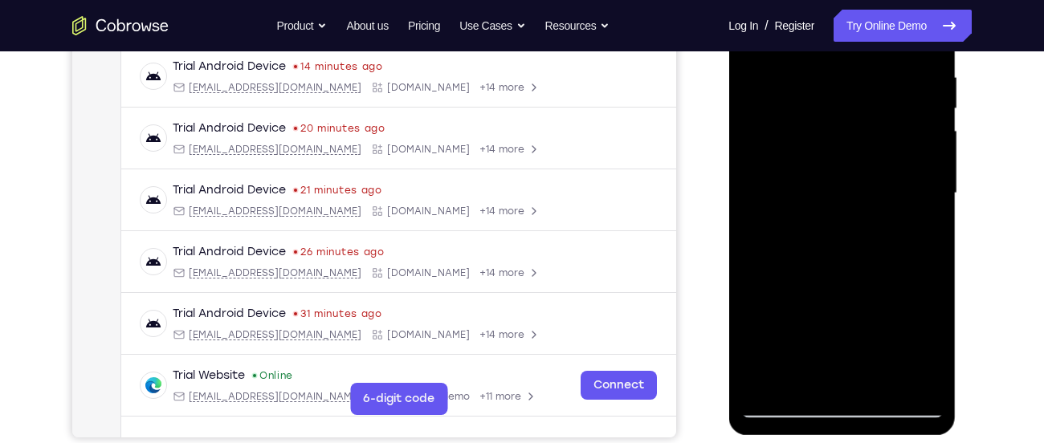
drag, startPoint x: 854, startPoint y: 241, endPoint x: 873, endPoint y: 94, distance: 148.2
click at [873, 94] on div at bounding box center [842, 194] width 202 height 450
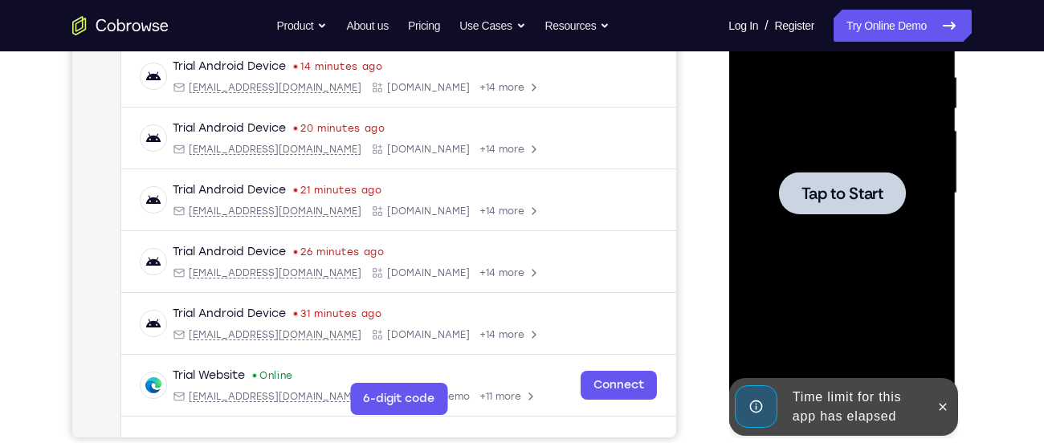
drag, startPoint x: 857, startPoint y: 259, endPoint x: 867, endPoint y: 187, distance: 72.9
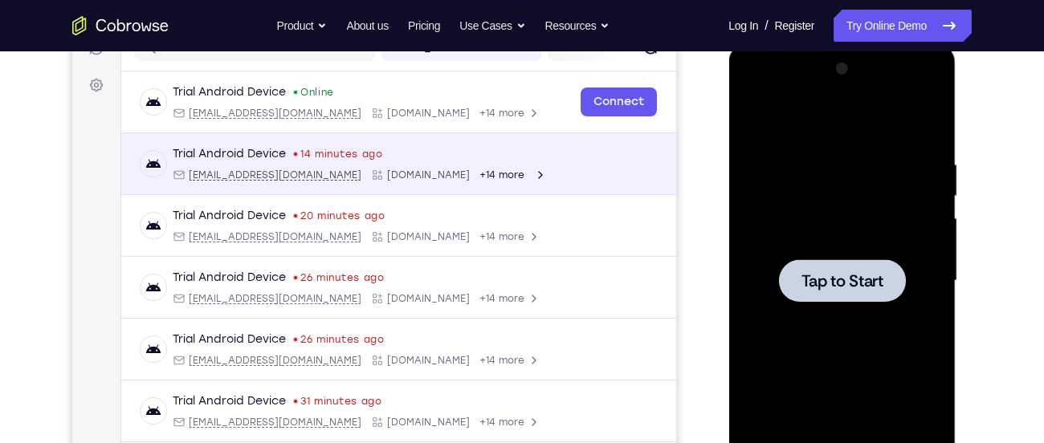
scroll to position [212, 0]
